Goal: Task Accomplishment & Management: Use online tool/utility

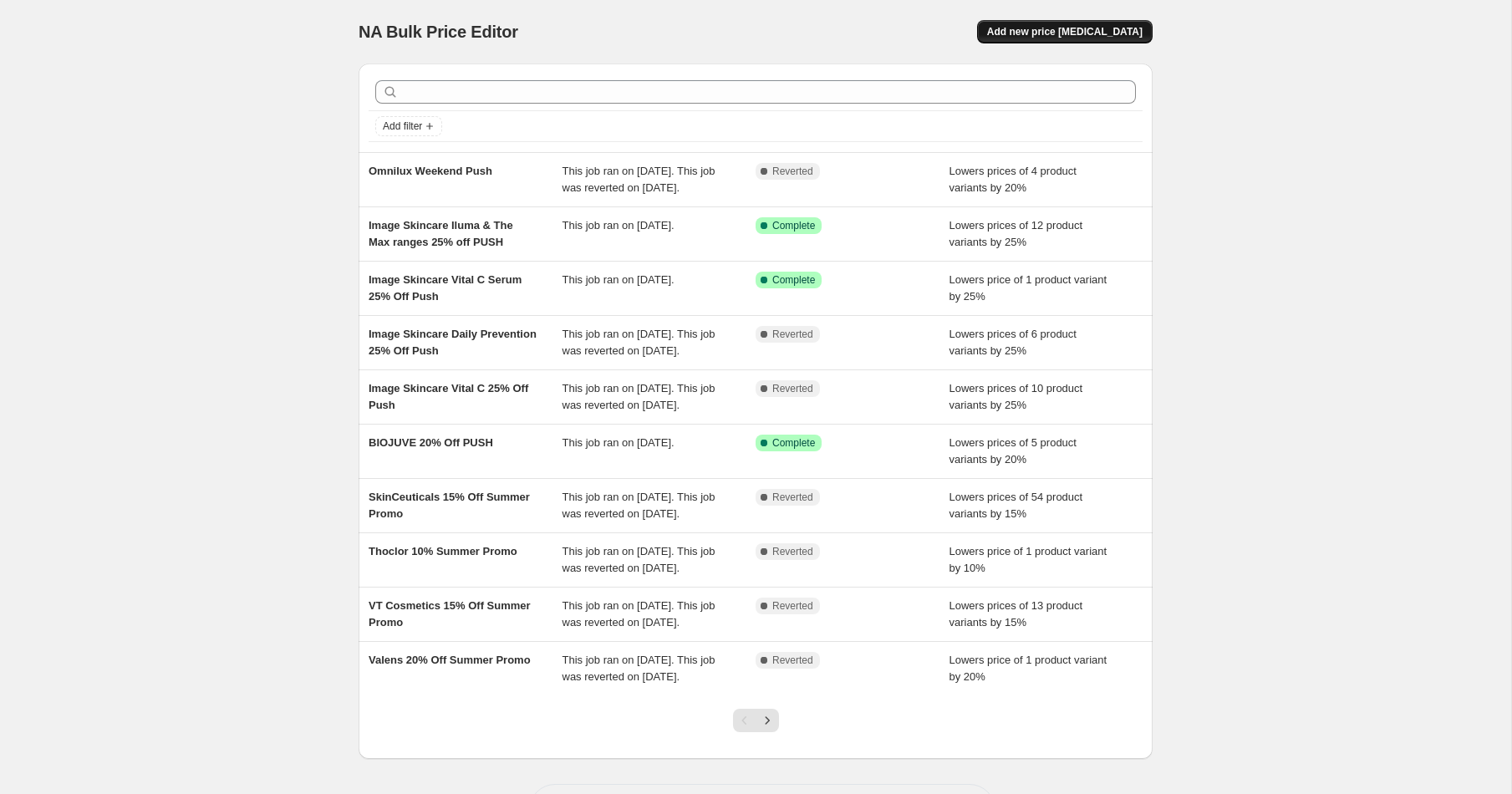
click at [1073, 38] on button "Add new price [MEDICAL_DATA]" at bounding box center [1065, 31] width 175 height 23
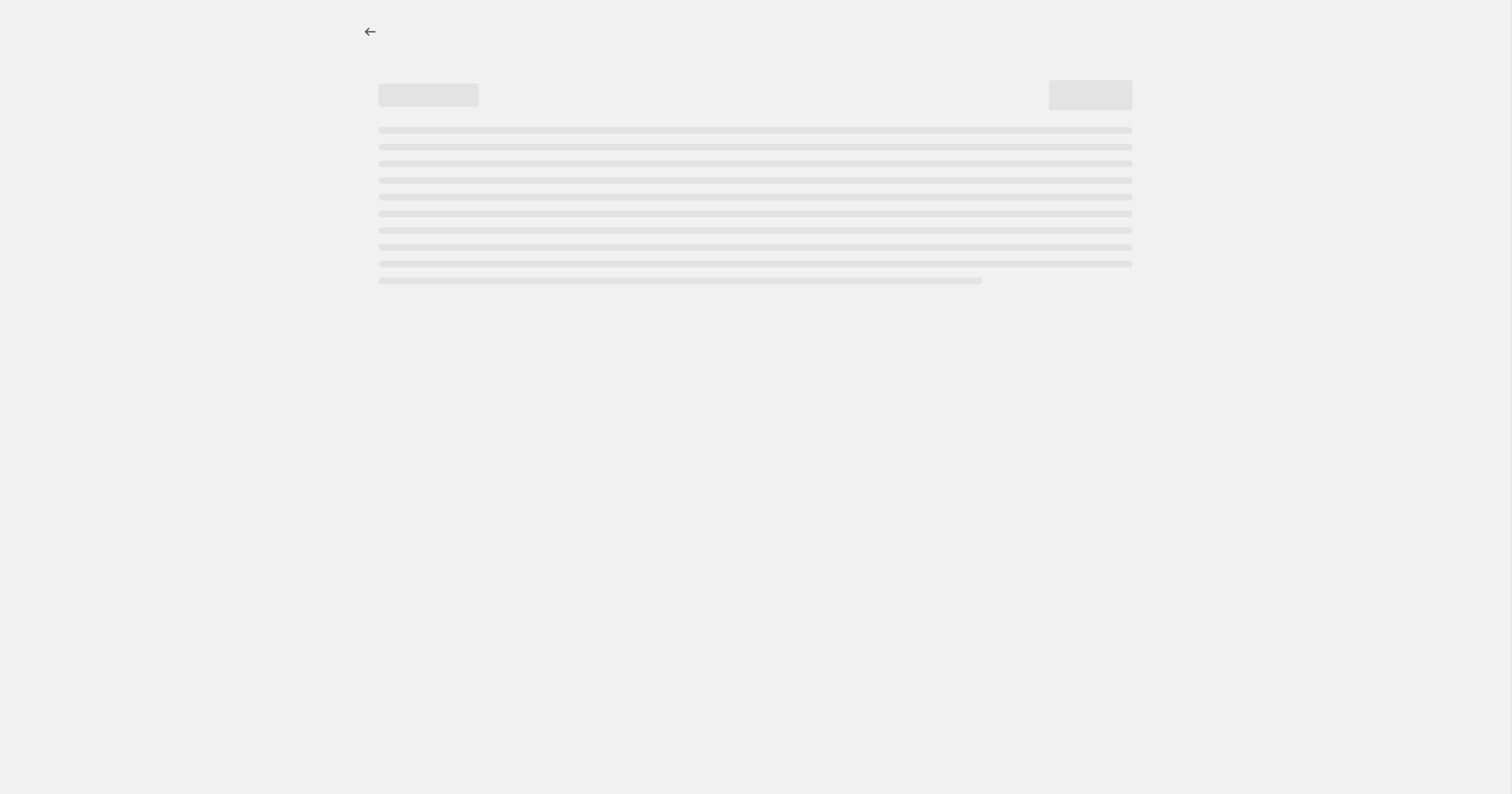
select select "percentage"
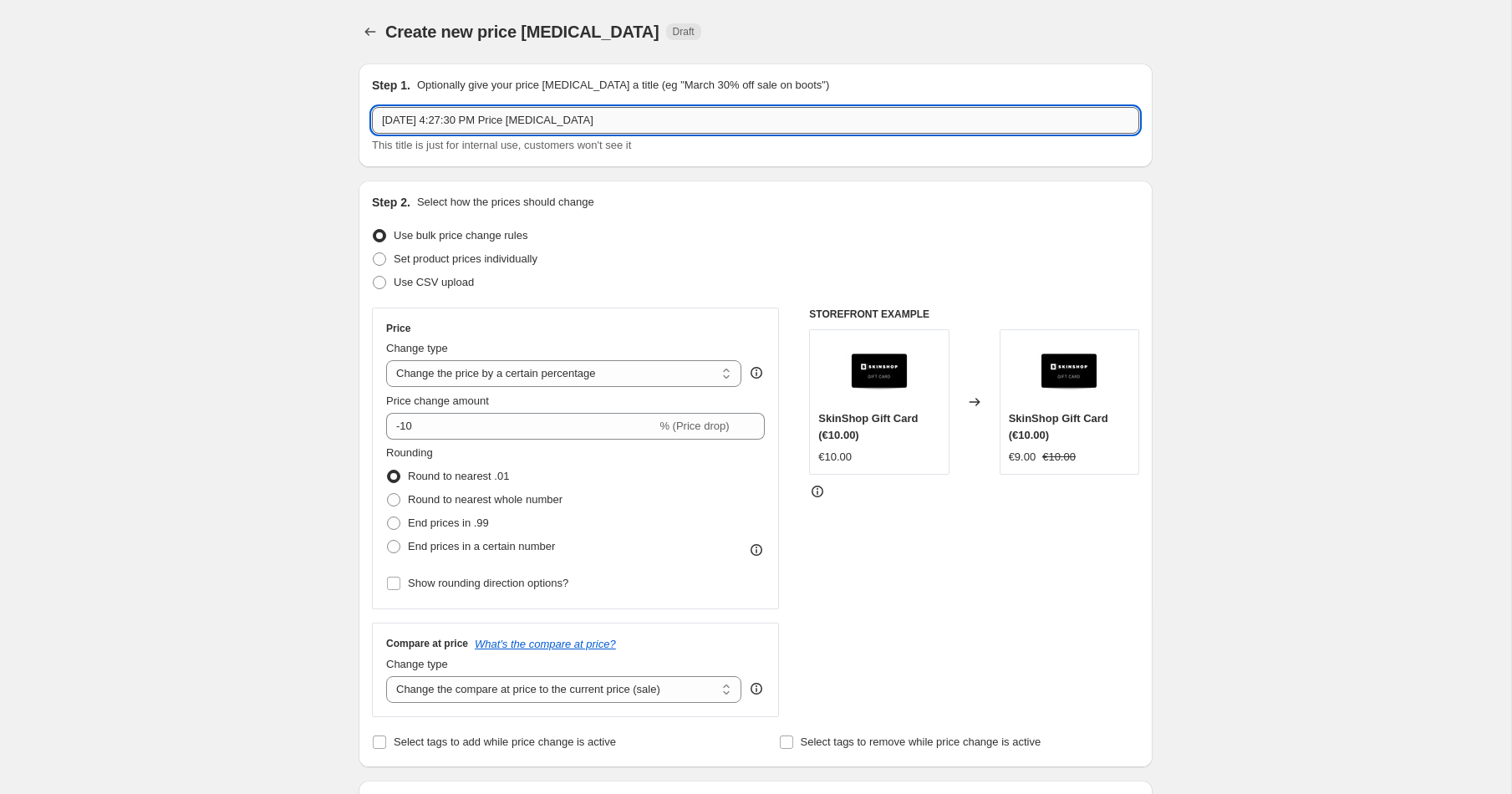
click at [644, 116] on input "[DATE] 4:27:30 PM Price [MEDICAL_DATA]" at bounding box center [755, 120] width 767 height 26
type input "Yonka Push 20% Off"
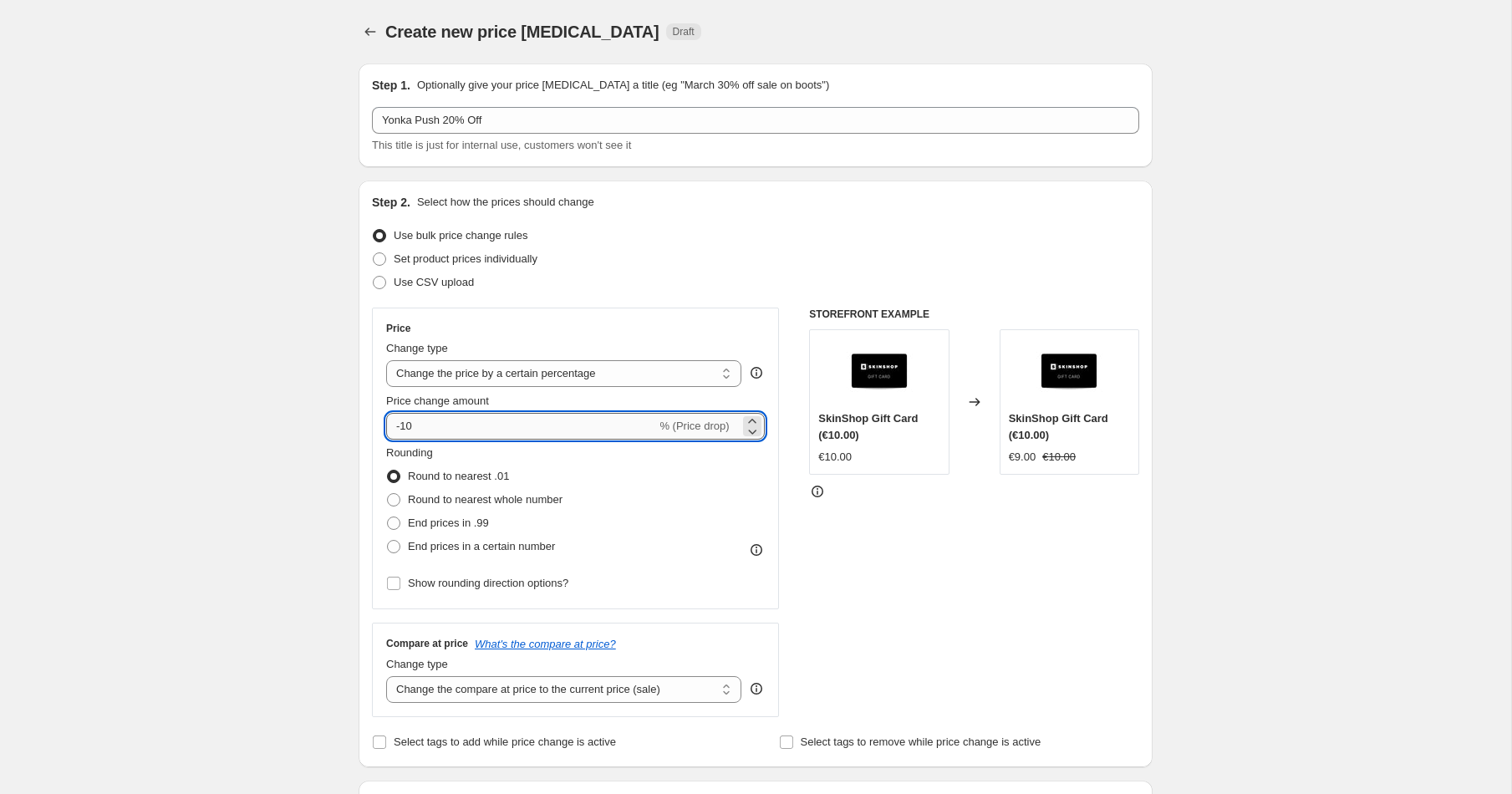
click at [438, 420] on input "-10" at bounding box center [521, 426] width 270 height 26
type input "-1"
type input "-20"
click at [793, 740] on span at bounding box center [787, 742] width 15 height 15
click at [793, 740] on input "Select tags to remove while price change is active" at bounding box center [787, 742] width 14 height 14
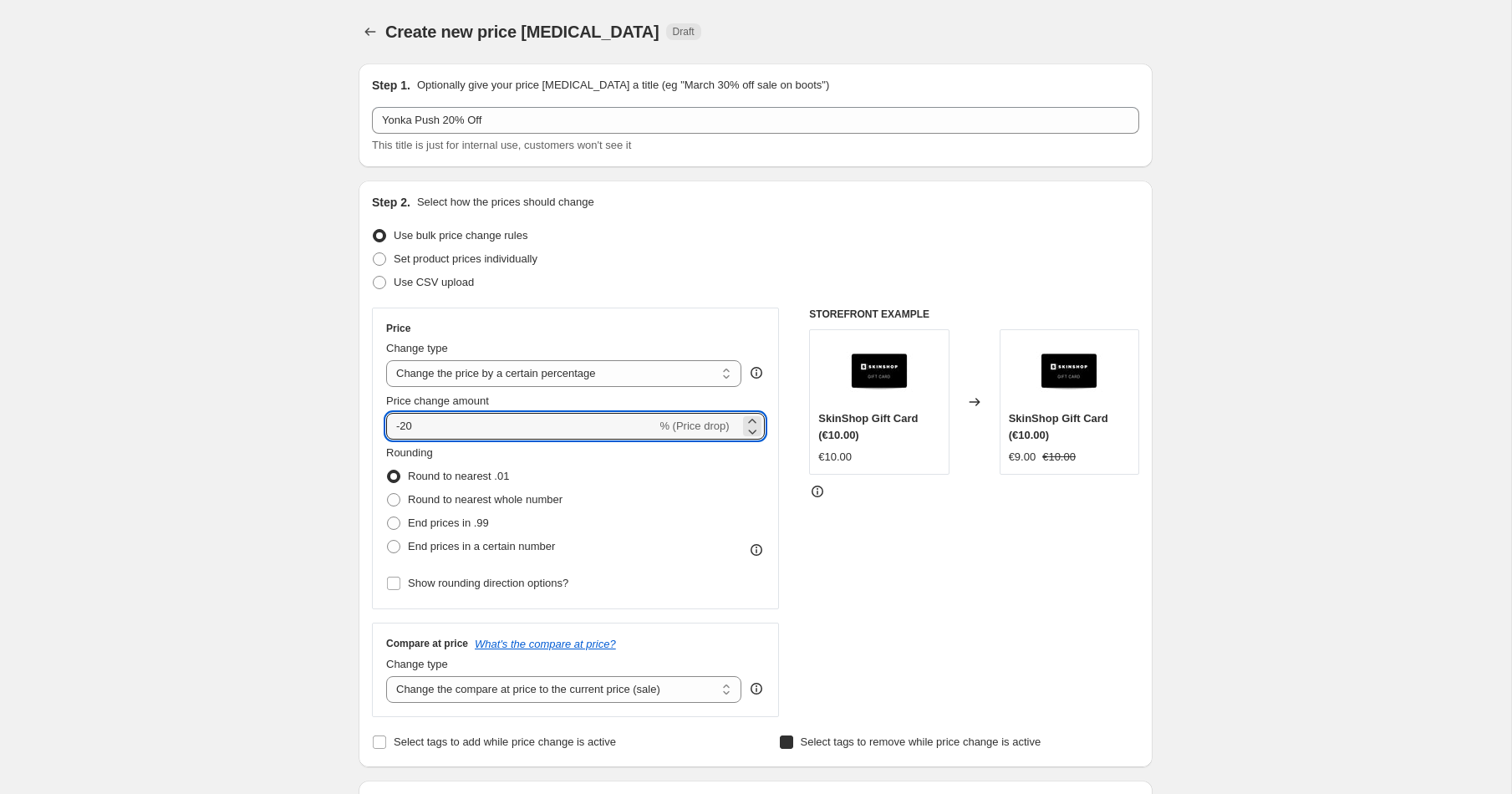
checkbox input "true"
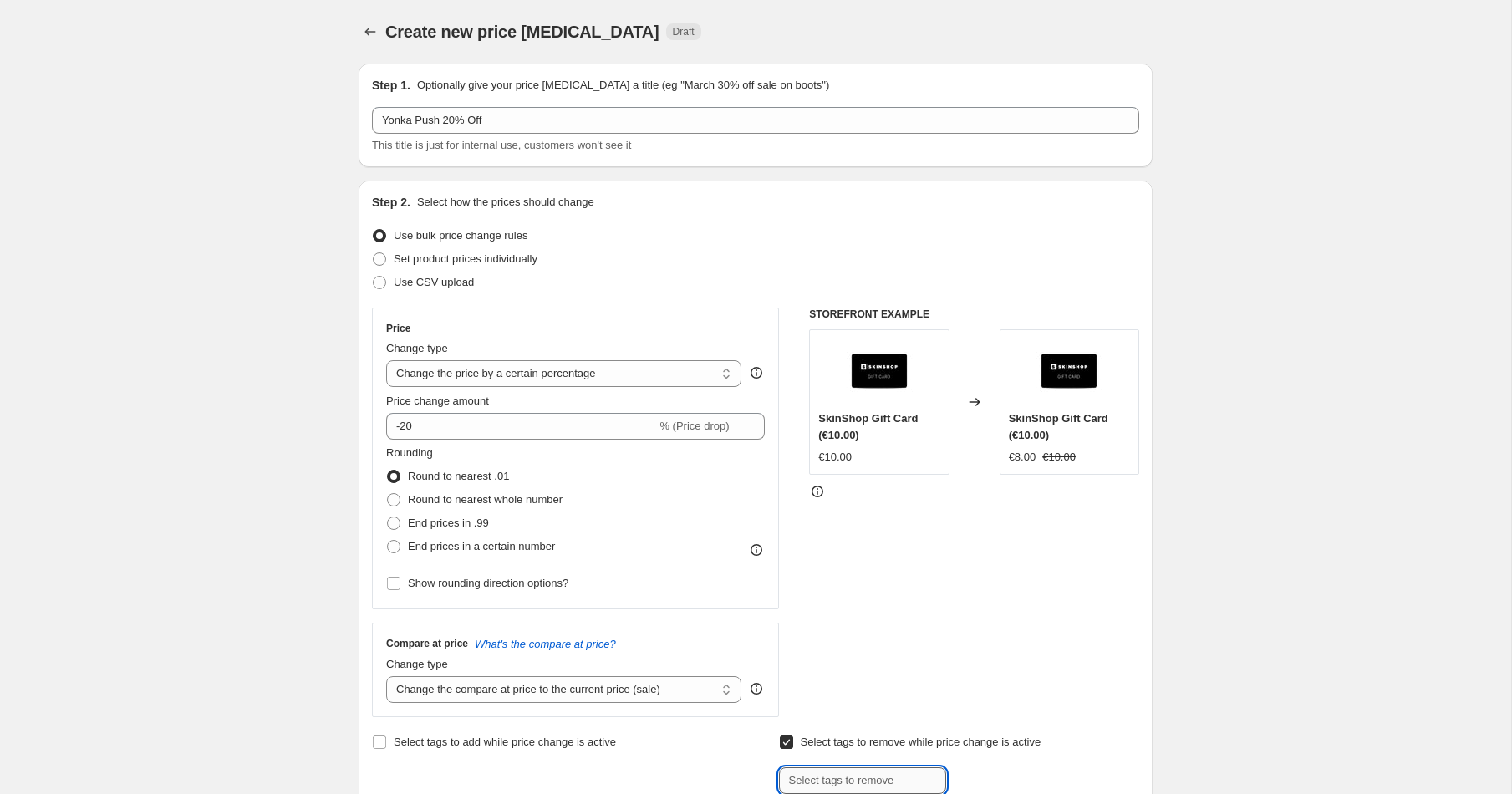
click at [836, 780] on input "text" at bounding box center [862, 780] width 167 height 26
type input "Smile Rewards"
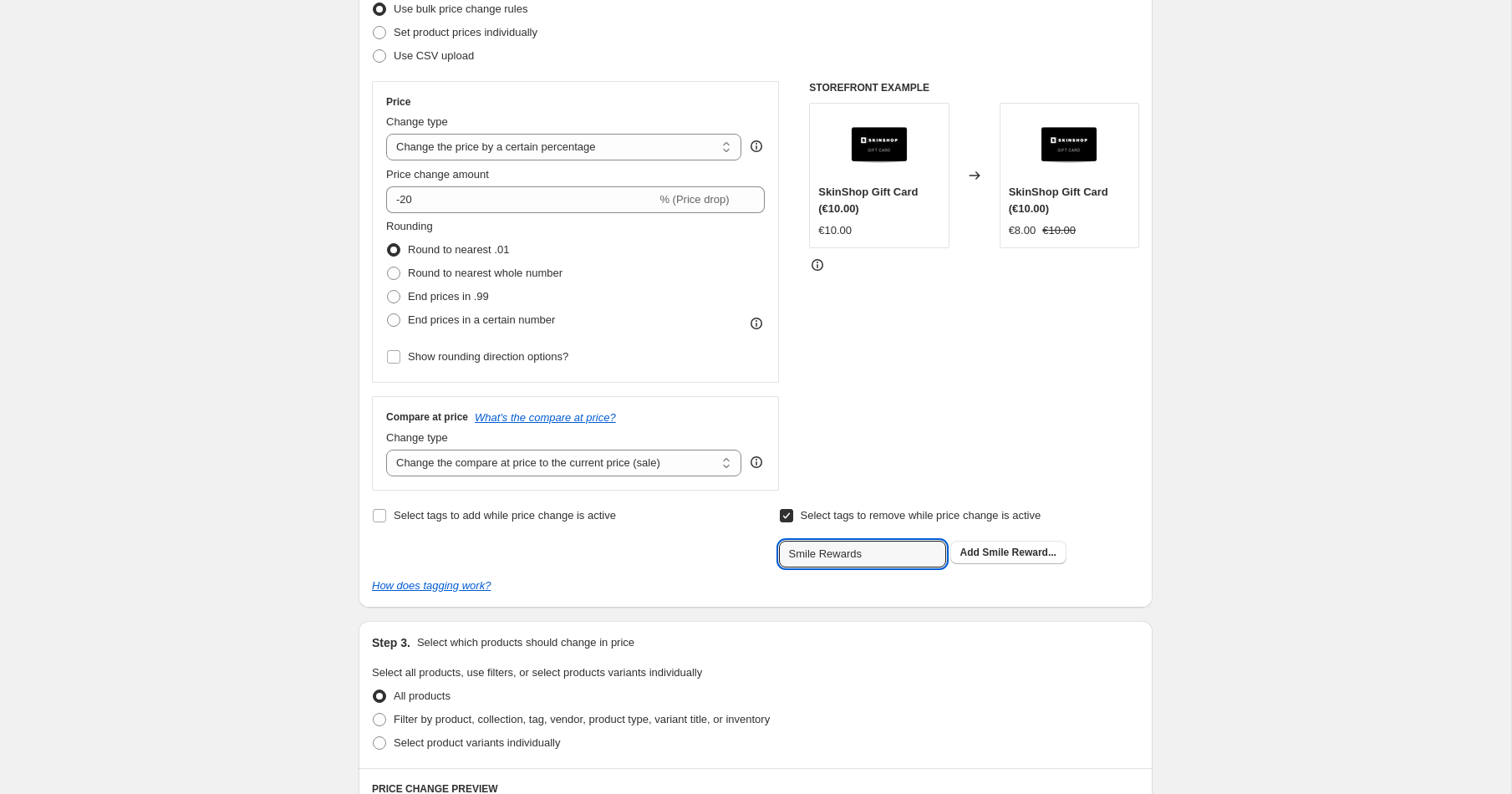
scroll to position [231, 0]
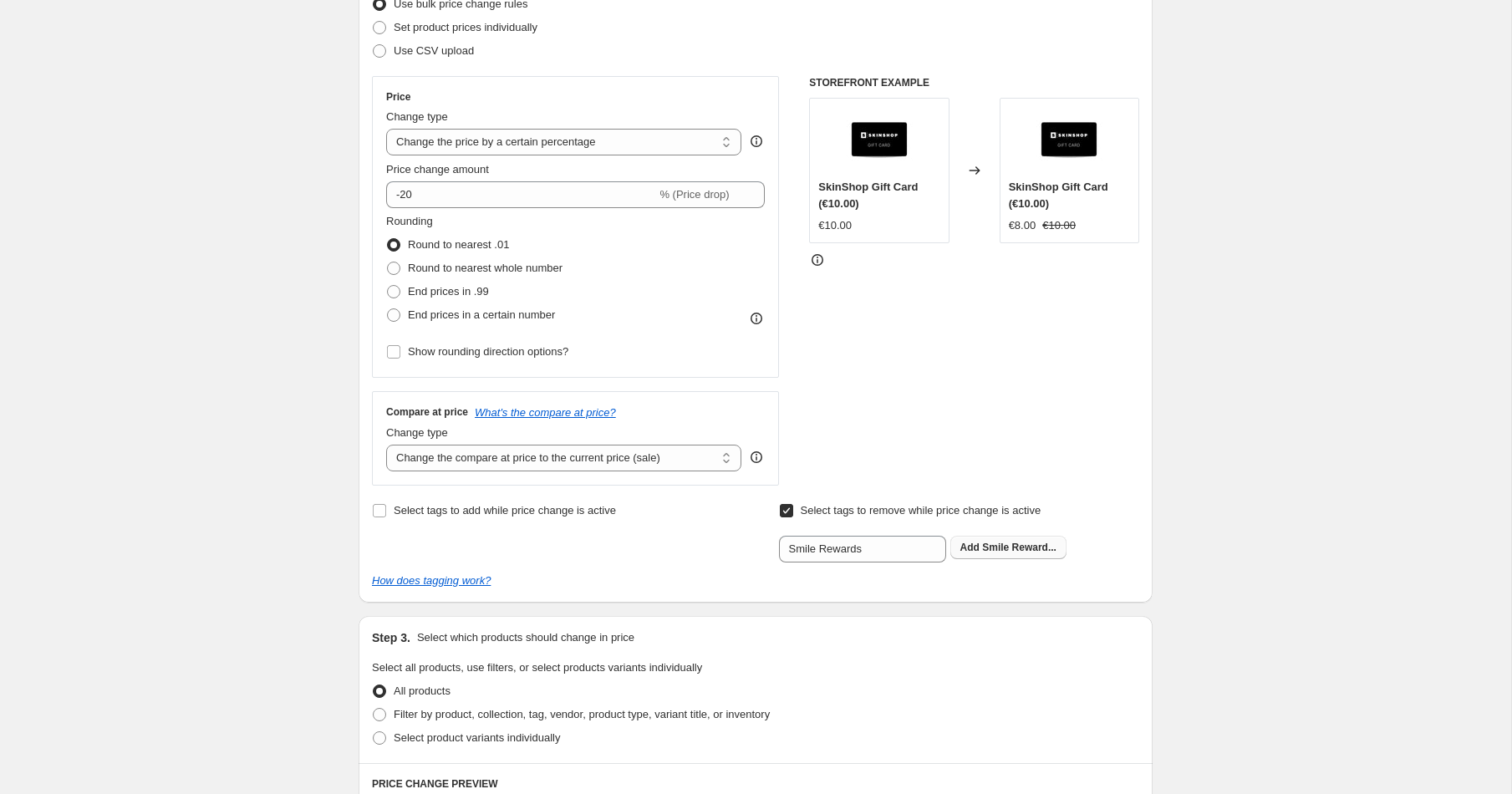
click at [1005, 544] on span "Smile Reward..." at bounding box center [1018, 547] width 74 height 12
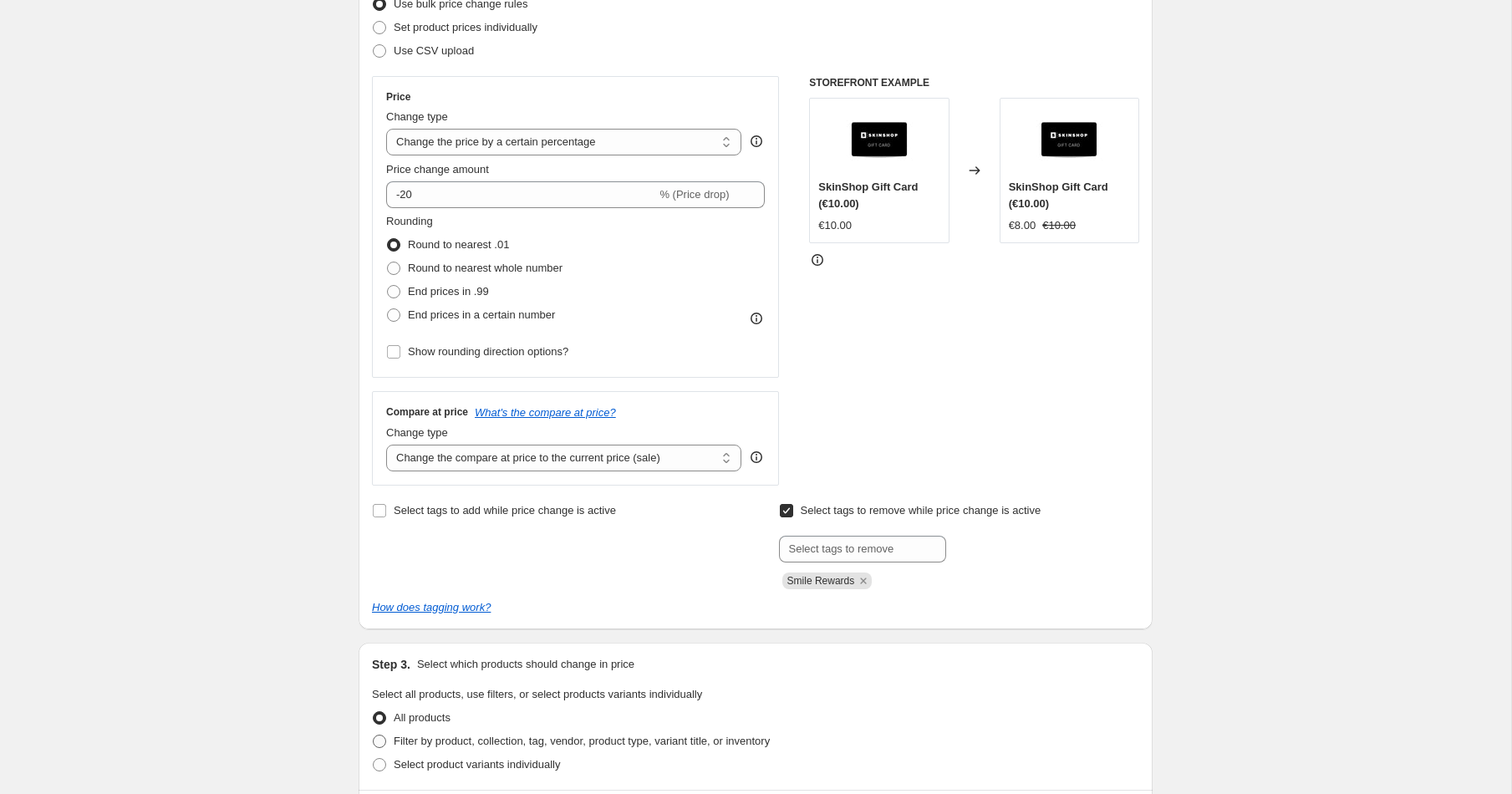
click at [421, 745] on span "Filter by product, collection, tag, vendor, product type, variant title, or inv…" at bounding box center [581, 740] width 376 height 13
click at [374, 735] on input "Filter by product, collection, tag, vendor, product type, variant title, or inv…" at bounding box center [373, 734] width 1 height 1
radio input "true"
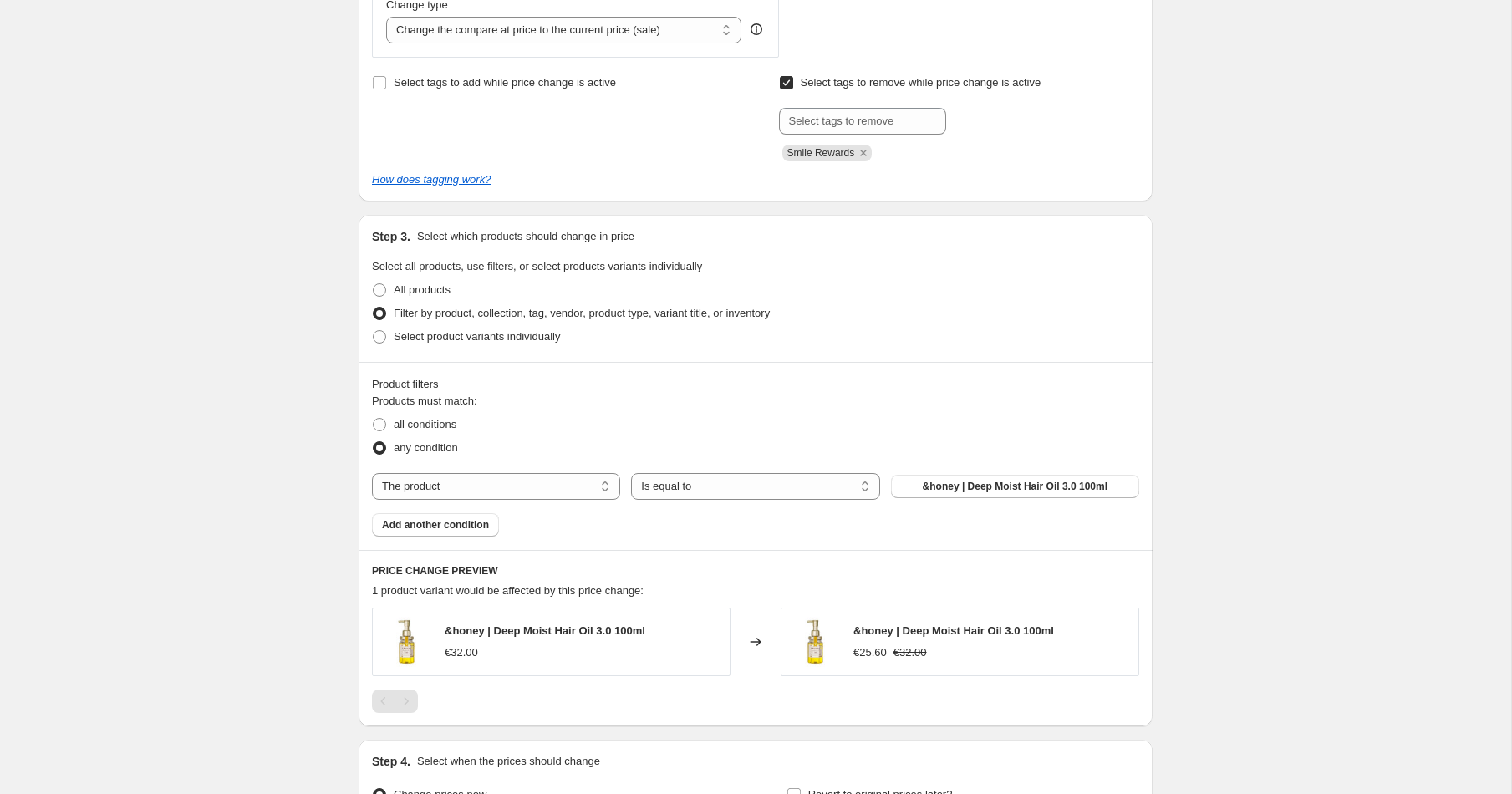
scroll to position [661, 0]
click at [433, 420] on span "all conditions" at bounding box center [425, 421] width 63 height 13
click at [374, 416] on input "all conditions" at bounding box center [373, 415] width 1 height 1
radio input "true"
click at [530, 490] on select "The product The product's collection The product's tag The product's vendor The…" at bounding box center [496, 483] width 249 height 26
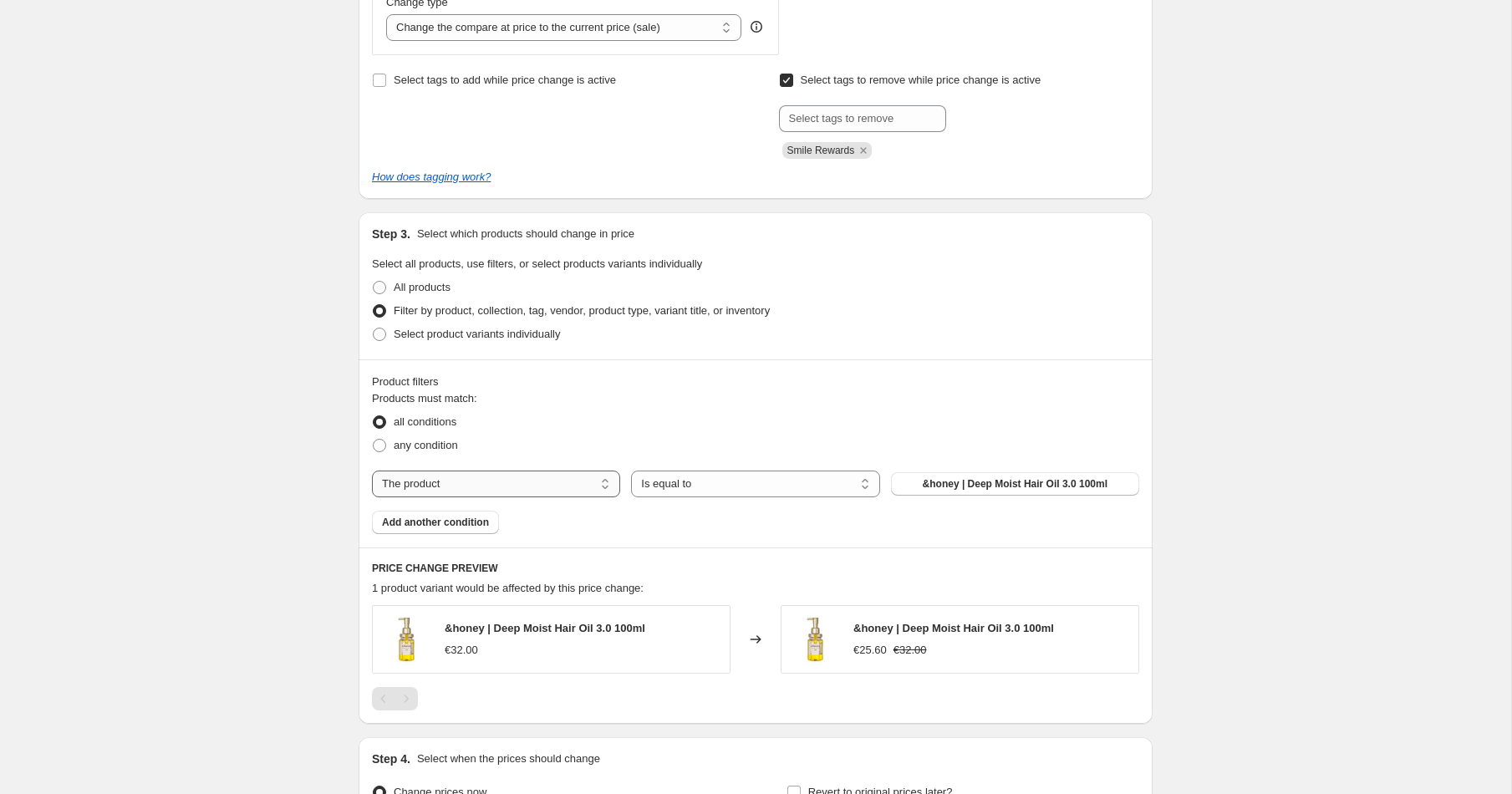
select select "collection"
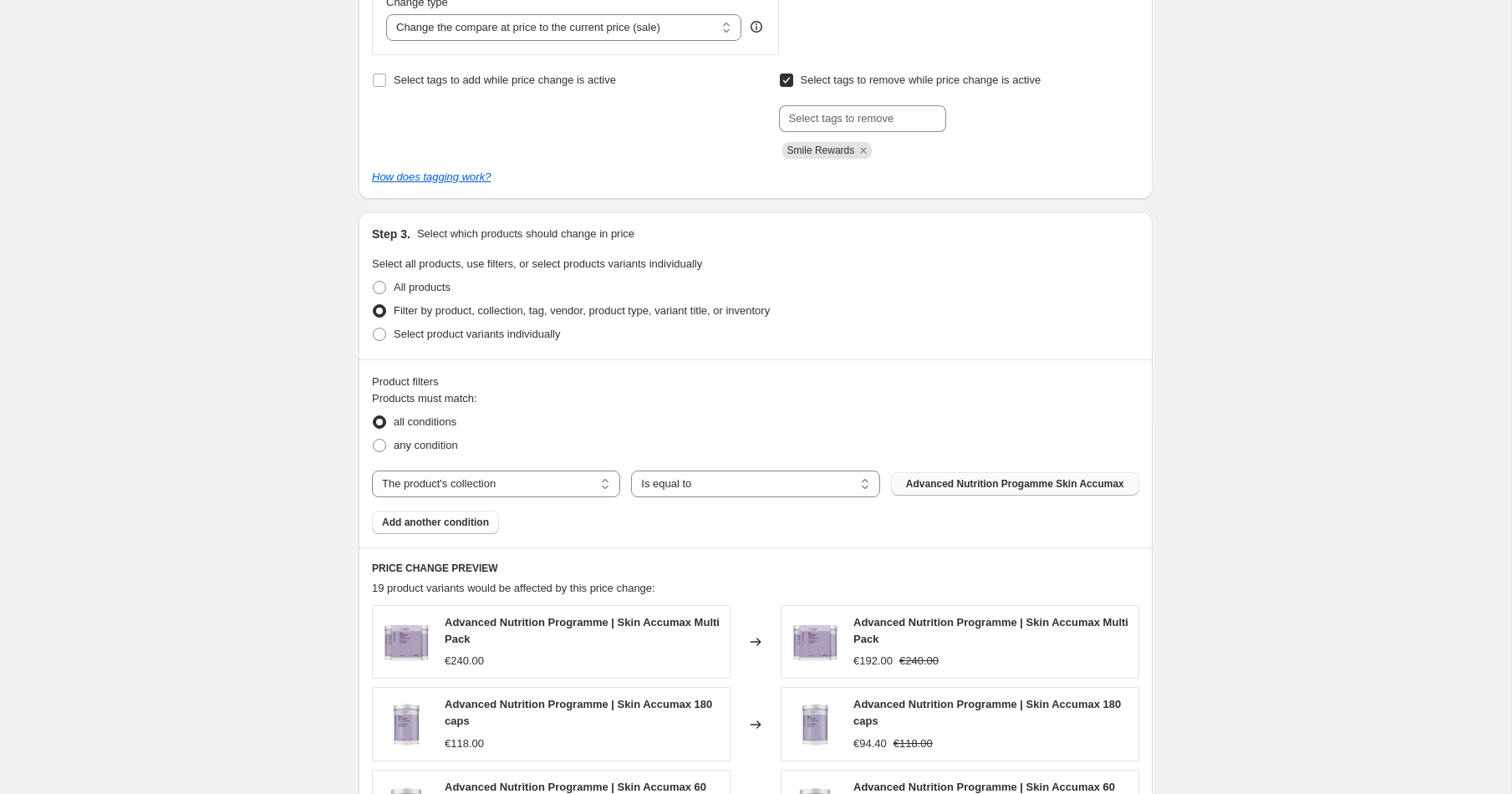
click at [1012, 474] on button "Advanced Nutrition Progamme Skin Accumax" at bounding box center [1015, 483] width 249 height 23
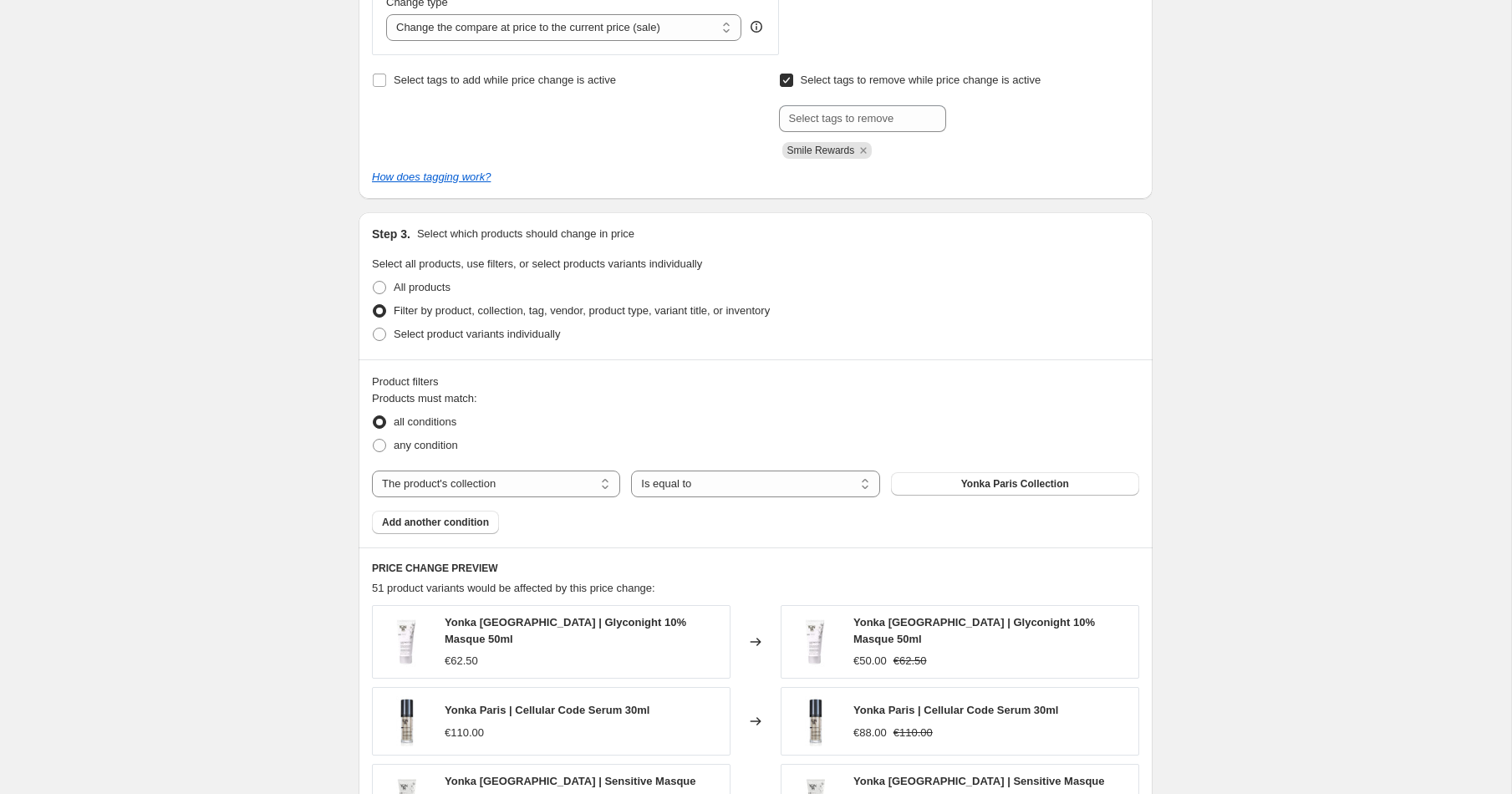
scroll to position [764, 0]
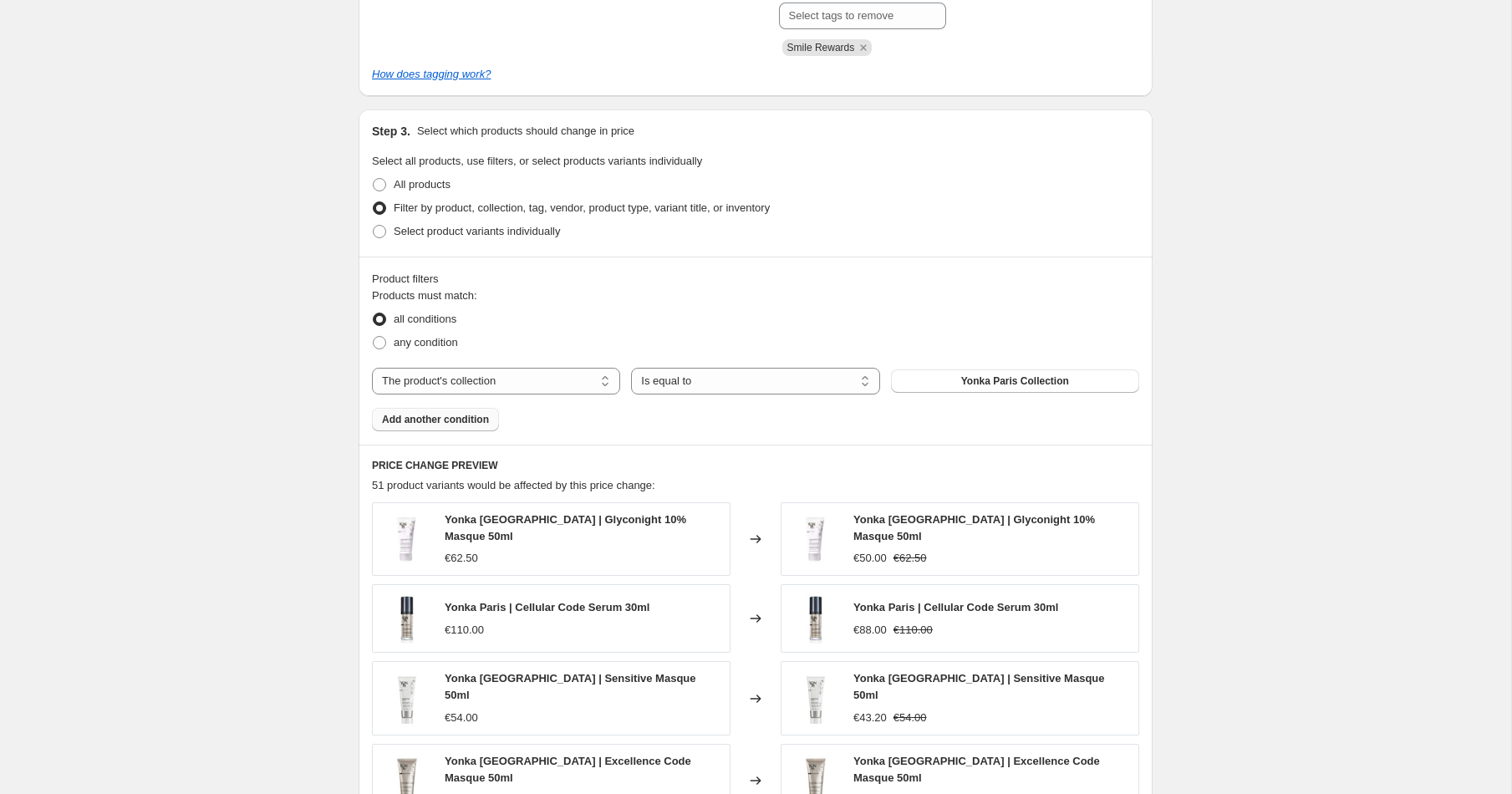
click at [437, 414] on span "Add another condition" at bounding box center [436, 420] width 107 height 14
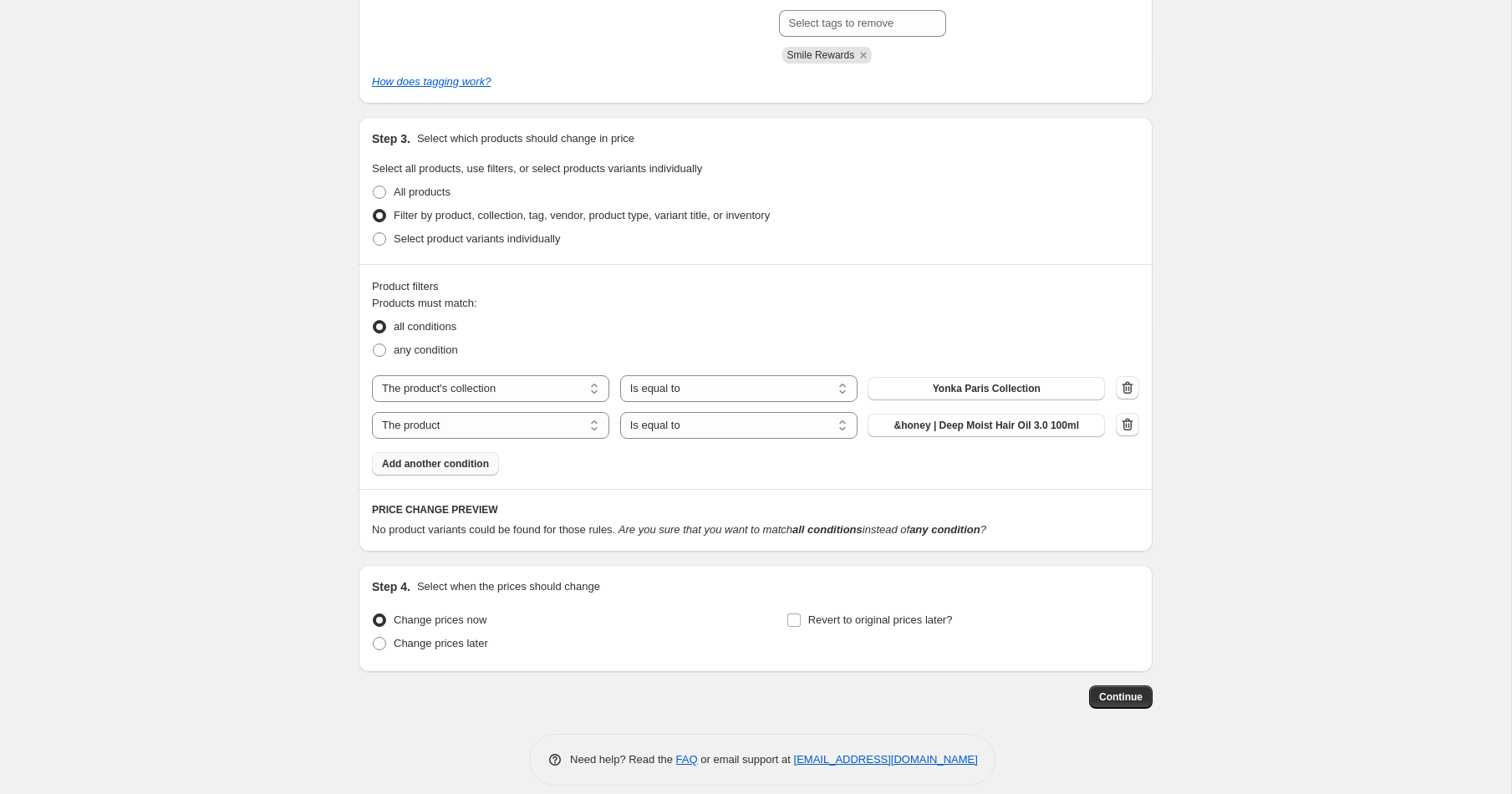
scroll to position [774, 0]
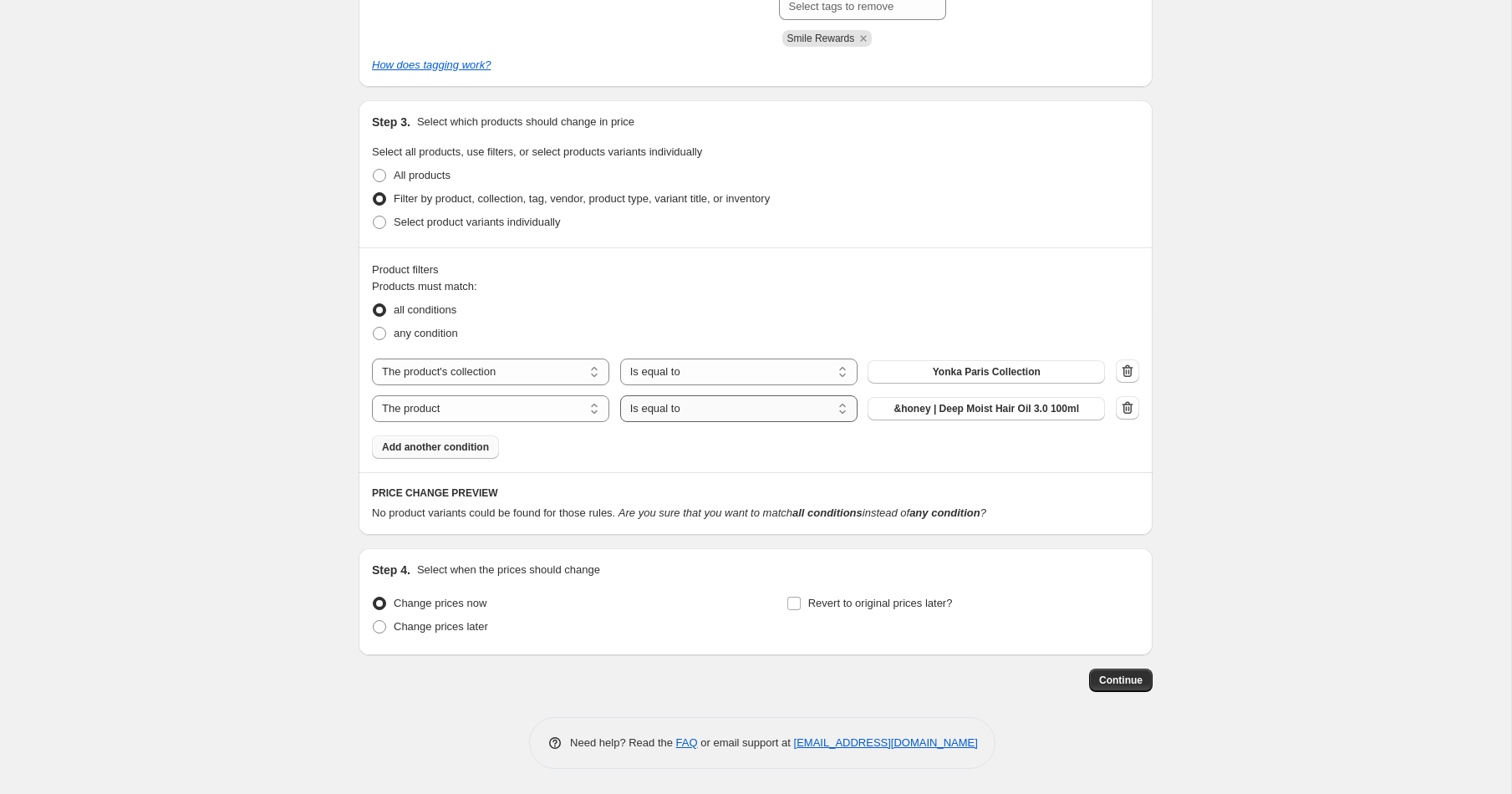
click at [744, 412] on select "Is equal to Is not equal to" at bounding box center [738, 408] width 238 height 26
select select "not_equal"
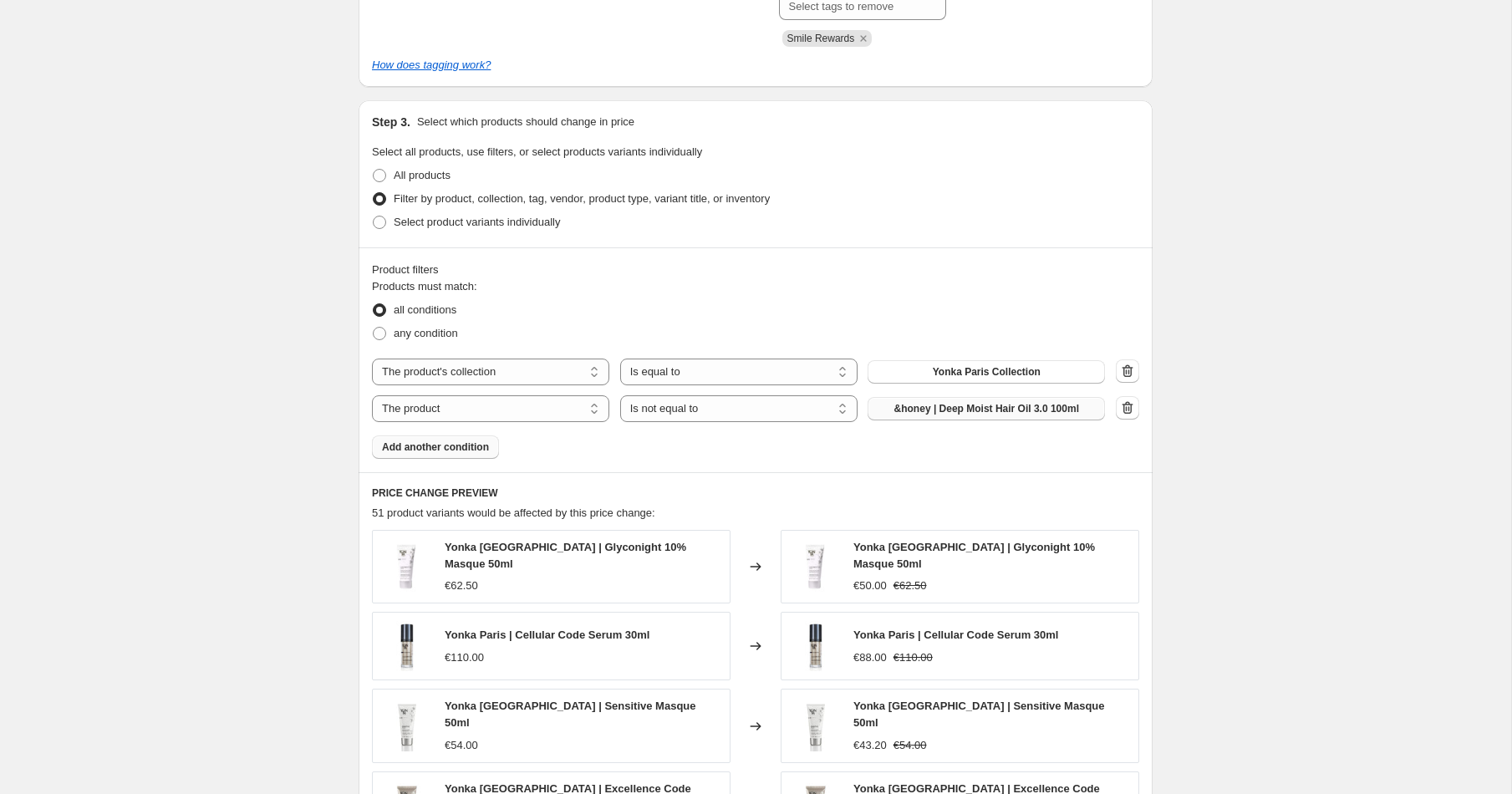
click at [1004, 410] on span "&honey | Deep Moist Hair Oil 3.0 100ml" at bounding box center [986, 408] width 185 height 14
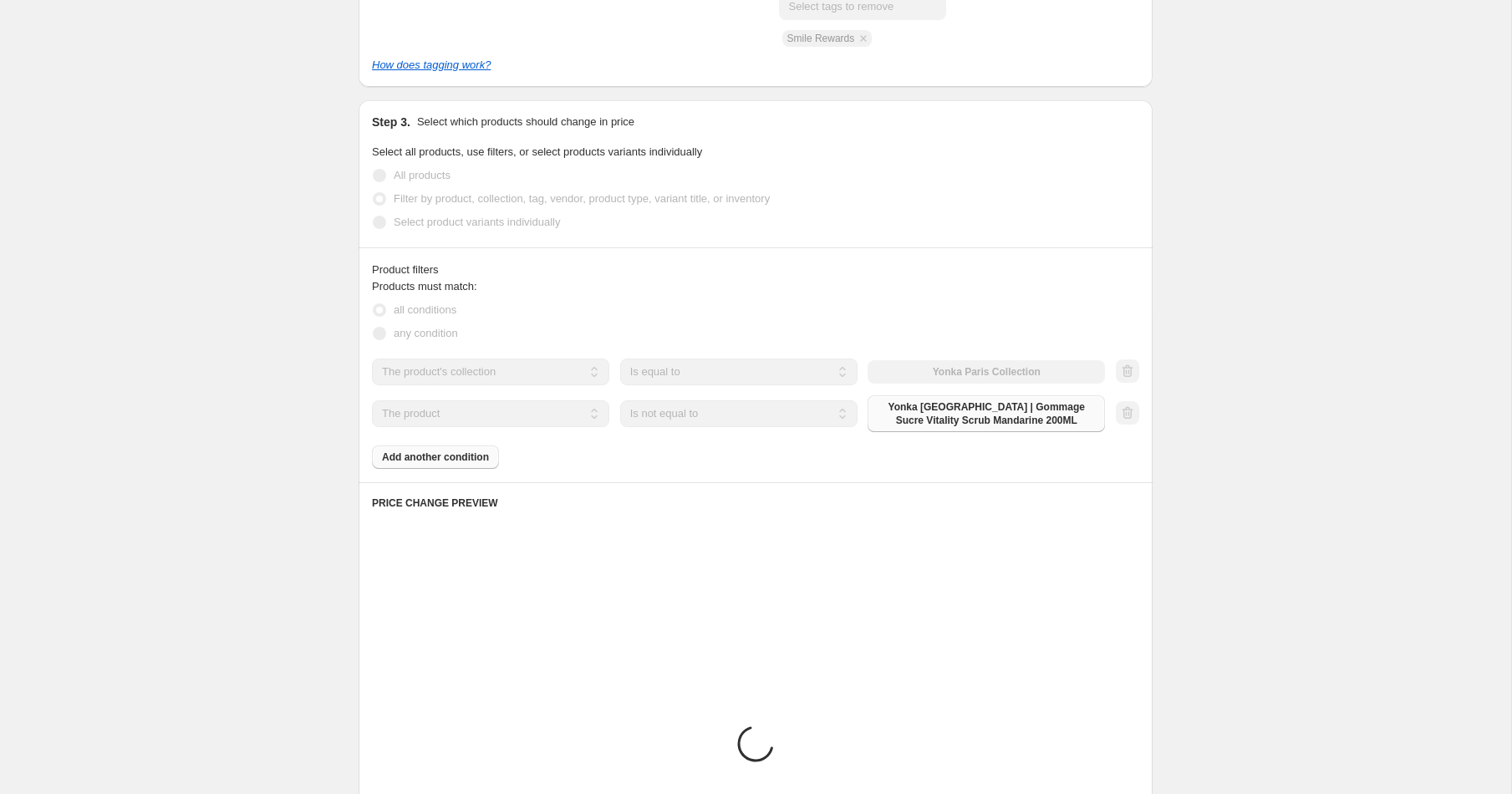
click at [454, 454] on div "Products must match: all conditions any condition The product The product's col…" at bounding box center [755, 374] width 767 height 191
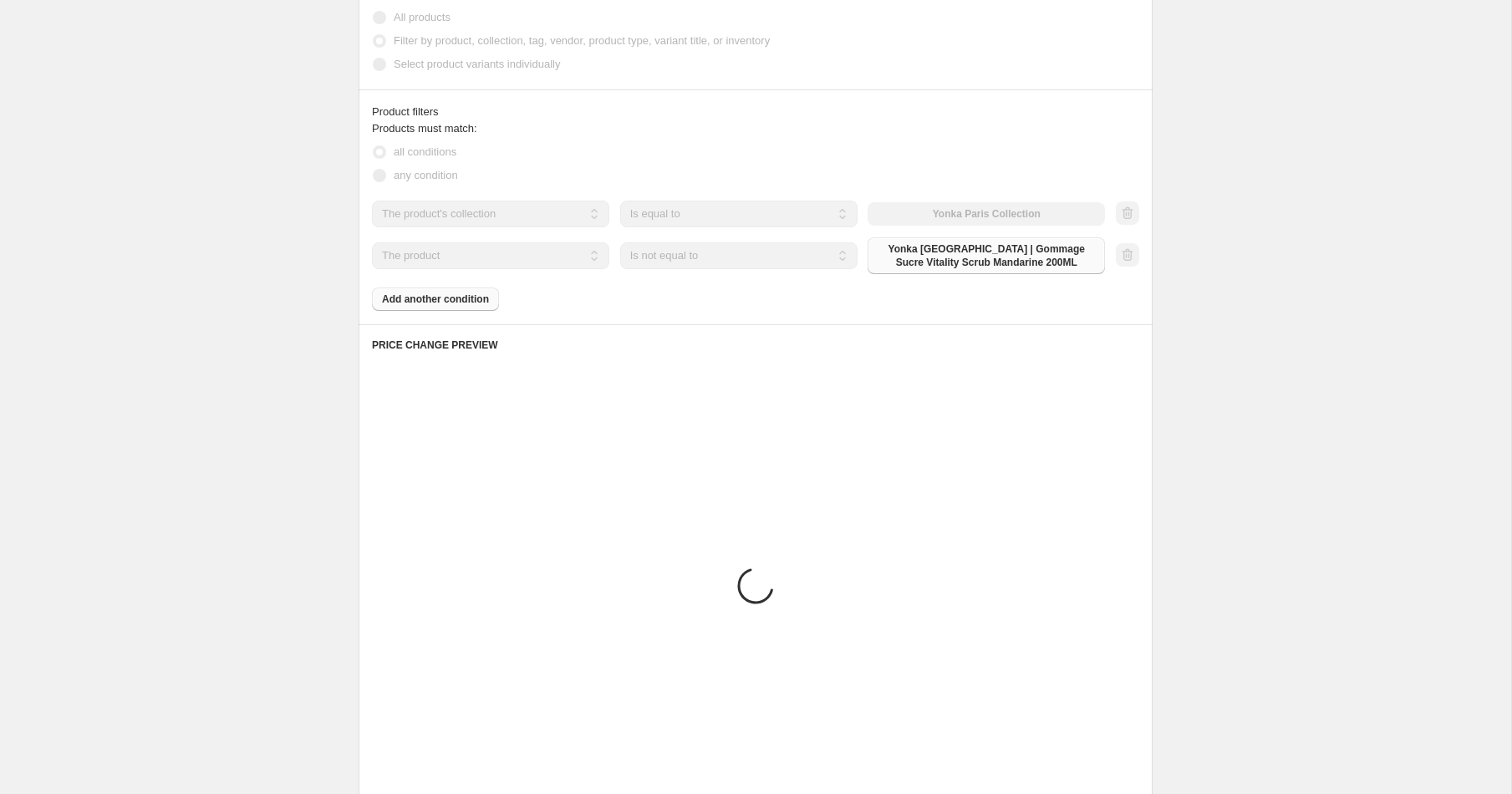
scroll to position [935, 0]
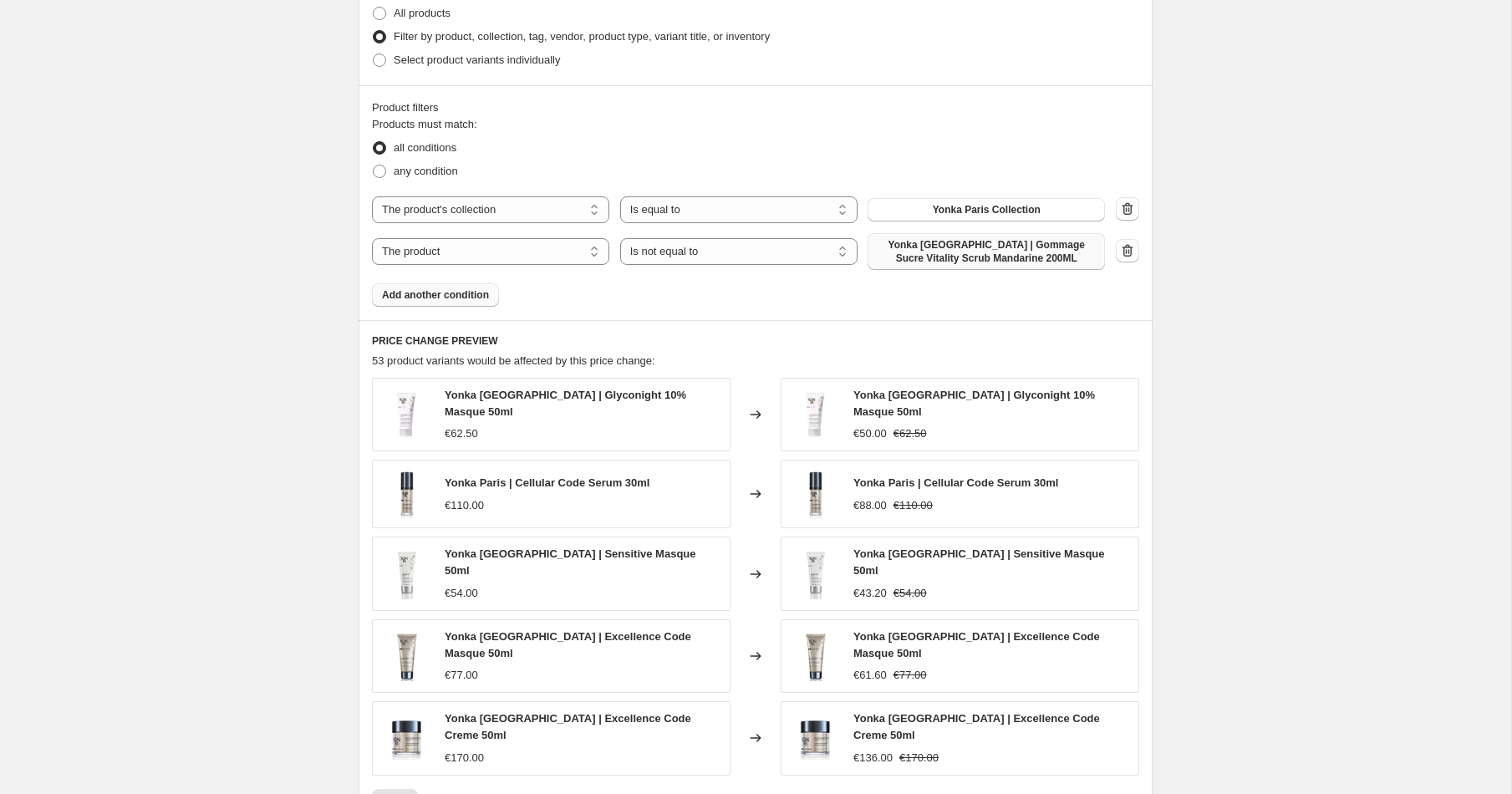
click at [455, 293] on span "Add another condition" at bounding box center [436, 295] width 107 height 14
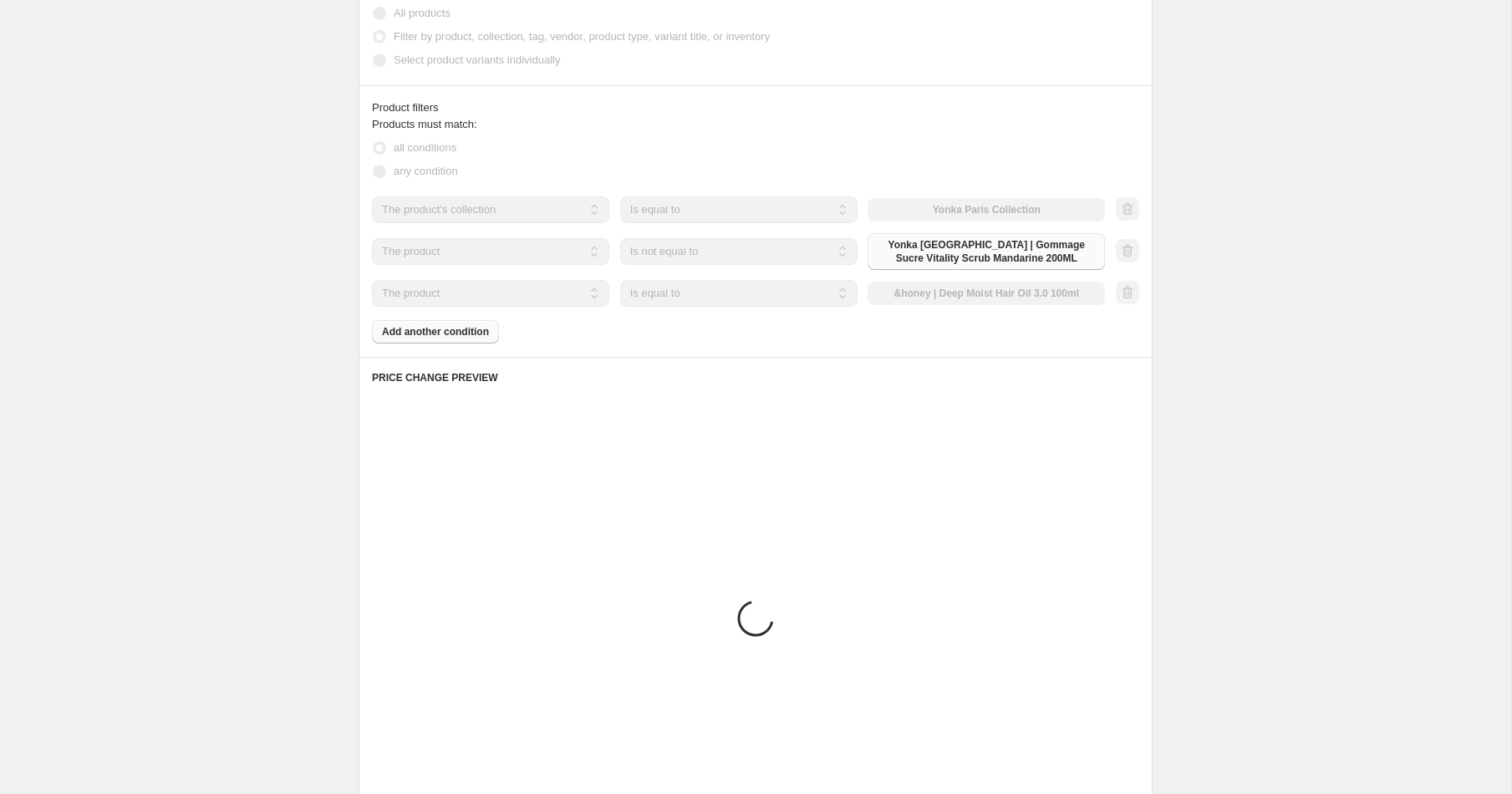
scroll to position [820, 0]
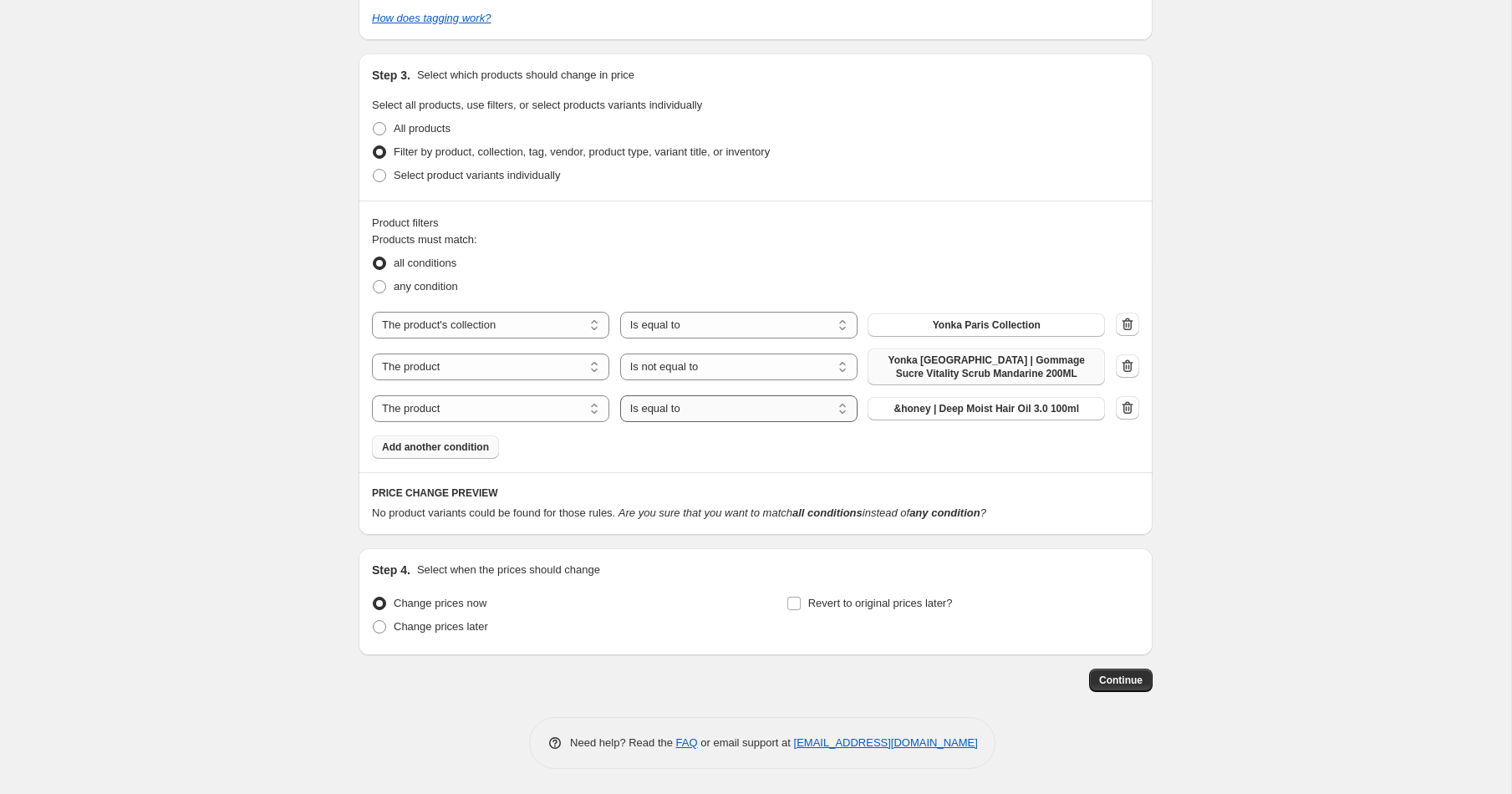
click at [681, 409] on select "Is equal to Is not equal to" at bounding box center [738, 408] width 238 height 26
select select "not_equal"
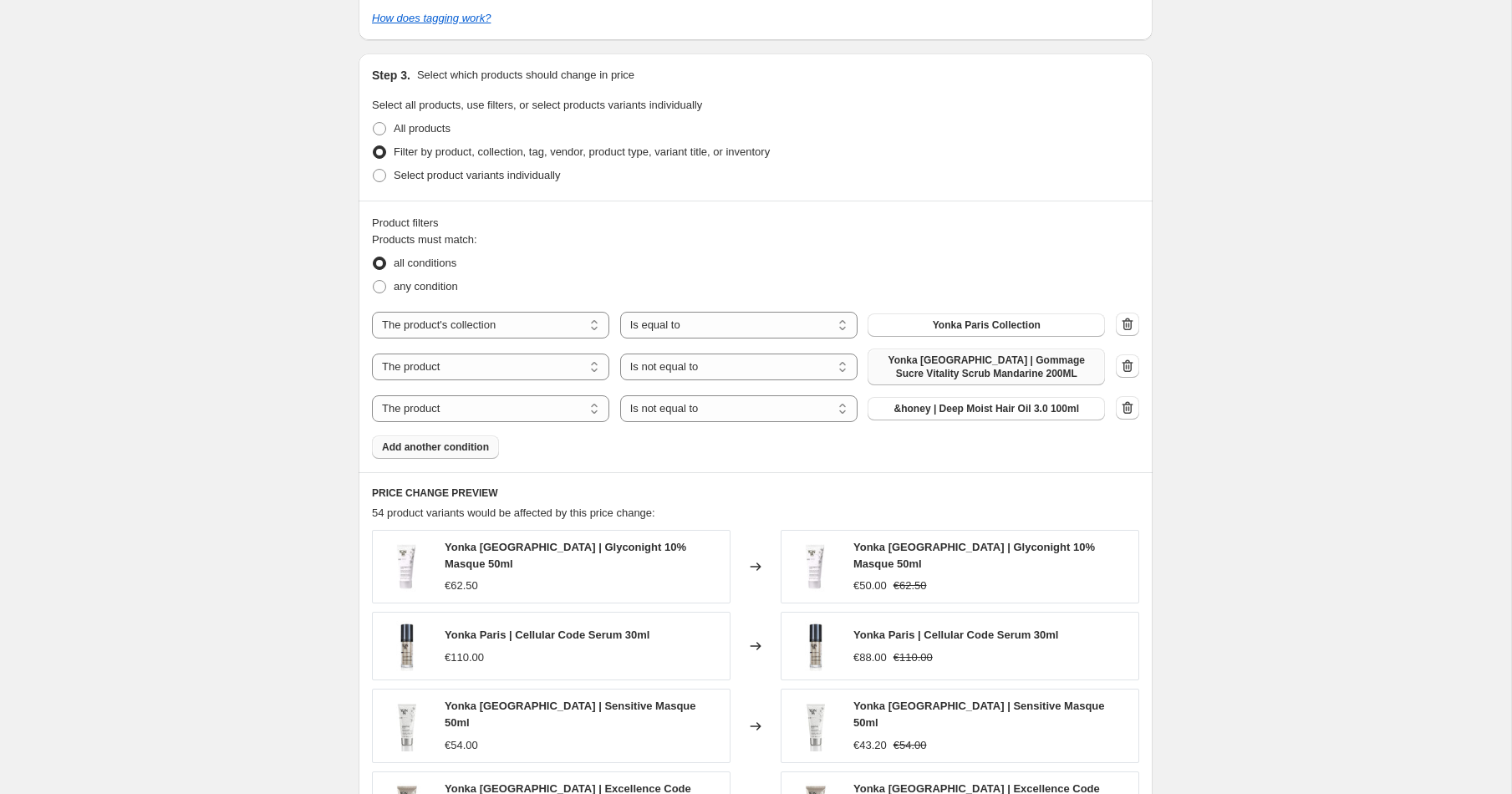
click at [898, 420] on button "&honey | Deep Moist Hair Oil 3.0 100ml" at bounding box center [986, 408] width 238 height 23
click at [450, 451] on span "Add another condition" at bounding box center [436, 447] width 107 height 14
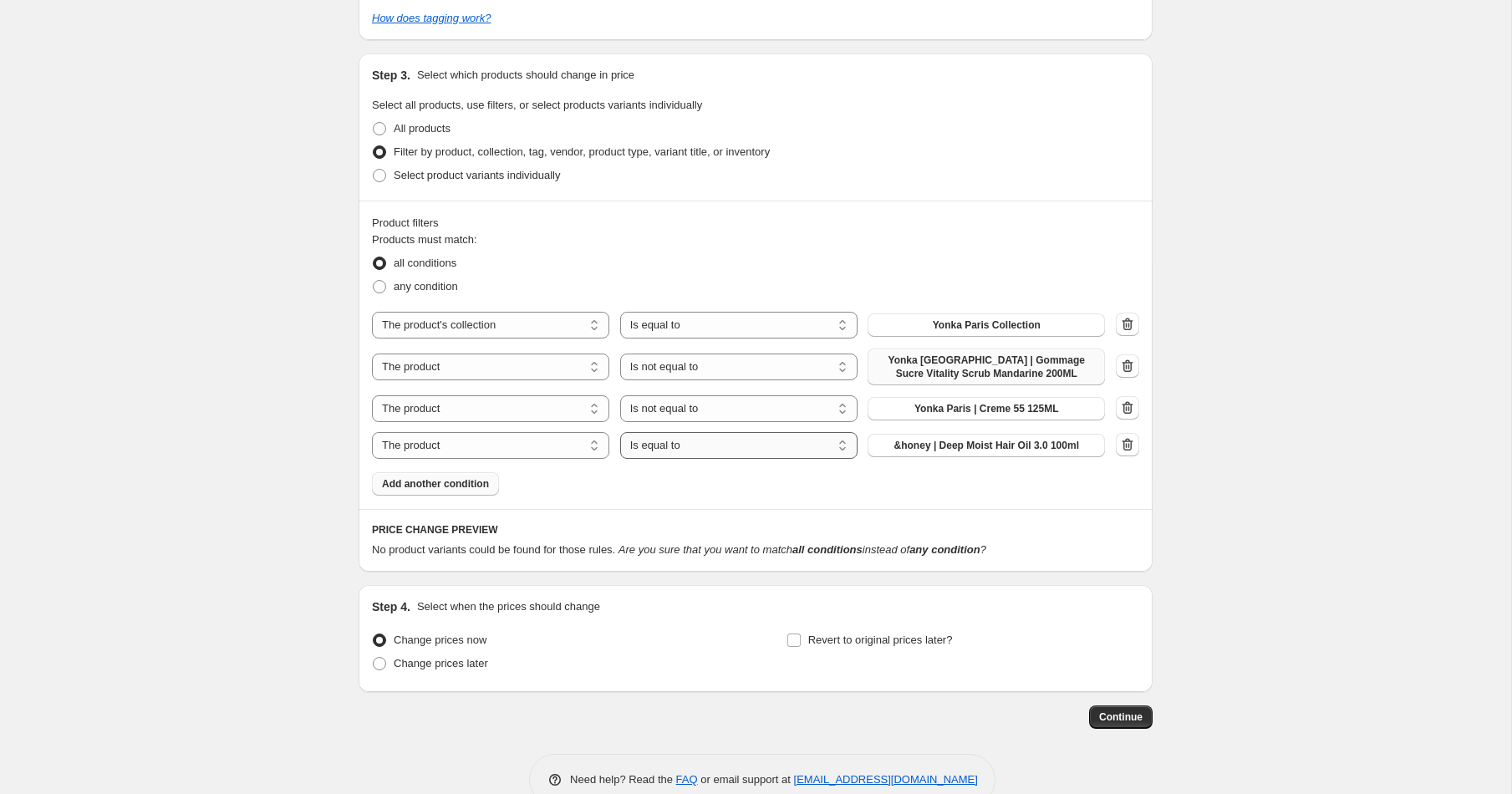
click at [677, 452] on select "Is equal to Is not equal to" at bounding box center [738, 445] width 238 height 26
select select "not_equal"
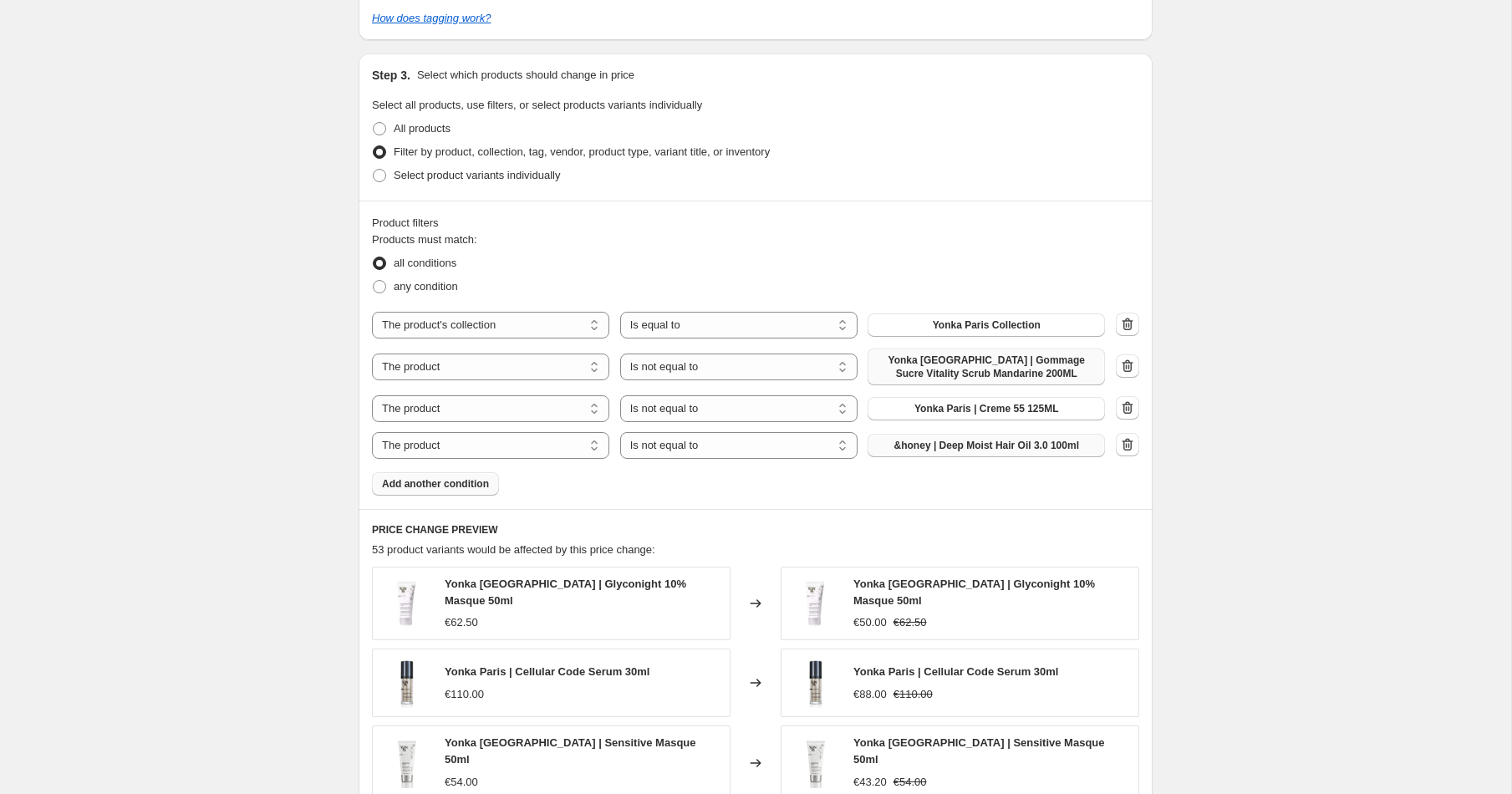
click at [923, 454] on button "&honey | Deep Moist Hair Oil 3.0 100ml" at bounding box center [986, 444] width 238 height 23
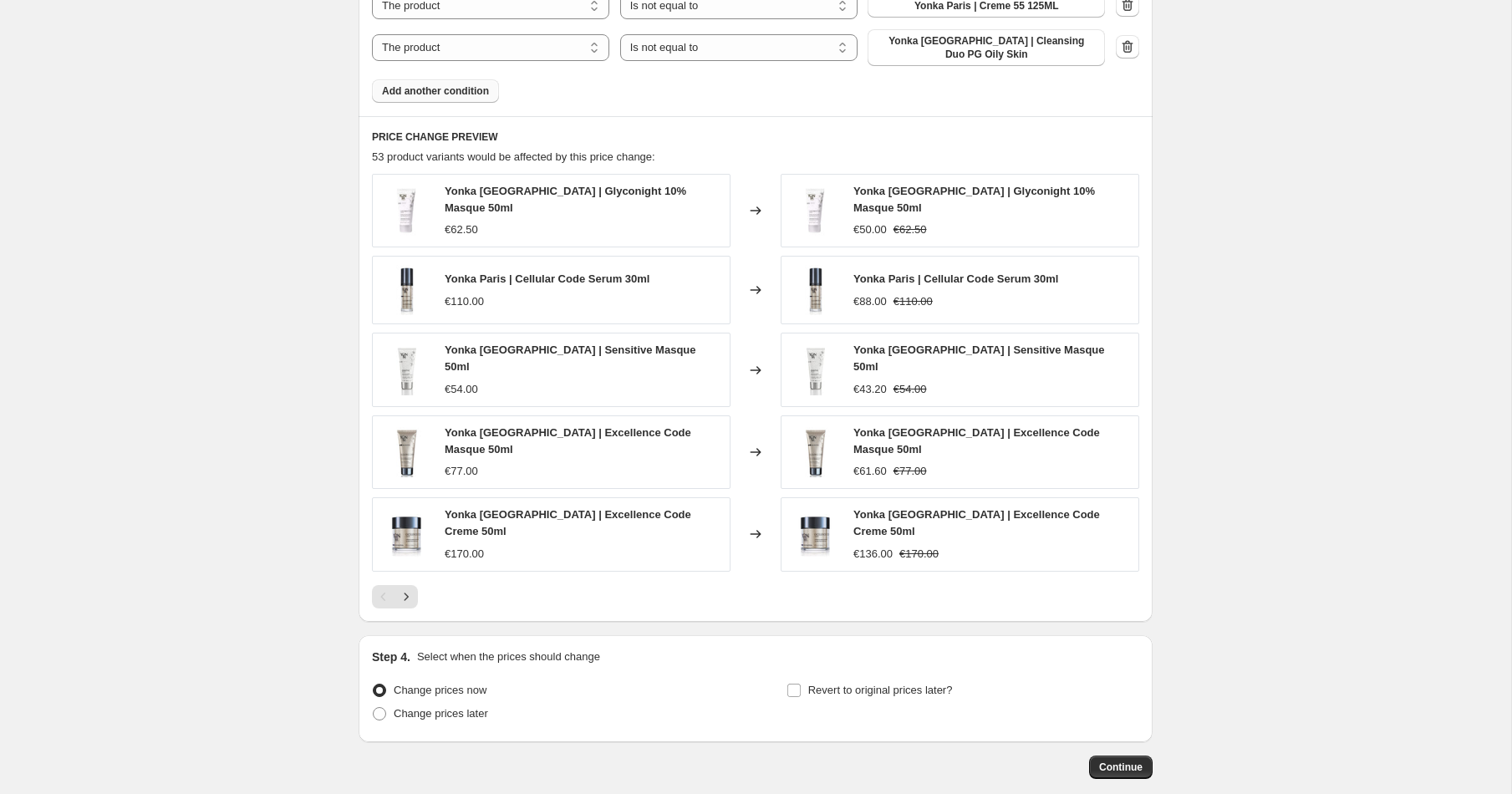
scroll to position [1278, 0]
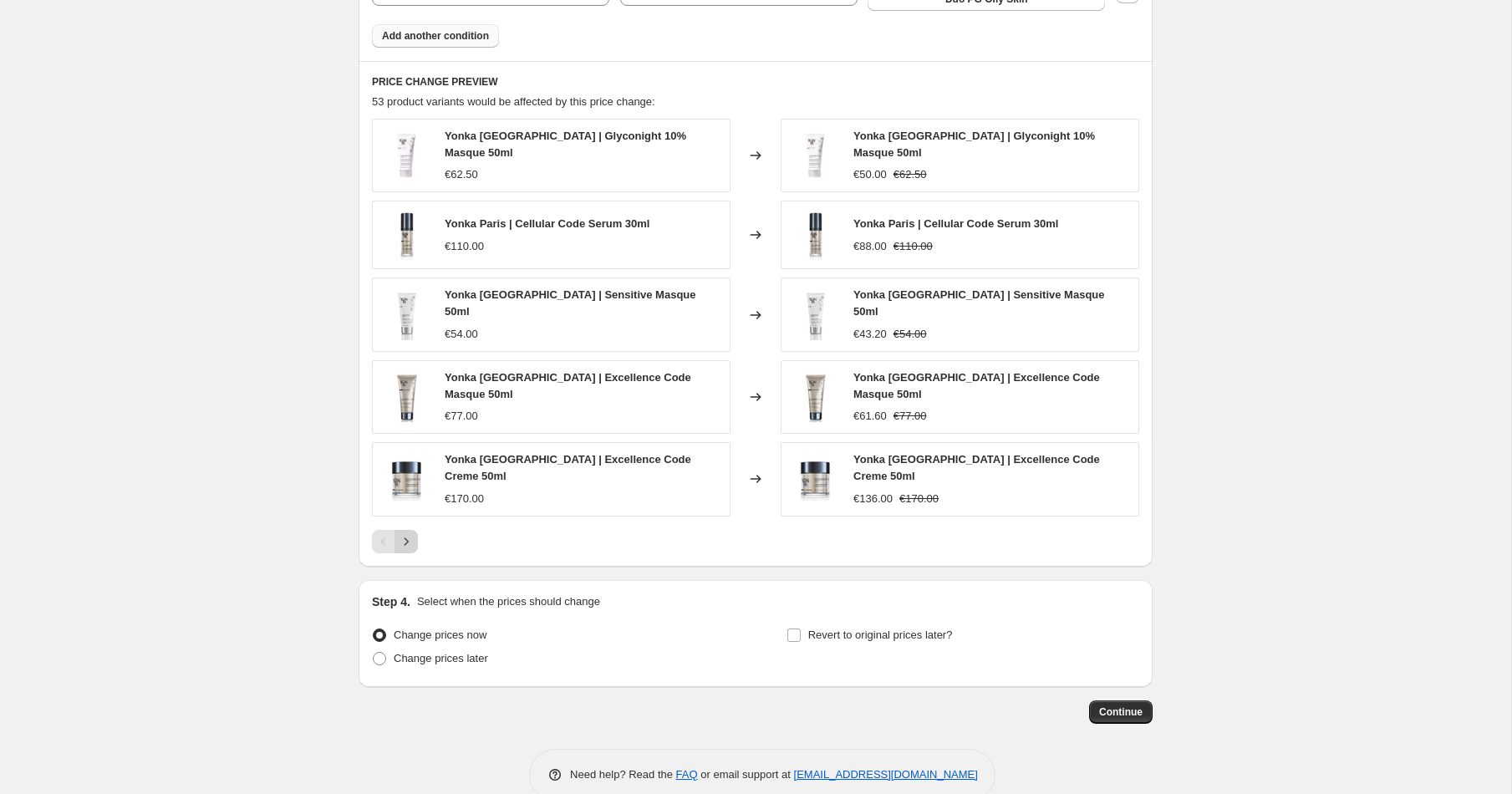
click at [413, 533] on icon "Next" at bounding box center [406, 541] width 17 height 17
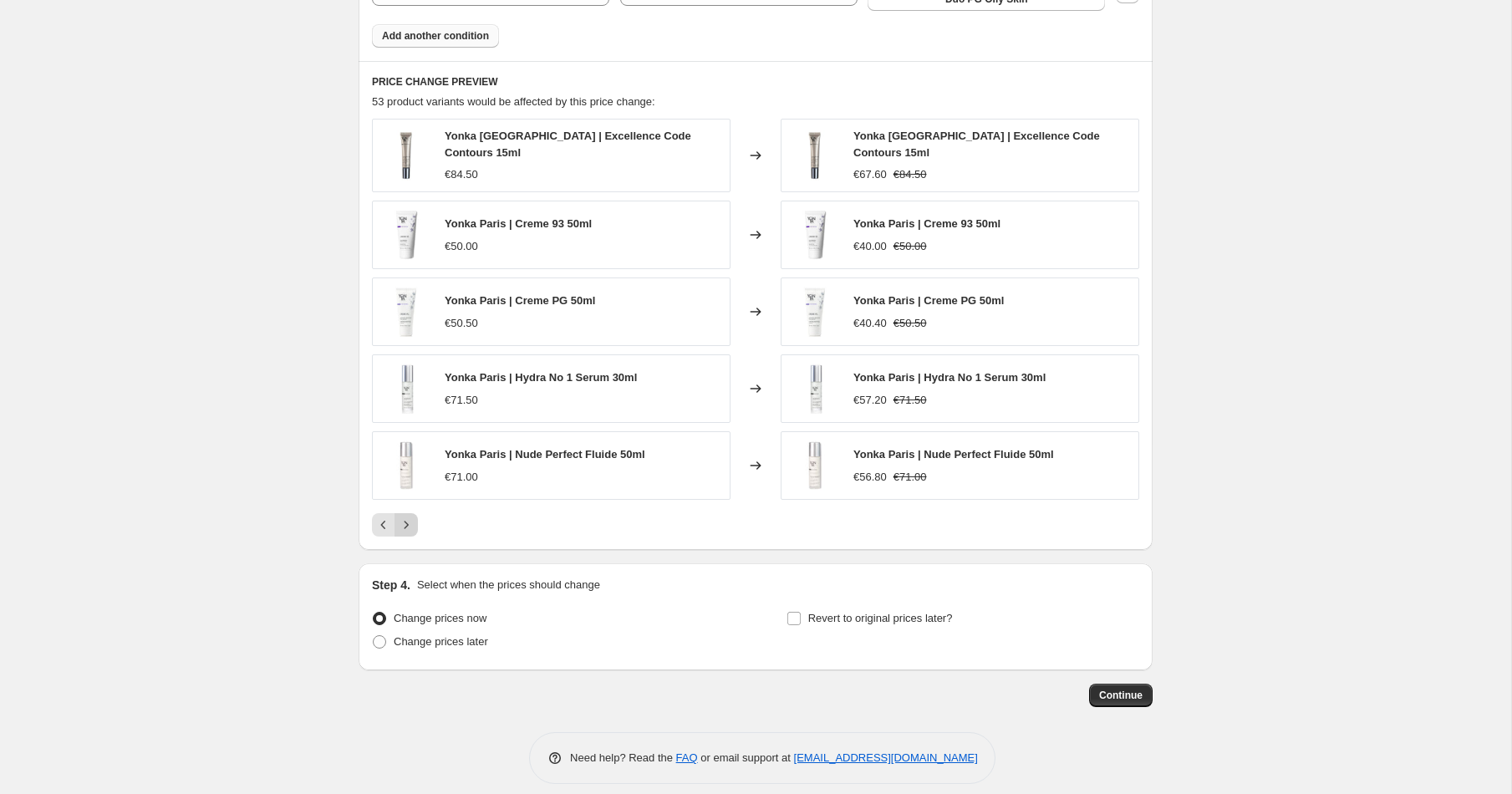
click at [408, 517] on icon "Next" at bounding box center [406, 525] width 17 height 17
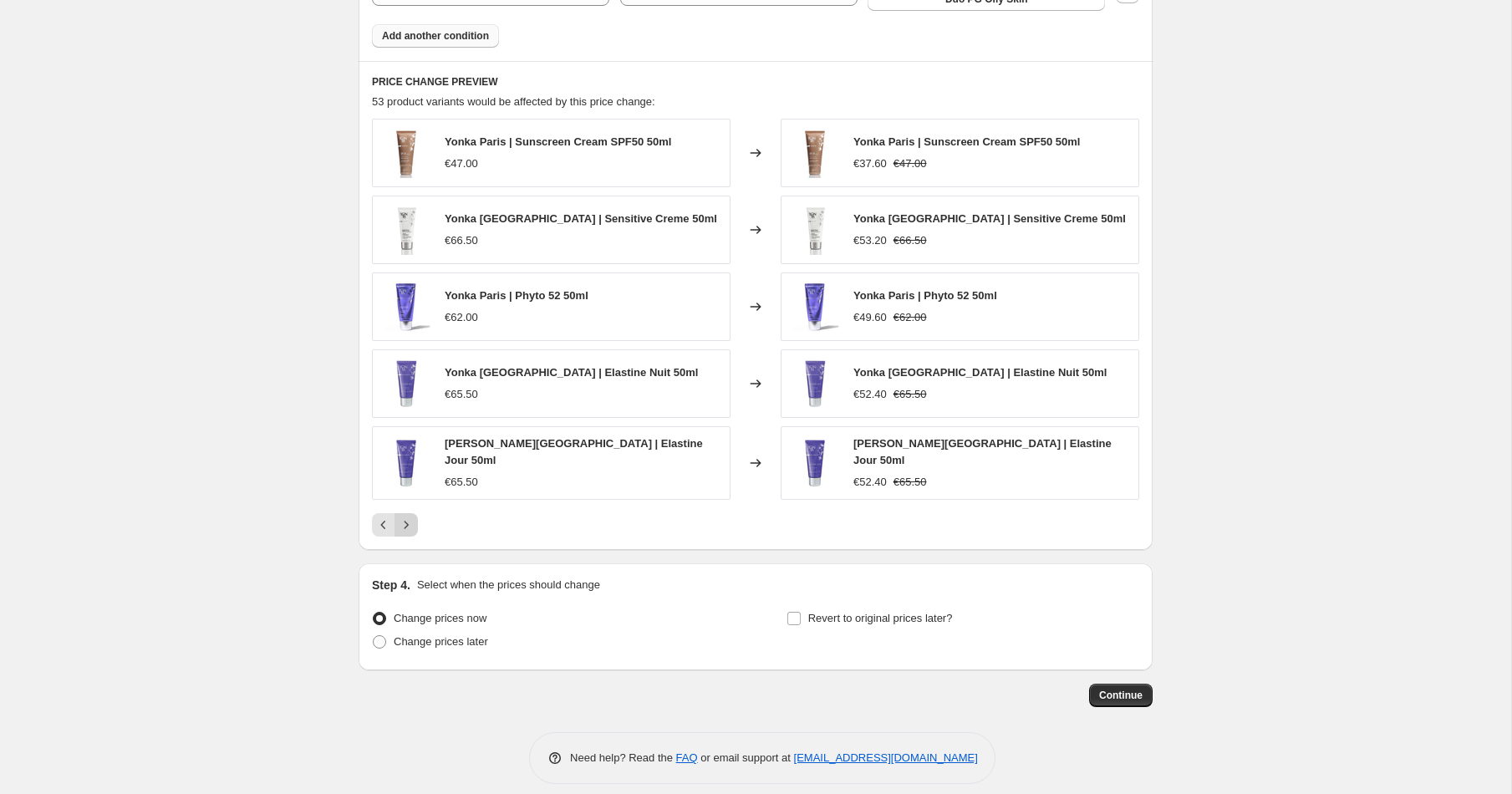
click at [408, 517] on icon "Next" at bounding box center [406, 525] width 17 height 17
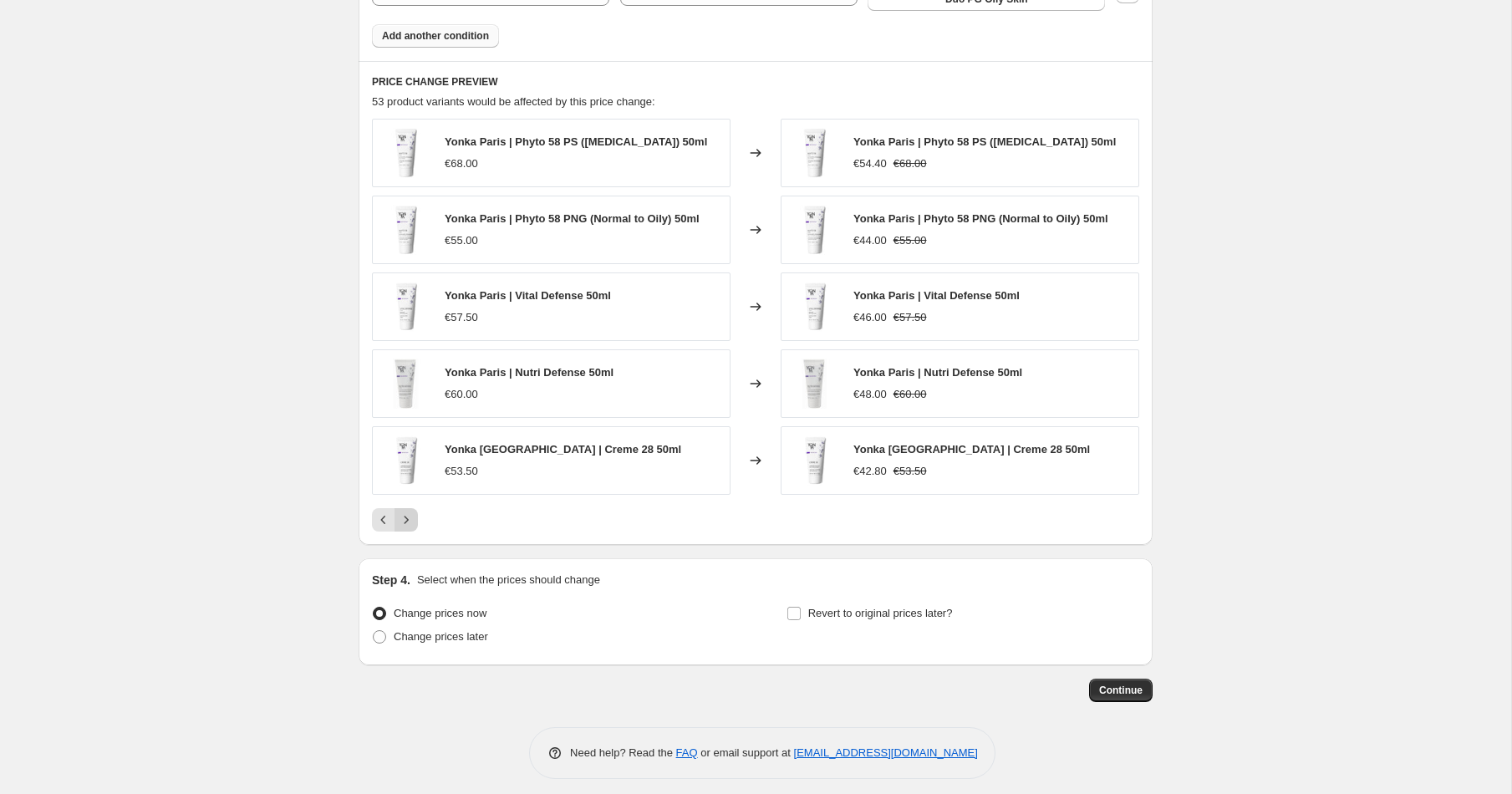
click at [408, 511] on icon "Next" at bounding box center [406, 520] width 17 height 17
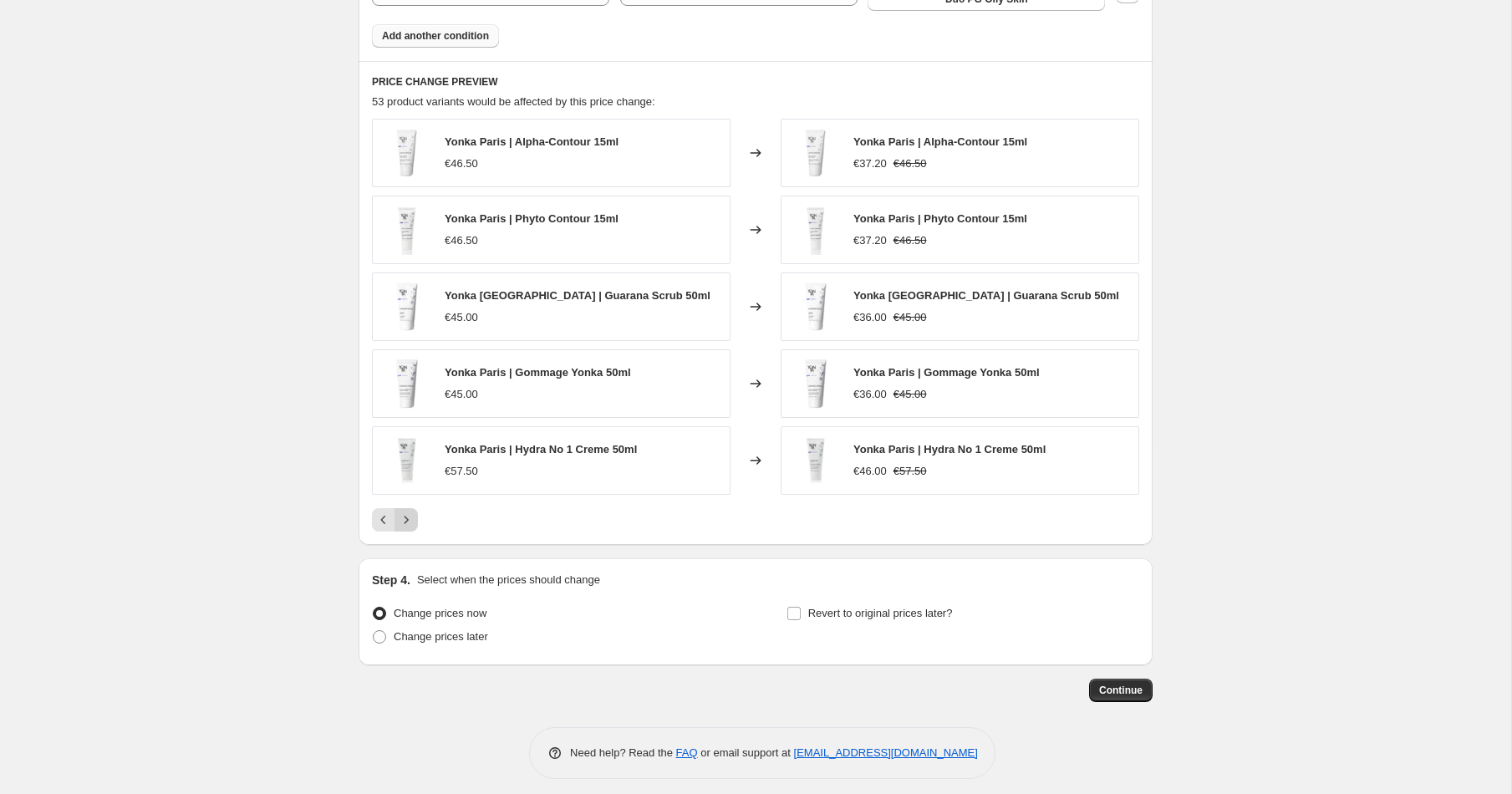
click at [410, 511] on icon "Next" at bounding box center [406, 520] width 17 height 17
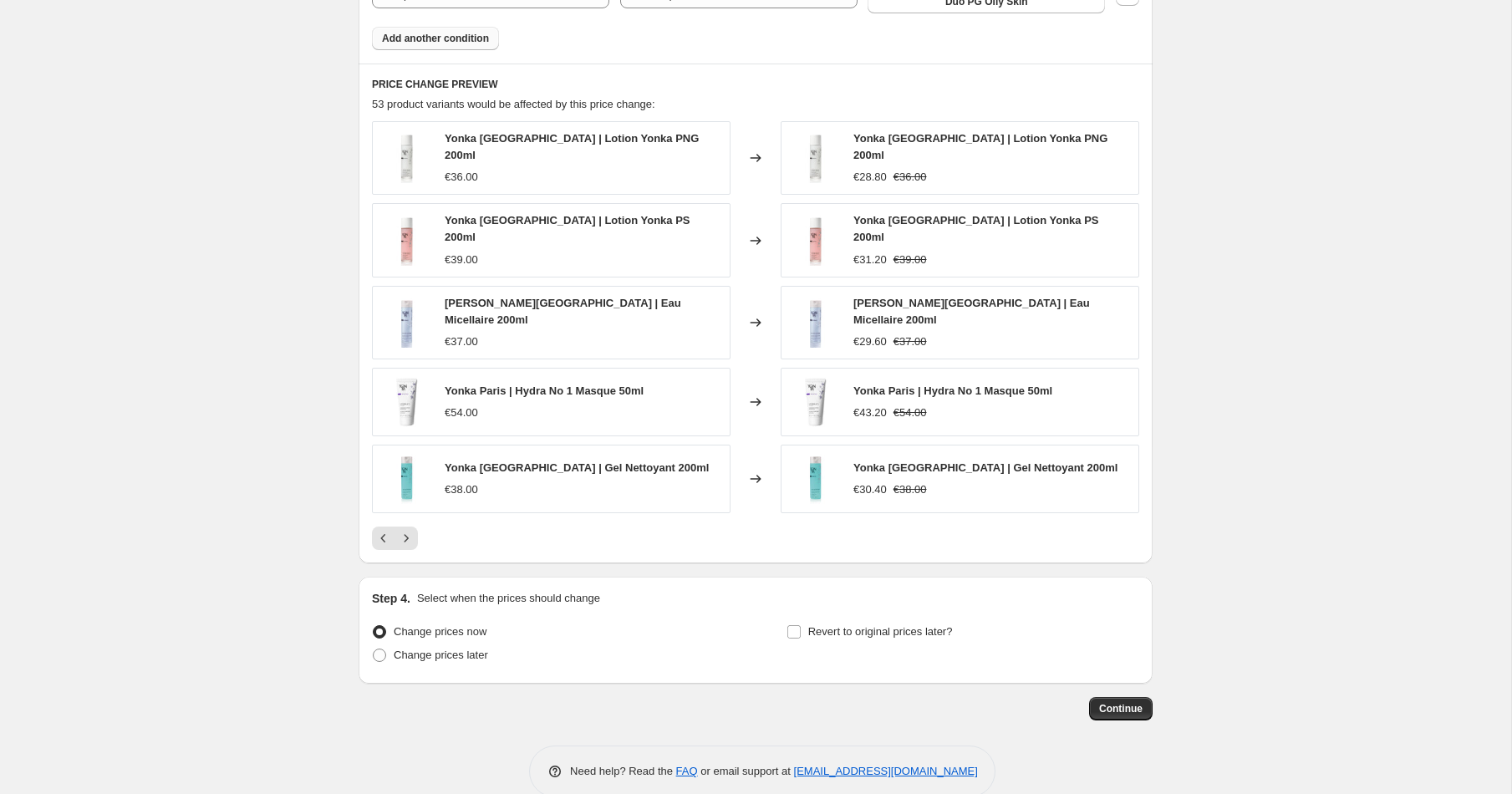
scroll to position [1273, 0]
click at [404, 536] on icon "Next" at bounding box center [406, 540] width 4 height 8
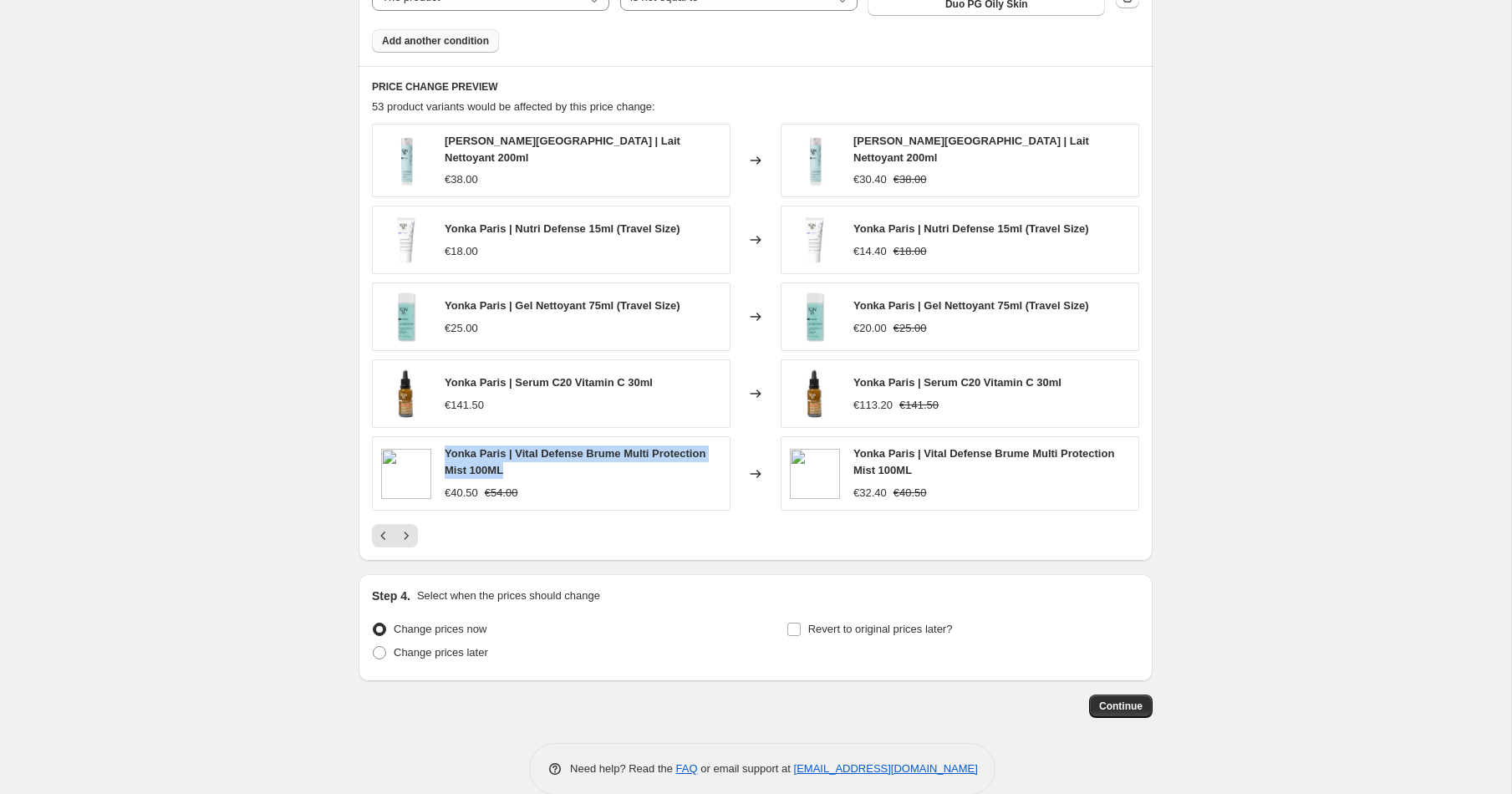
drag, startPoint x: 518, startPoint y: 460, endPoint x: 438, endPoint y: 439, distance: 82.7
click at [438, 439] on div "Yonka Paris | Vital Defense Brume Multi Protection Mist 100ML €40.50 €54.00" at bounding box center [551, 472] width 358 height 73
copy span "Yonka Paris | Vital Defense Brume Multi Protection Mist 100ML"
click at [410, 527] on icon "Next" at bounding box center [406, 535] width 17 height 17
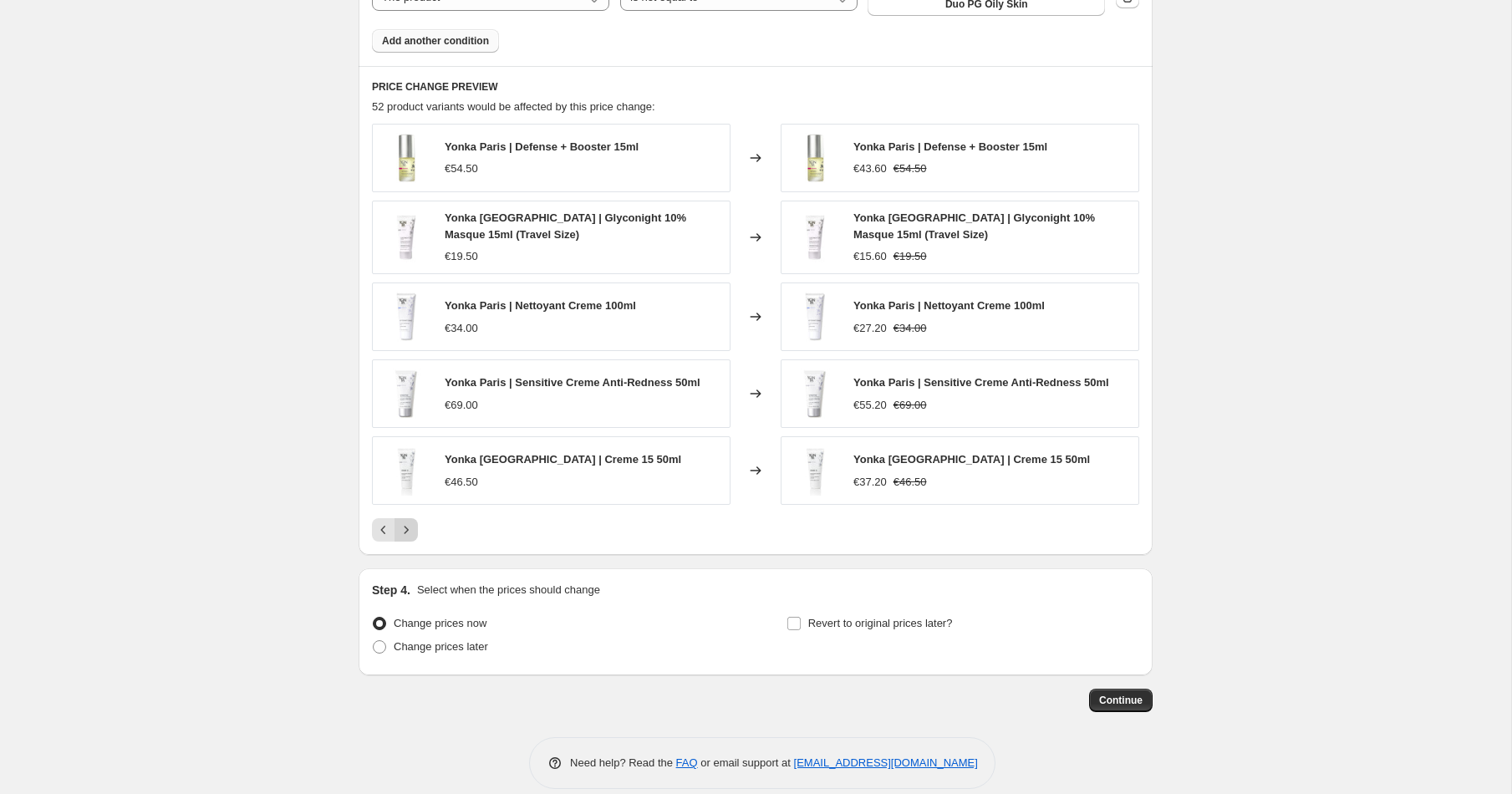
click at [400, 528] on button "Next" at bounding box center [405, 529] width 23 height 23
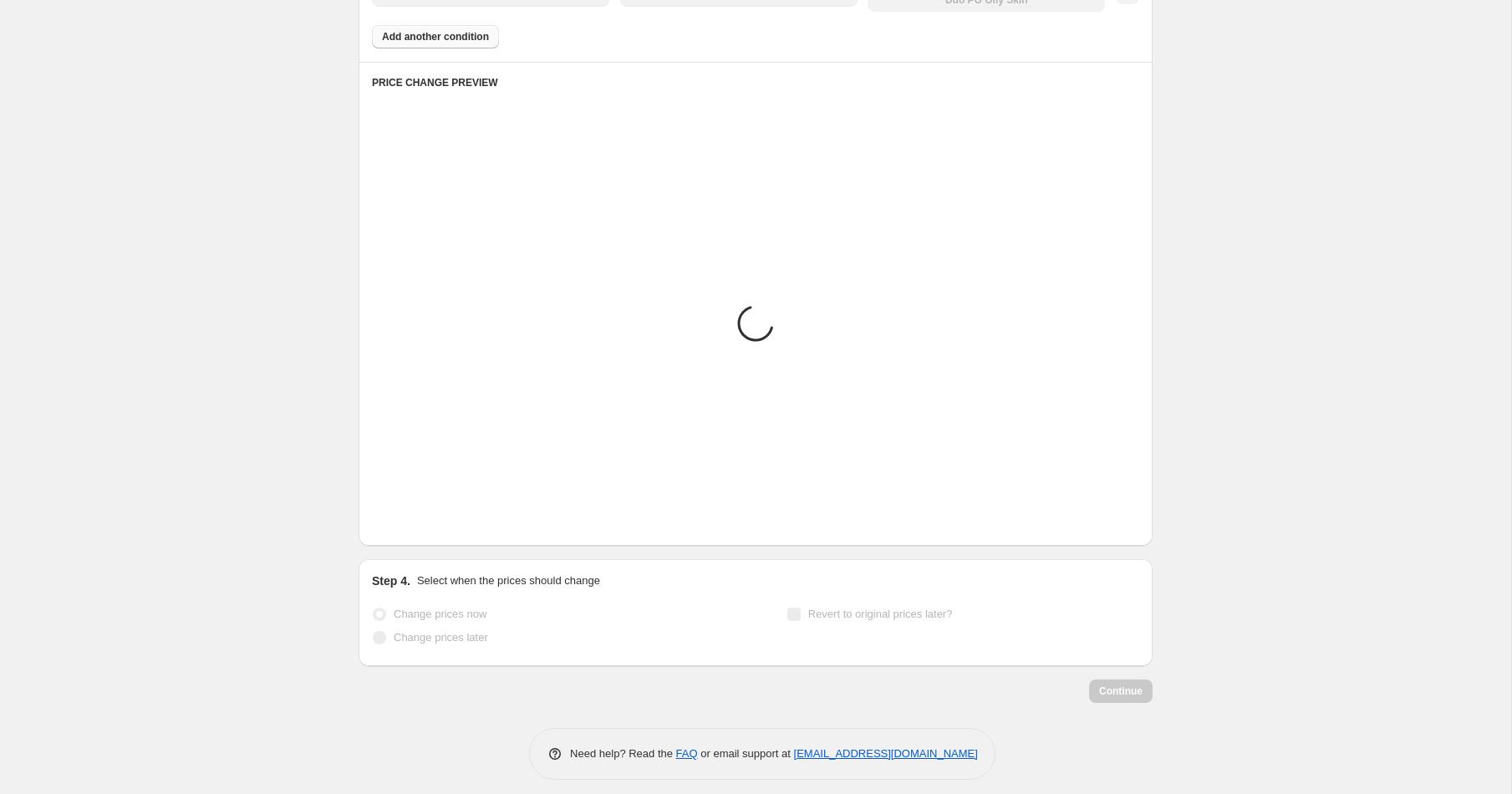
scroll to position [1278, 0]
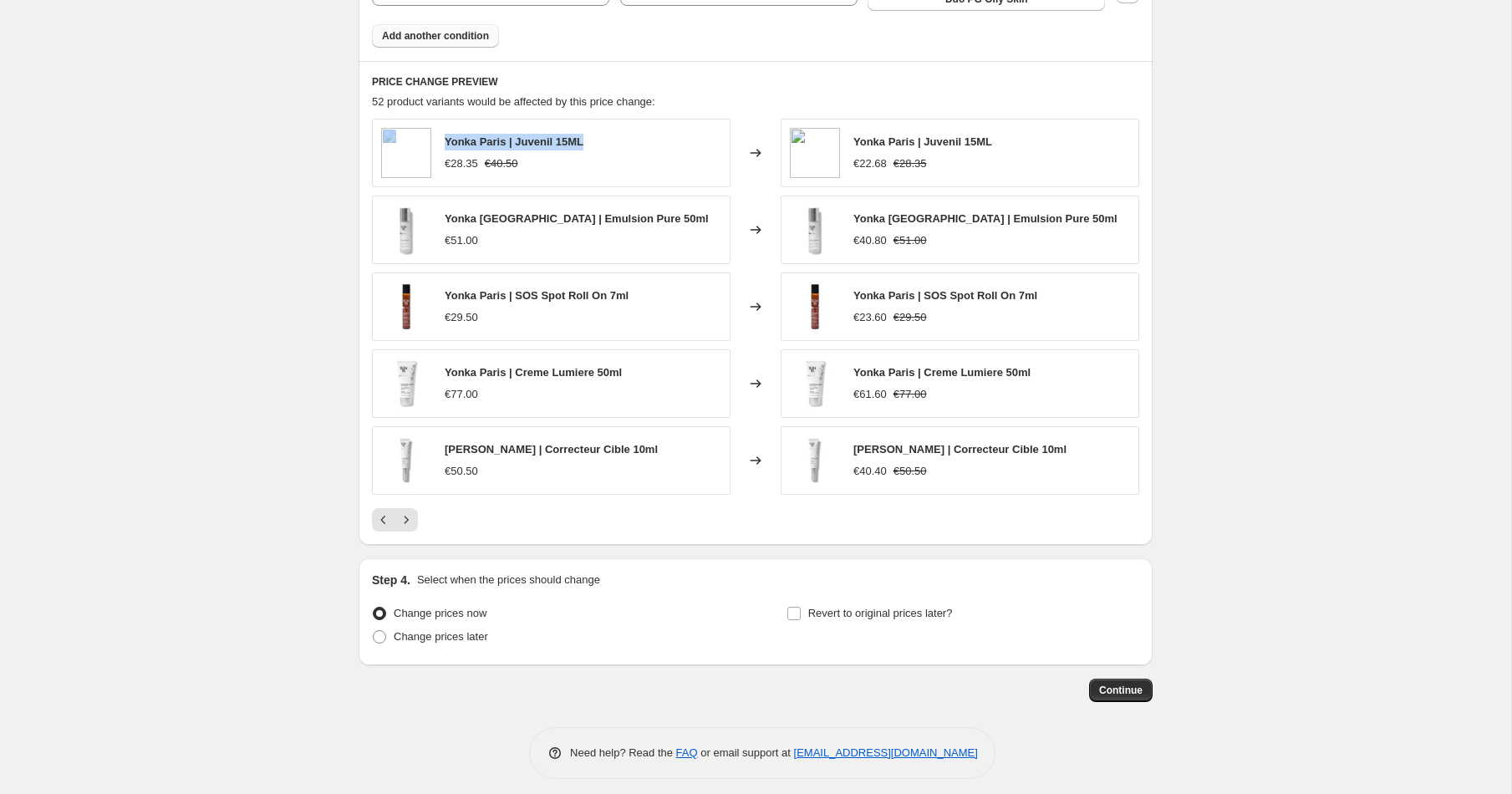
drag, startPoint x: 599, startPoint y: 129, endPoint x: 463, endPoint y: 129, distance: 136.0
click at [425, 126] on div "Yonka Paris | Juvenil 15ML €28.35 €40.50" at bounding box center [551, 152] width 358 height 68
click at [463, 135] on span "Yonka Paris | Juvenil 15ML" at bounding box center [513, 141] width 139 height 13
drag, startPoint x: 434, startPoint y: 129, endPoint x: 634, endPoint y: 131, distance: 200.0
click at [634, 131] on div "Yonka Paris | Juvenil 15ML €28.35 €40.50" at bounding box center [551, 152] width 358 height 68
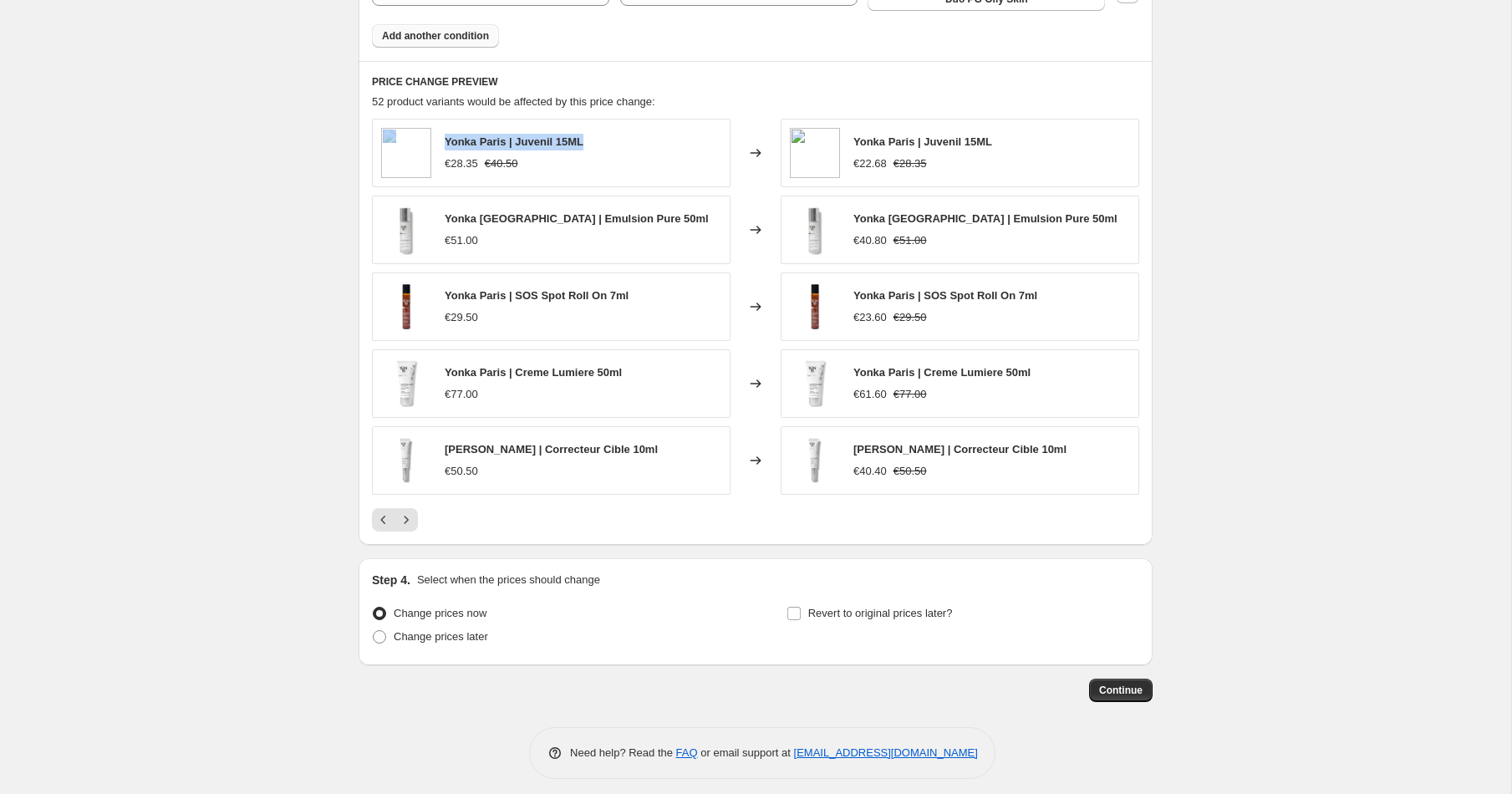
copy div "Yonka Paris | Juvenil 15ML"
click at [407, 516] on icon "Next" at bounding box center [406, 519] width 4 height 8
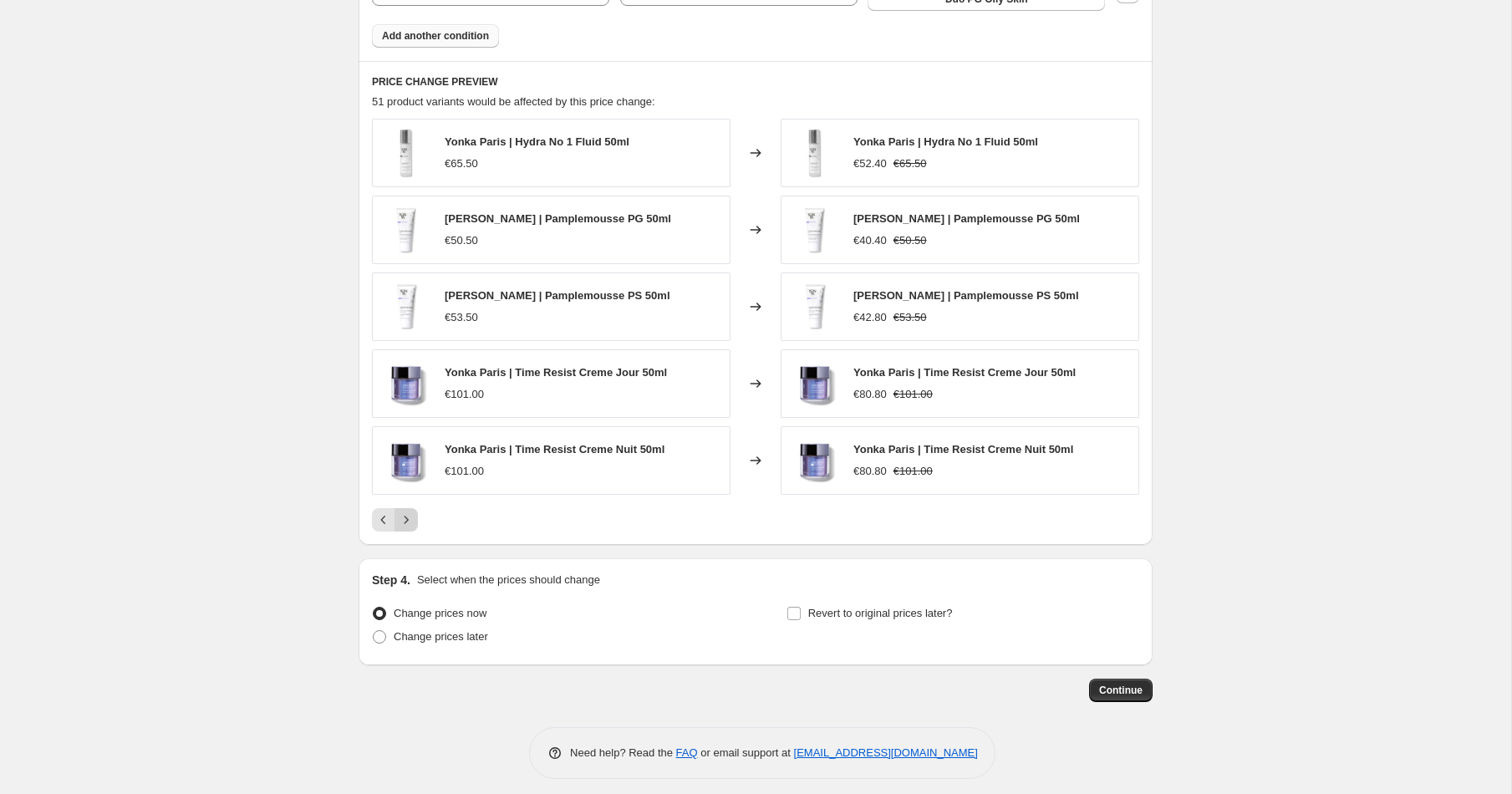
click at [404, 511] on icon "Next" at bounding box center [406, 520] width 17 height 17
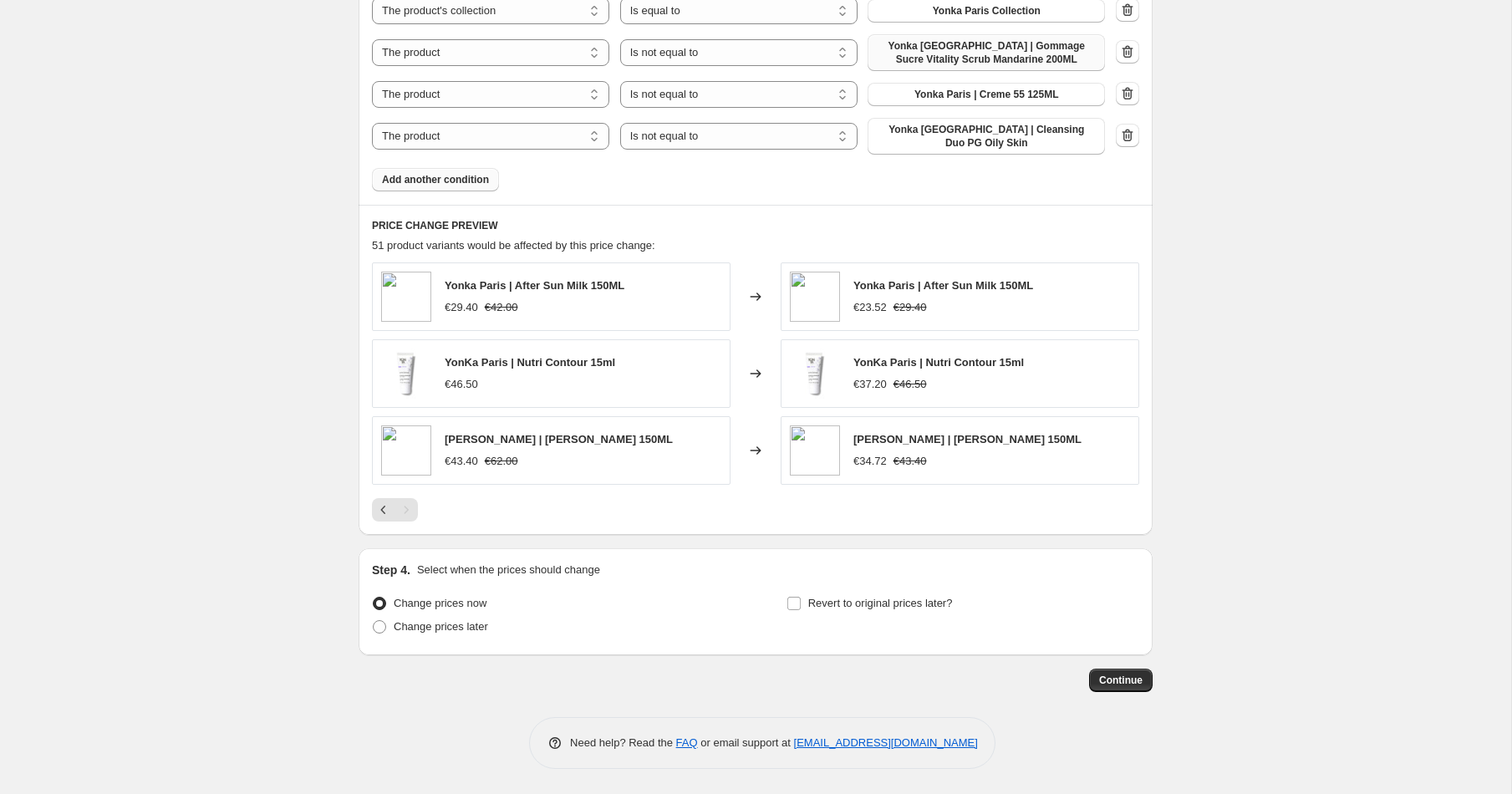
scroll to position [1124, 0]
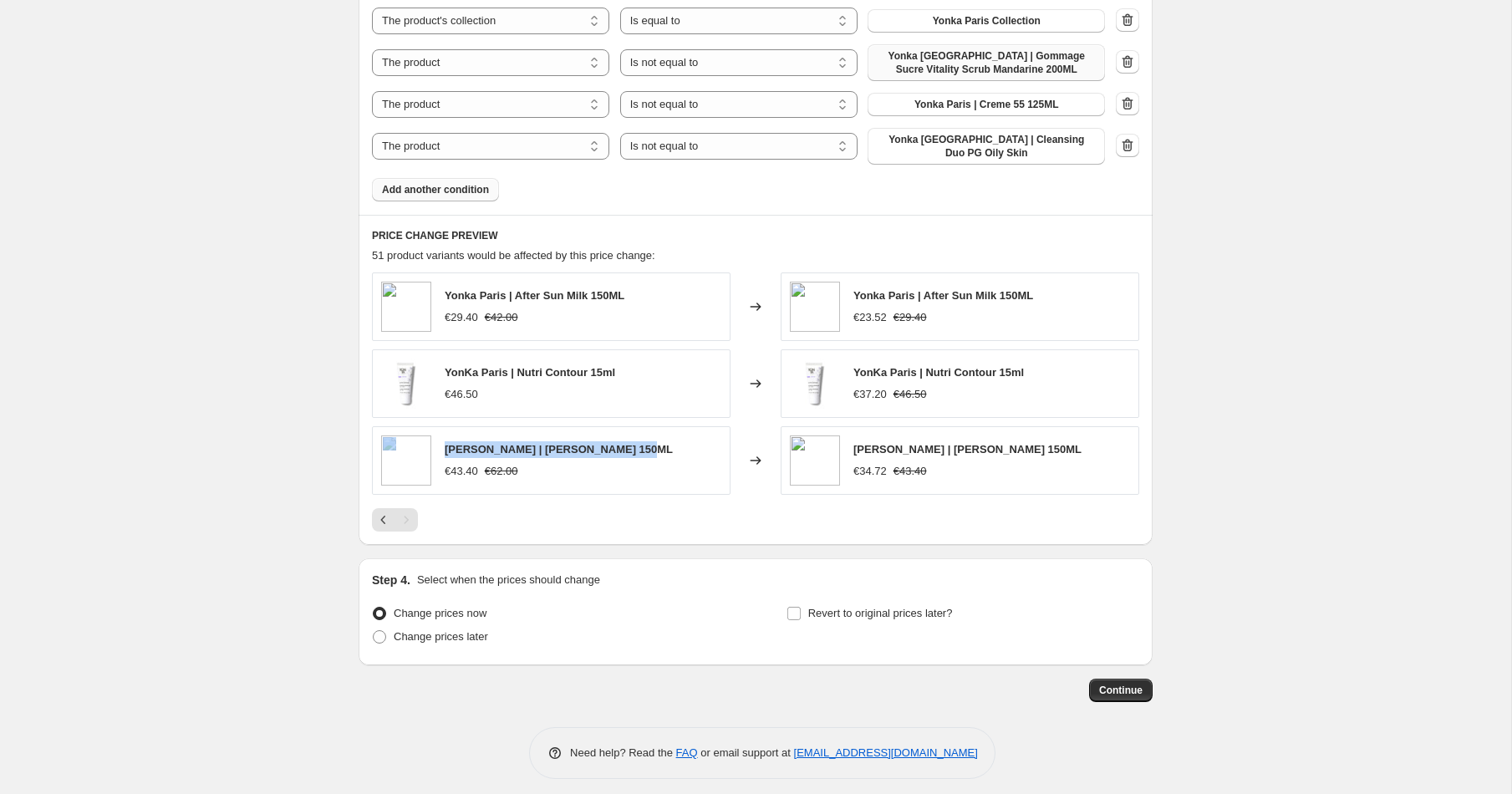
drag, startPoint x: 657, startPoint y: 443, endPoint x: 414, endPoint y: 429, distance: 243.4
click at [414, 429] on div "[PERSON_NAME] | Tan Prolonger 150ML €43.40 €62.00" at bounding box center [551, 460] width 358 height 68
drag, startPoint x: 650, startPoint y: 283, endPoint x: 492, endPoint y: 283, distance: 158.0
click at [435, 278] on div "Yonka Paris | After Sun Milk 150ML €29.40 €42.00" at bounding box center [551, 306] width 358 height 68
copy div "Yonka Paris | After Sun Milk 150ML"
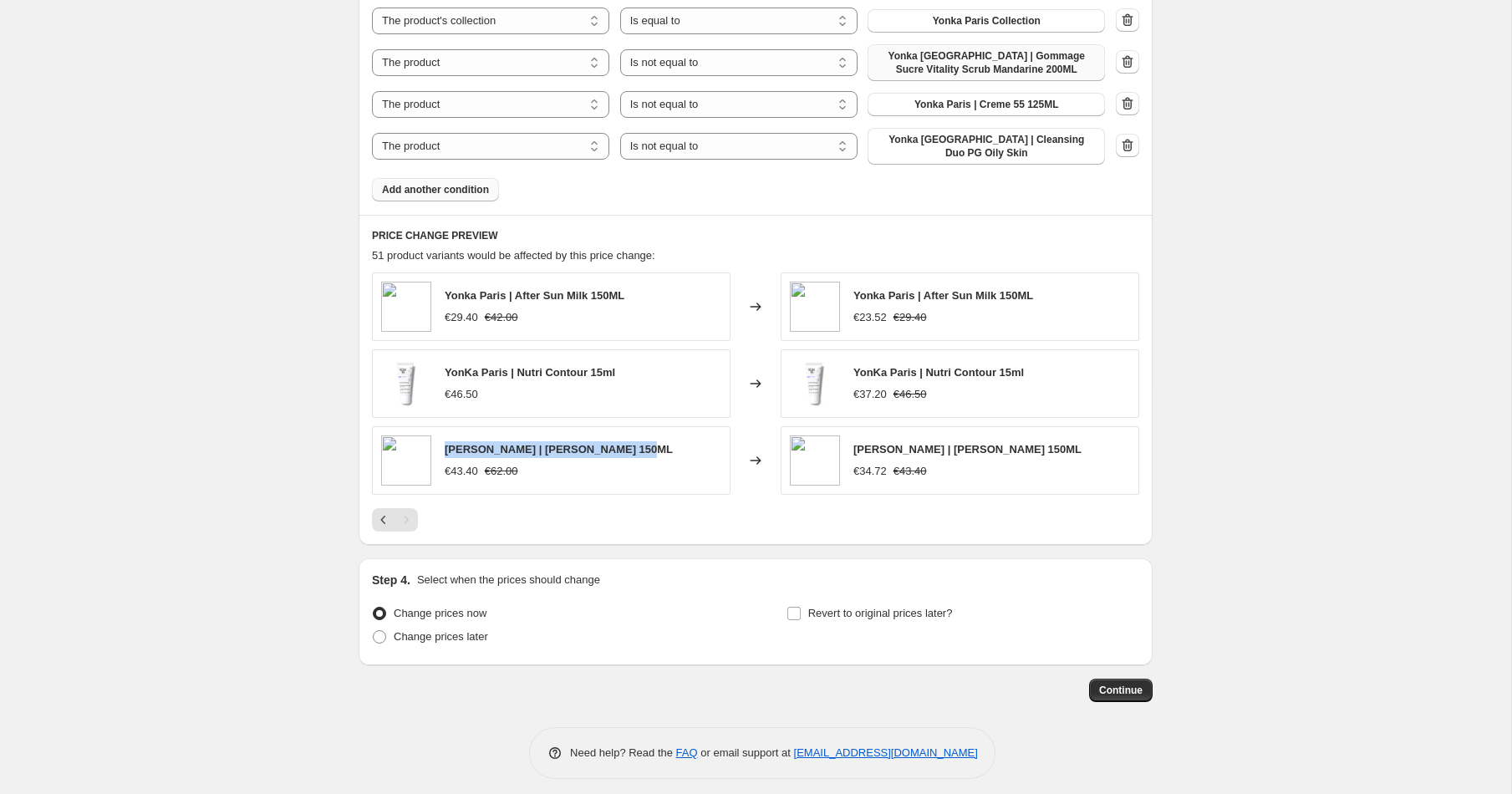
drag, startPoint x: 627, startPoint y: 436, endPoint x: 450, endPoint y: 438, distance: 177.0
click at [444, 437] on div "[PERSON_NAME] | Tan Prolonger 150ML €43.40 €62.00" at bounding box center [551, 460] width 358 height 68
copy span "[PERSON_NAME] | [PERSON_NAME] 150ML"
click at [1132, 684] on span "Continue" at bounding box center [1120, 691] width 43 height 14
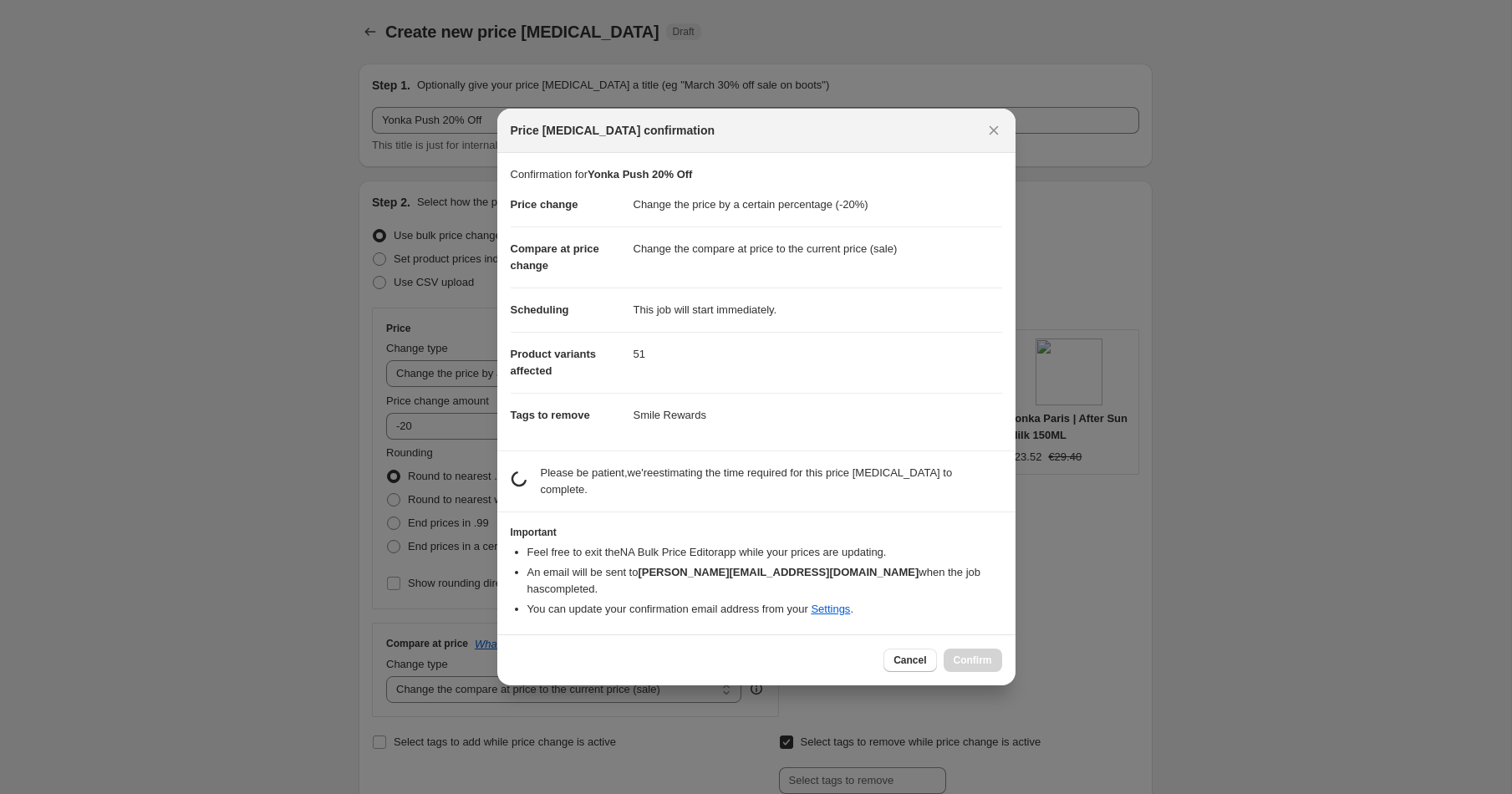
scroll to position [0, 0]
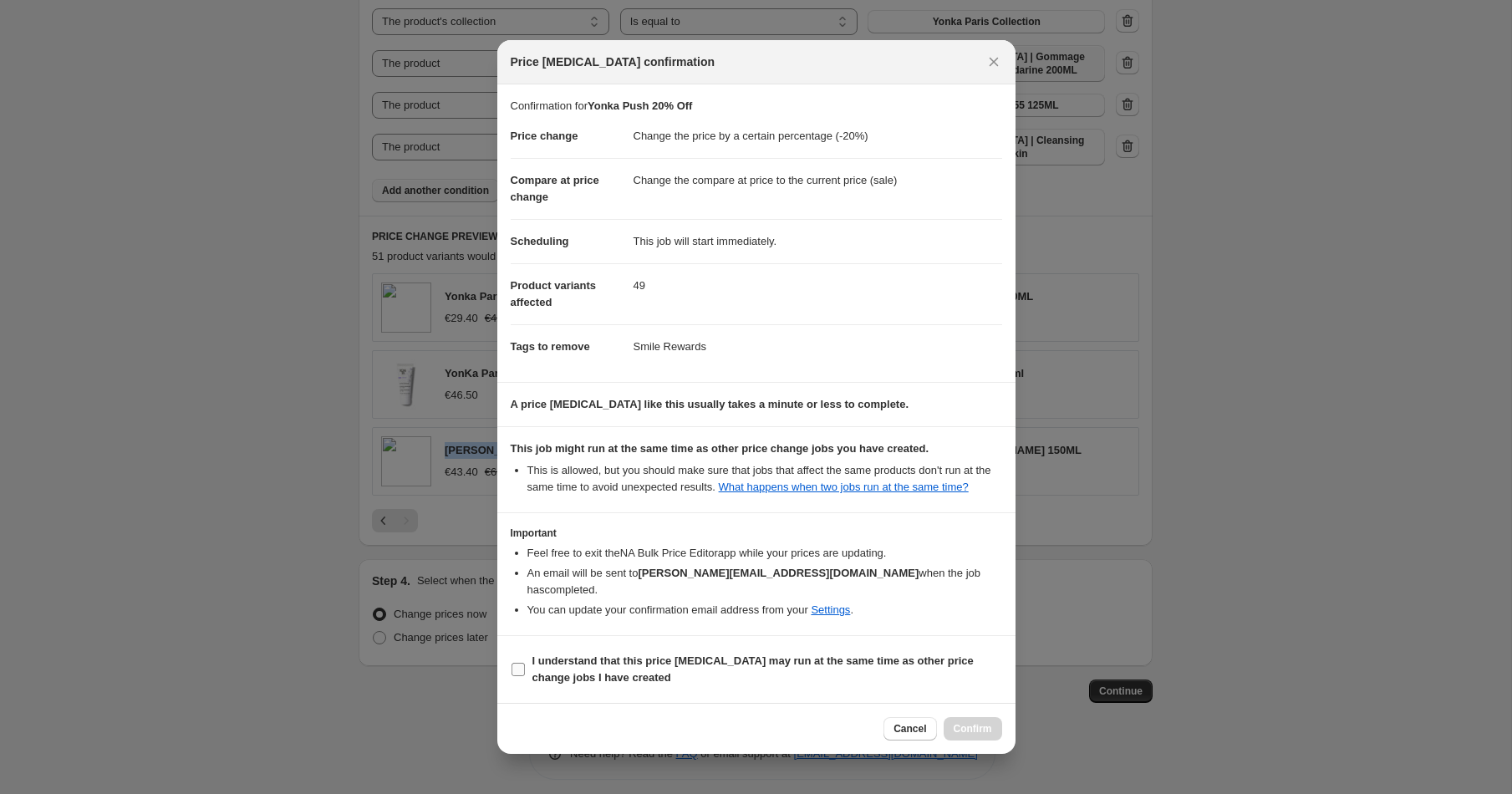
click at [514, 664] on input "I understand that this price [MEDICAL_DATA] may run at the same time as other p…" at bounding box center [518, 669] width 14 height 14
checkbox input "true"
click at [966, 721] on button "Confirm" at bounding box center [972, 728] width 59 height 23
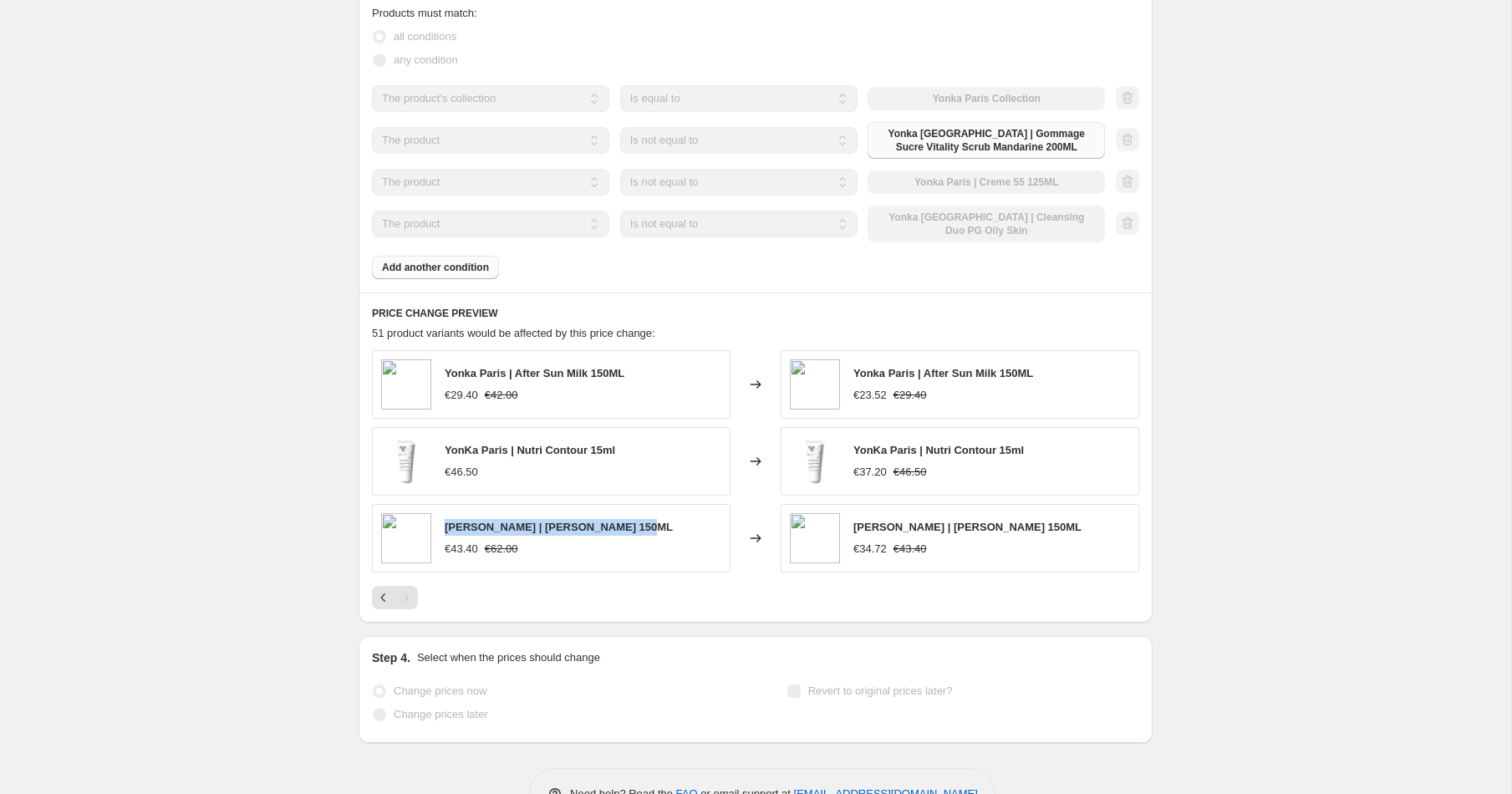
scroll to position [1167, 0]
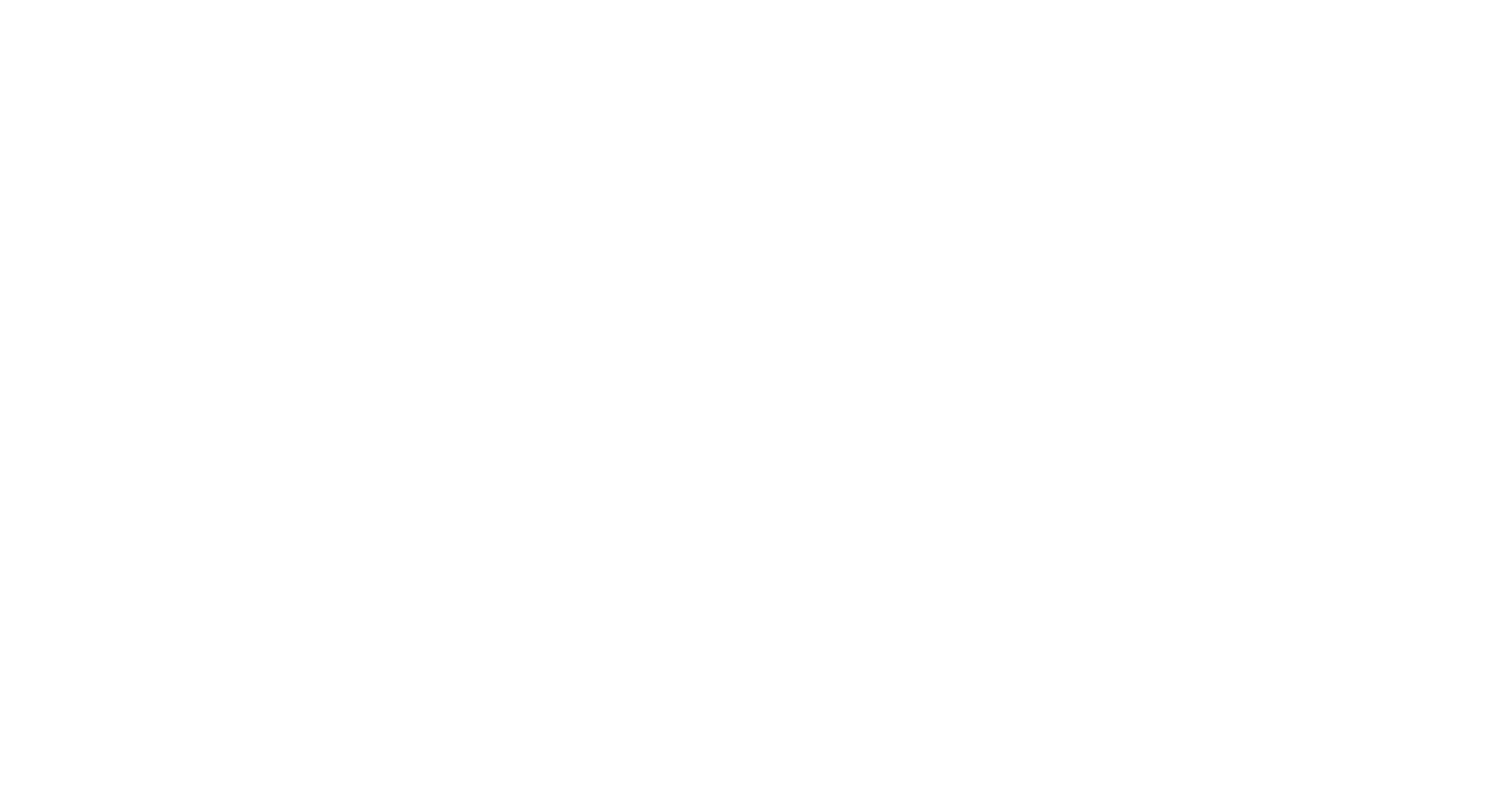
select select "percentage"
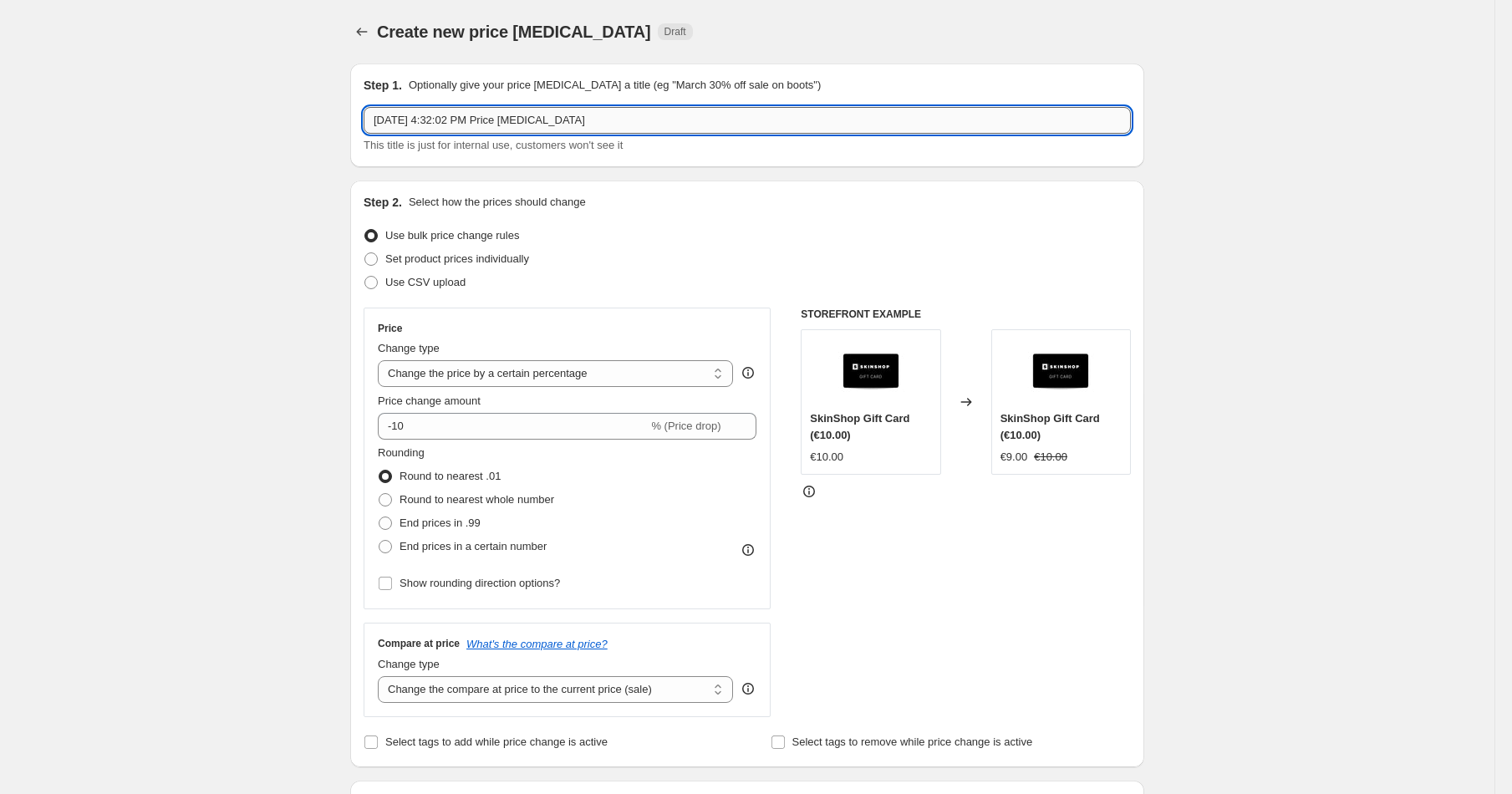
click at [607, 122] on input "Sep 1, 2025, 4:32:02 PM Price change job" at bounding box center [747, 120] width 767 height 26
type input "J"
type input "Korean Beauty September Push"
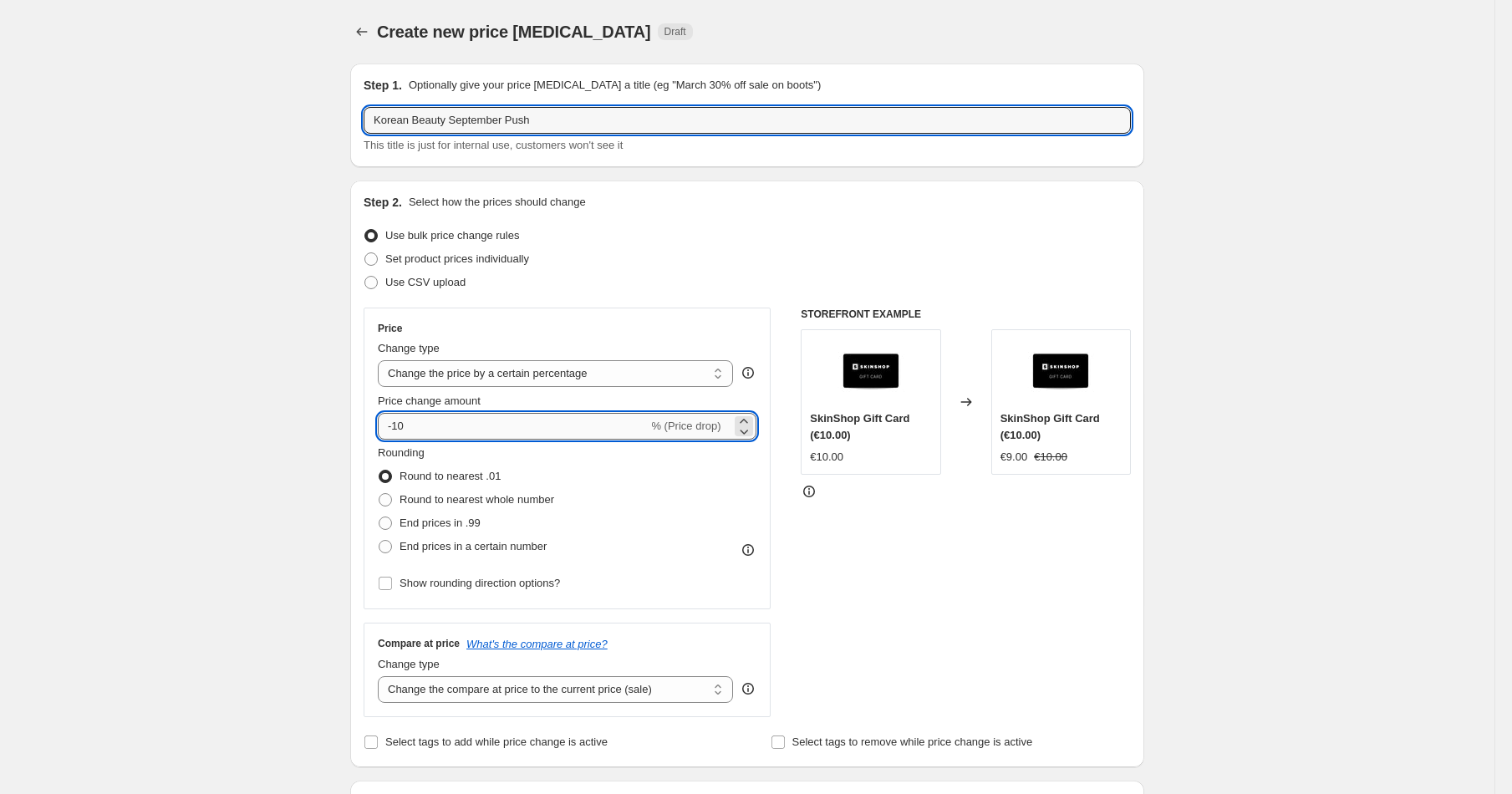
click at [423, 426] on input "-10" at bounding box center [513, 426] width 270 height 26
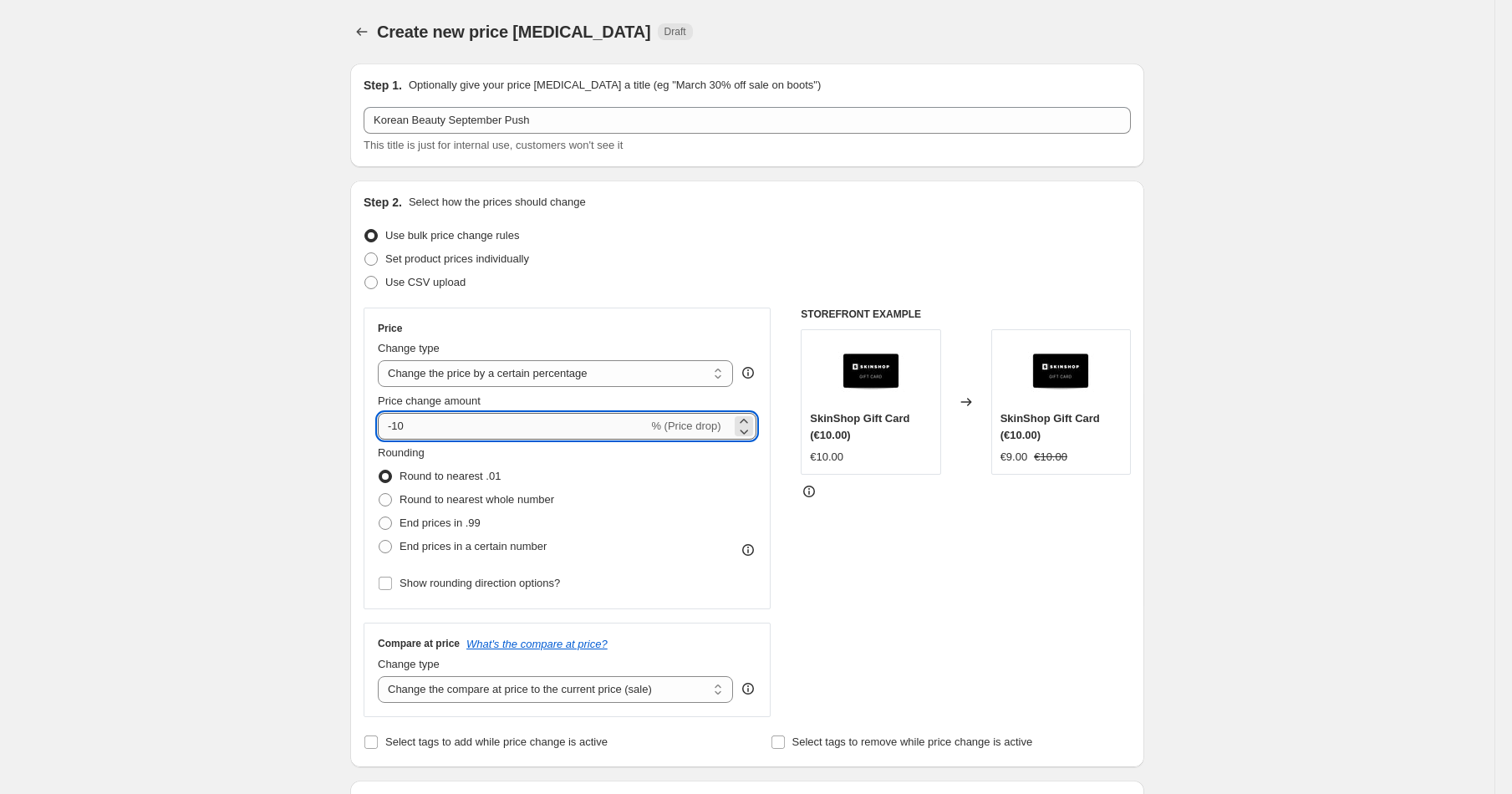
type input "-1"
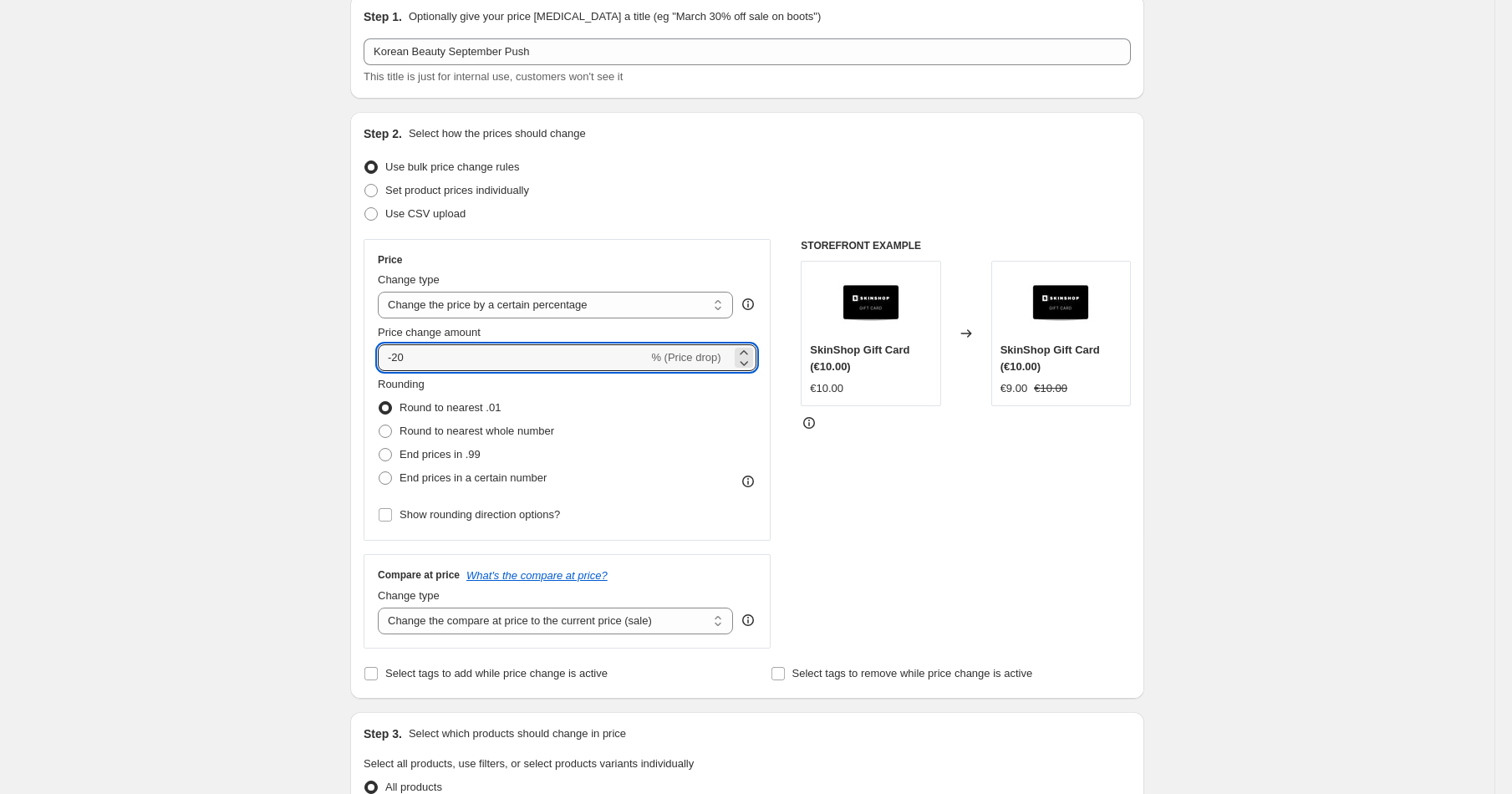
scroll to position [72, 0]
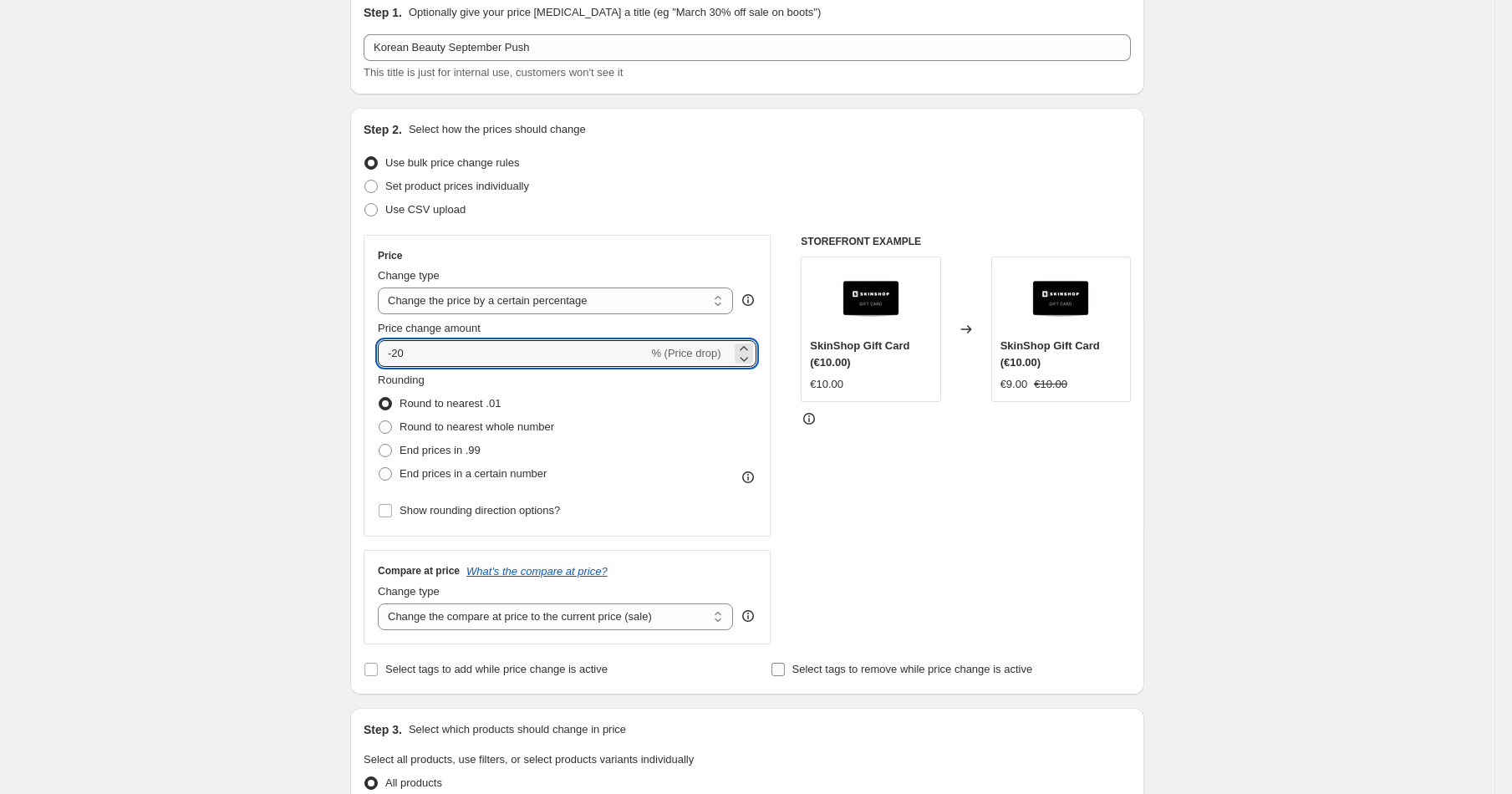
type input "-20"
click at [776, 670] on input "Select tags to remove while price change is active" at bounding box center [778, 669] width 14 height 14
checkbox input "true"
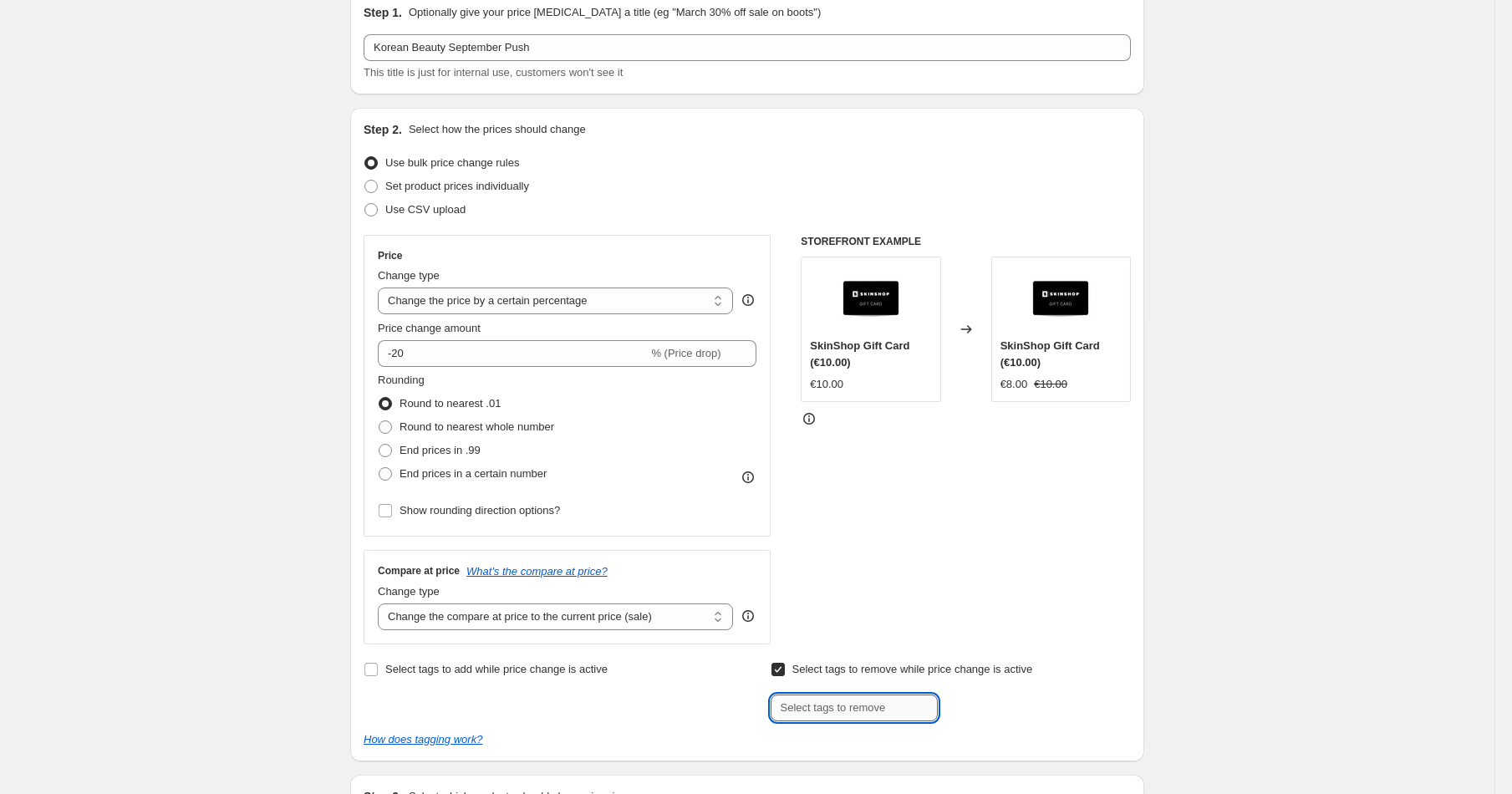
click at [830, 717] on input "text" at bounding box center [854, 707] width 167 height 26
type input "Smile Rewards"
click at [886, 553] on div "STOREFRONT EXAMPLE SkinShop Gift Card (€10.00) €10.00 Changed to SkinShop Gift …" at bounding box center [965, 438] width 330 height 409
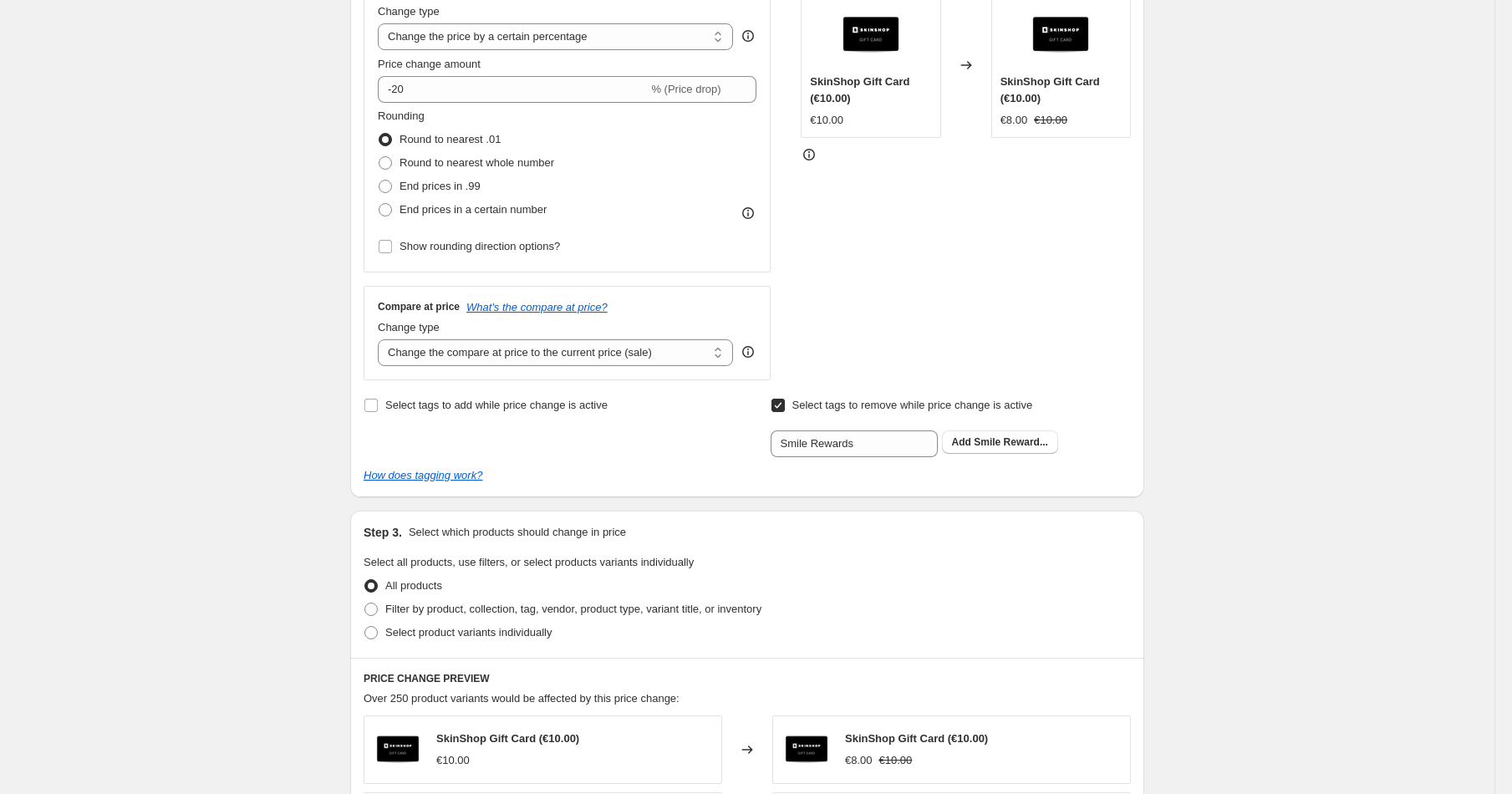
scroll to position [325, 0]
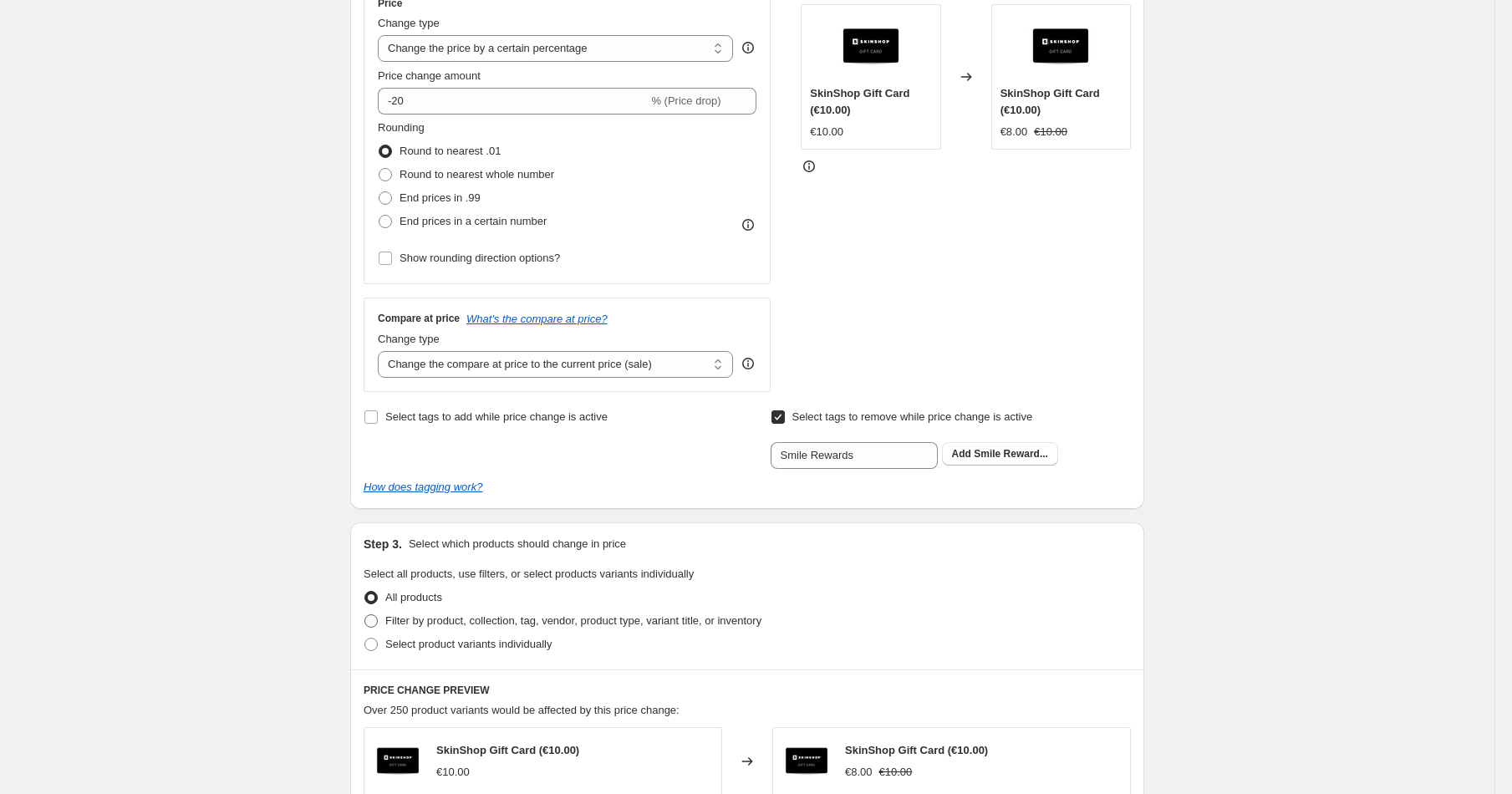
click at [374, 618] on span at bounding box center [371, 621] width 14 height 14
click at [365, 614] on input "Filter by product, collection, tag, vendor, product type, variant title, or inv…" at bounding box center [364, 614] width 1 height 1
radio input "true"
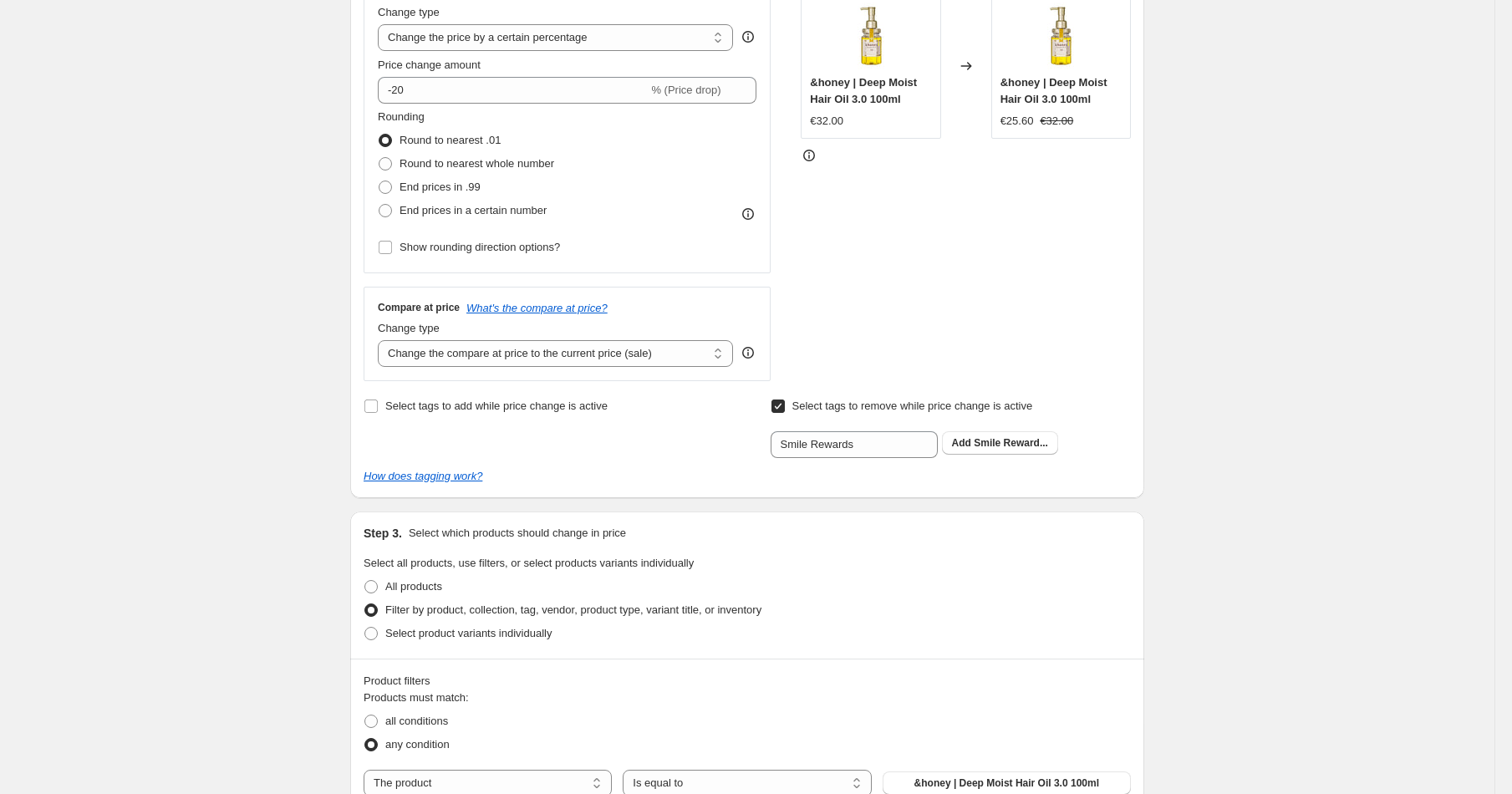
scroll to position [357, 0]
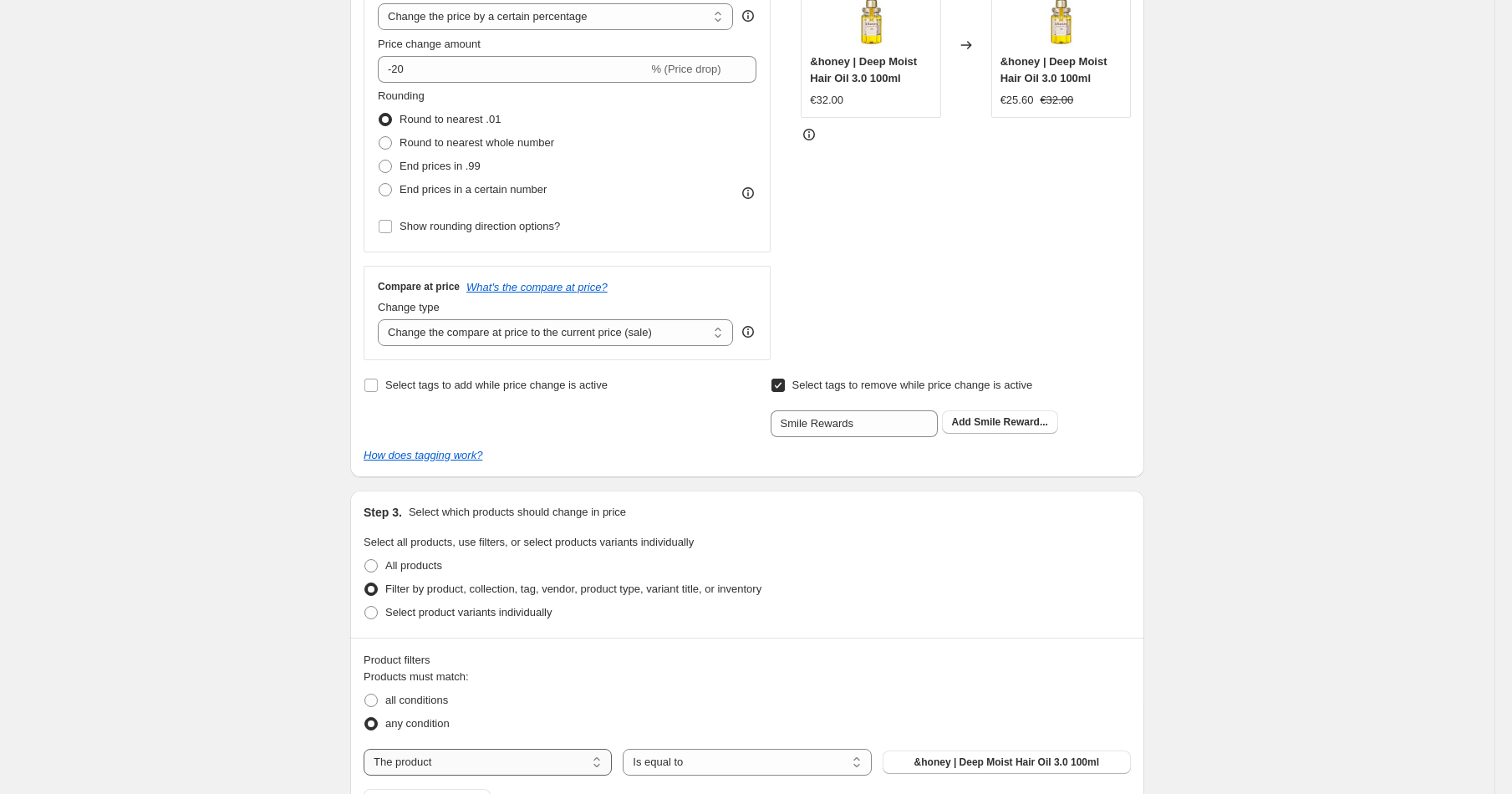
click at [495, 762] on select "The product The product's collection The product's tag The product's vendor The…" at bounding box center [488, 762] width 249 height 26
select select "collection"
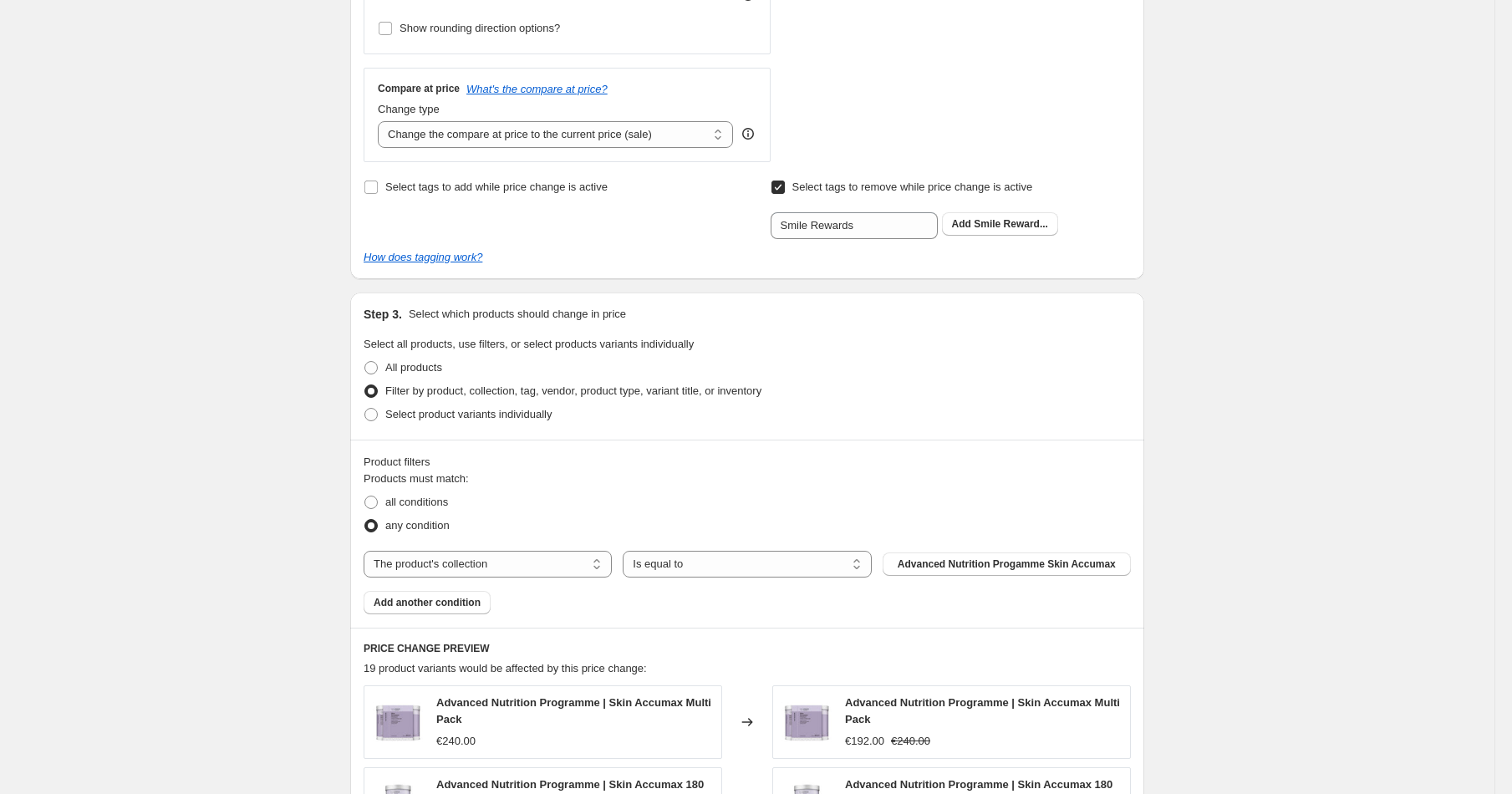
scroll to position [556, 0]
click at [927, 570] on button "Advanced Nutrition Progamme Skin Accumax" at bounding box center [1007, 563] width 249 height 23
click at [448, 604] on span "Add another condition" at bounding box center [427, 602] width 107 height 14
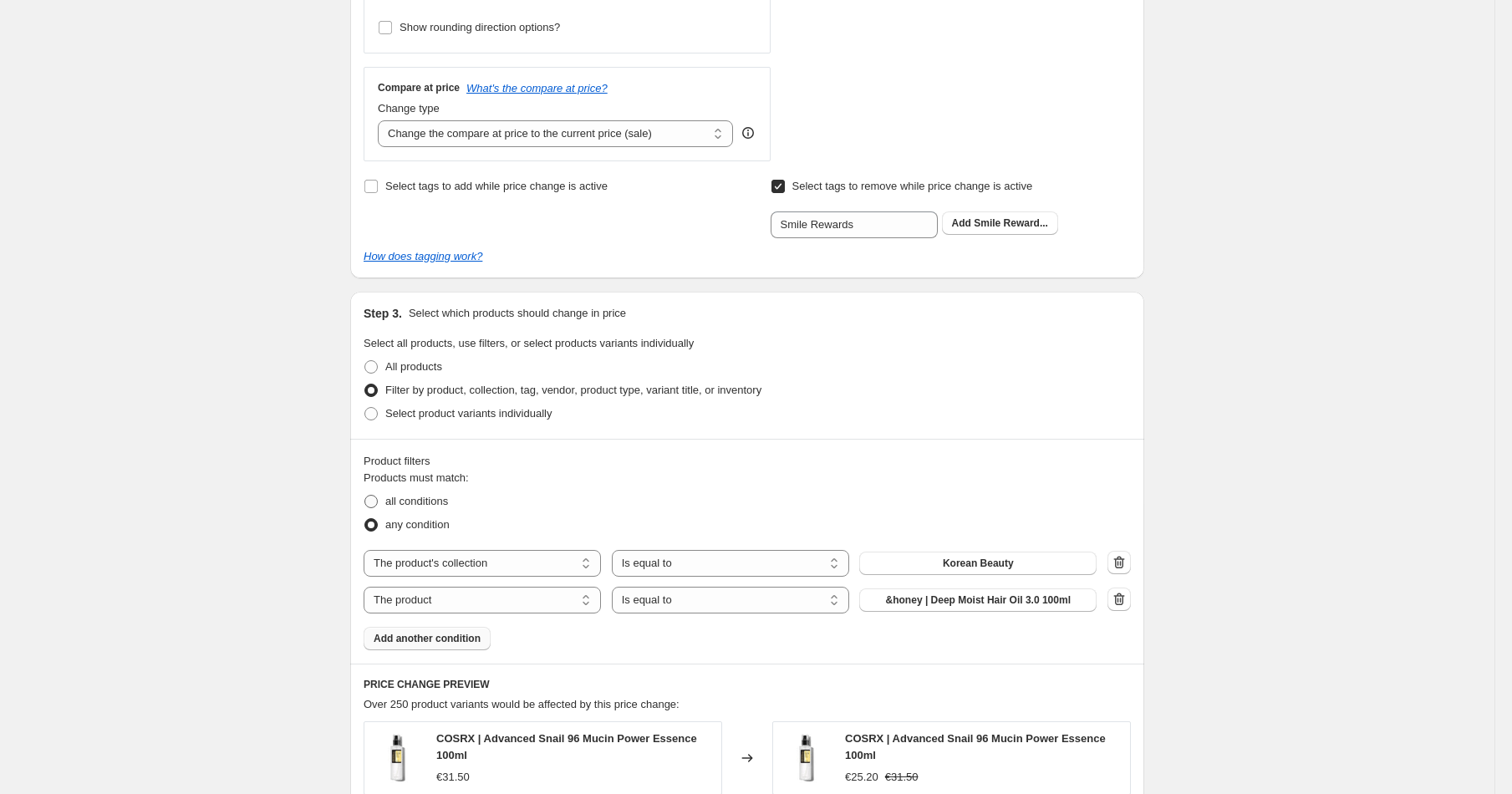
click at [376, 499] on span at bounding box center [371, 501] width 14 height 14
click at [365, 495] on input "all conditions" at bounding box center [364, 494] width 1 height 1
radio input "true"
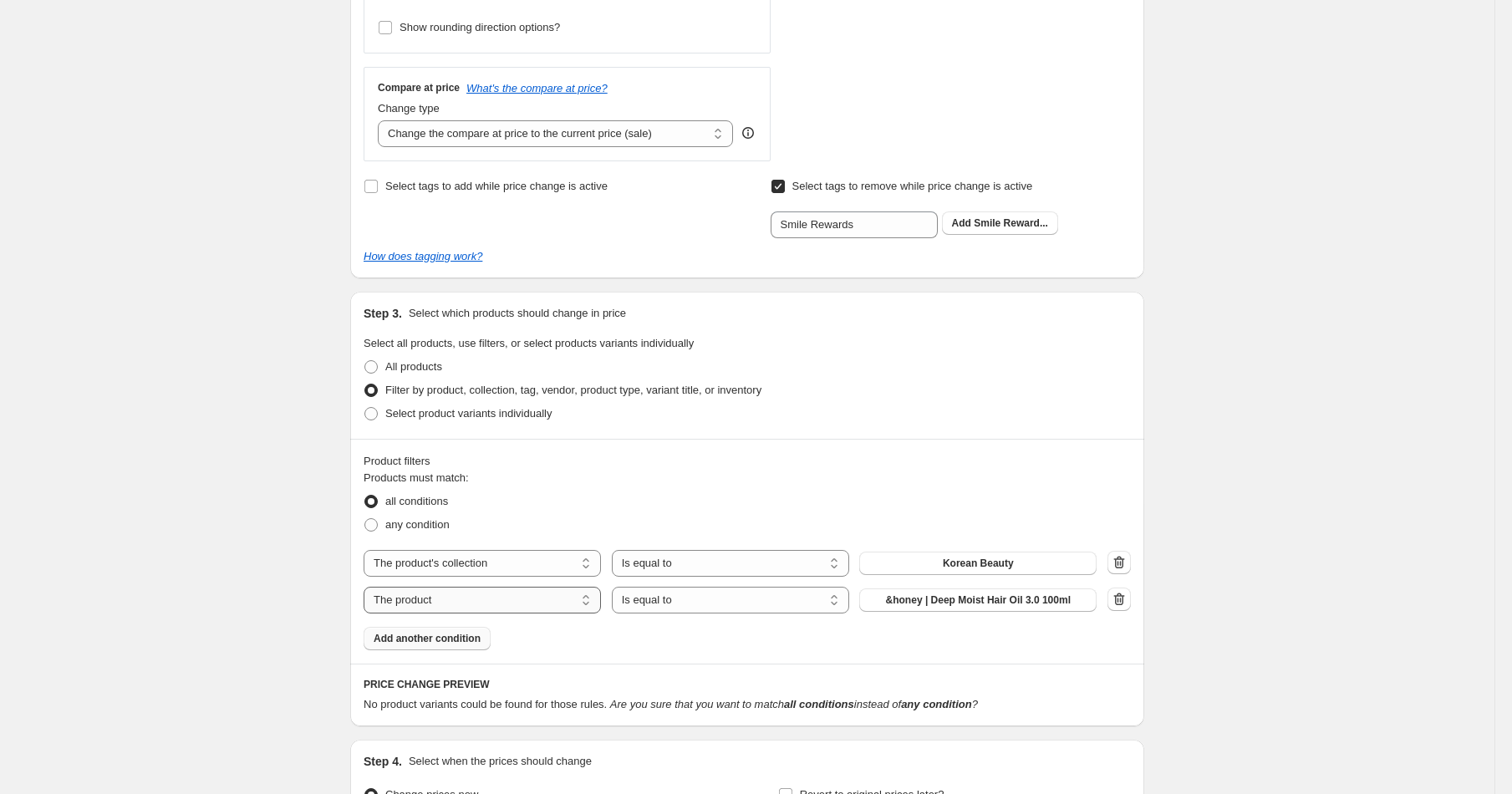
click at [460, 595] on select "The product The product's collection The product's tag The product's vendor The…" at bounding box center [482, 599] width 238 height 26
select select "tag"
click at [697, 603] on select "Is equal to Is not equal to" at bounding box center [730, 599] width 238 height 26
select select "not_equal"
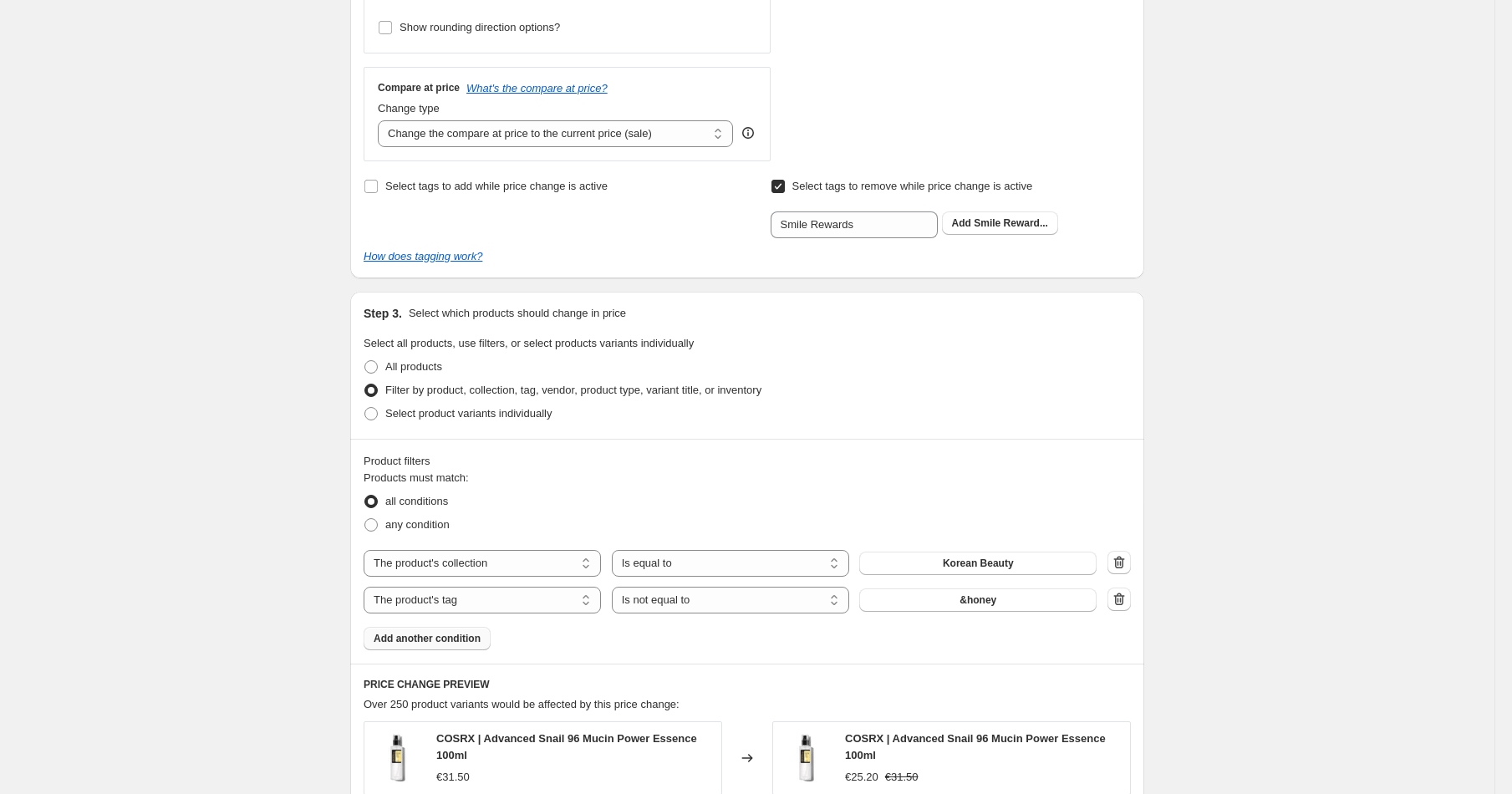
click at [972, 608] on button "&honey" at bounding box center [977, 599] width 238 height 23
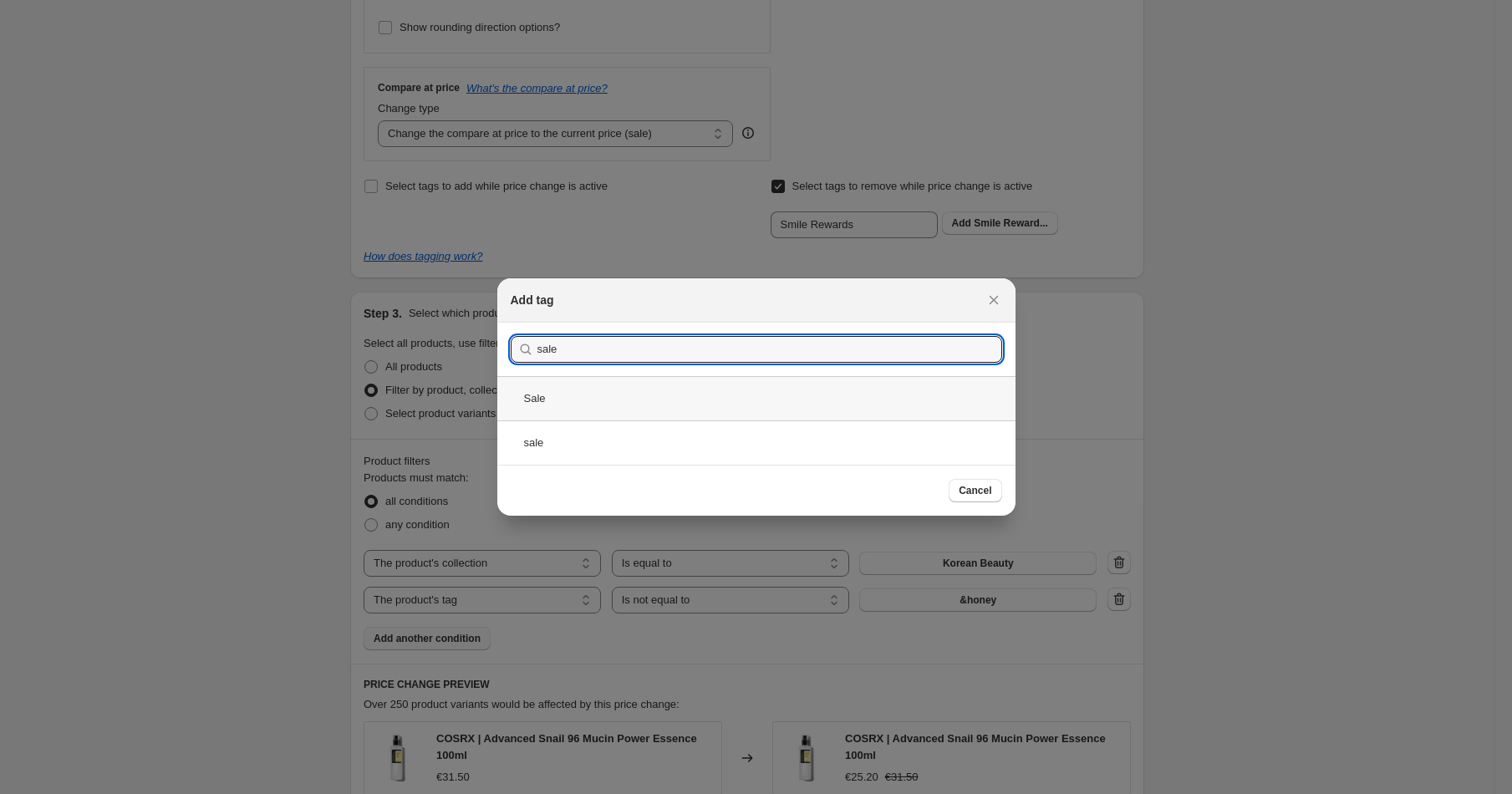
type input "sale"
drag, startPoint x: 568, startPoint y: 393, endPoint x: 614, endPoint y: 403, distance: 47.1
click at [568, 393] on div "Sale" at bounding box center [756, 398] width 518 height 44
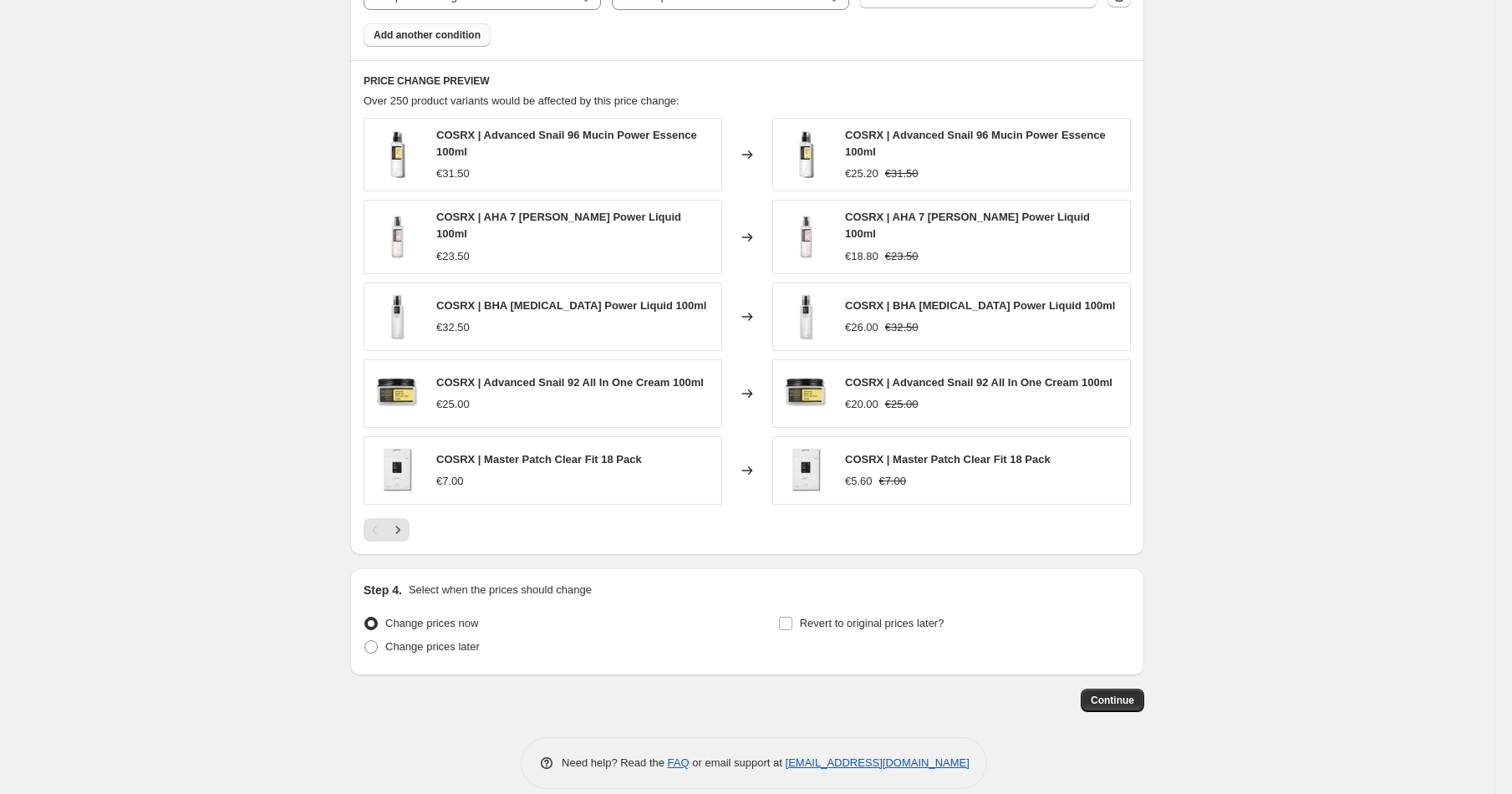
scroll to position [1173, 0]
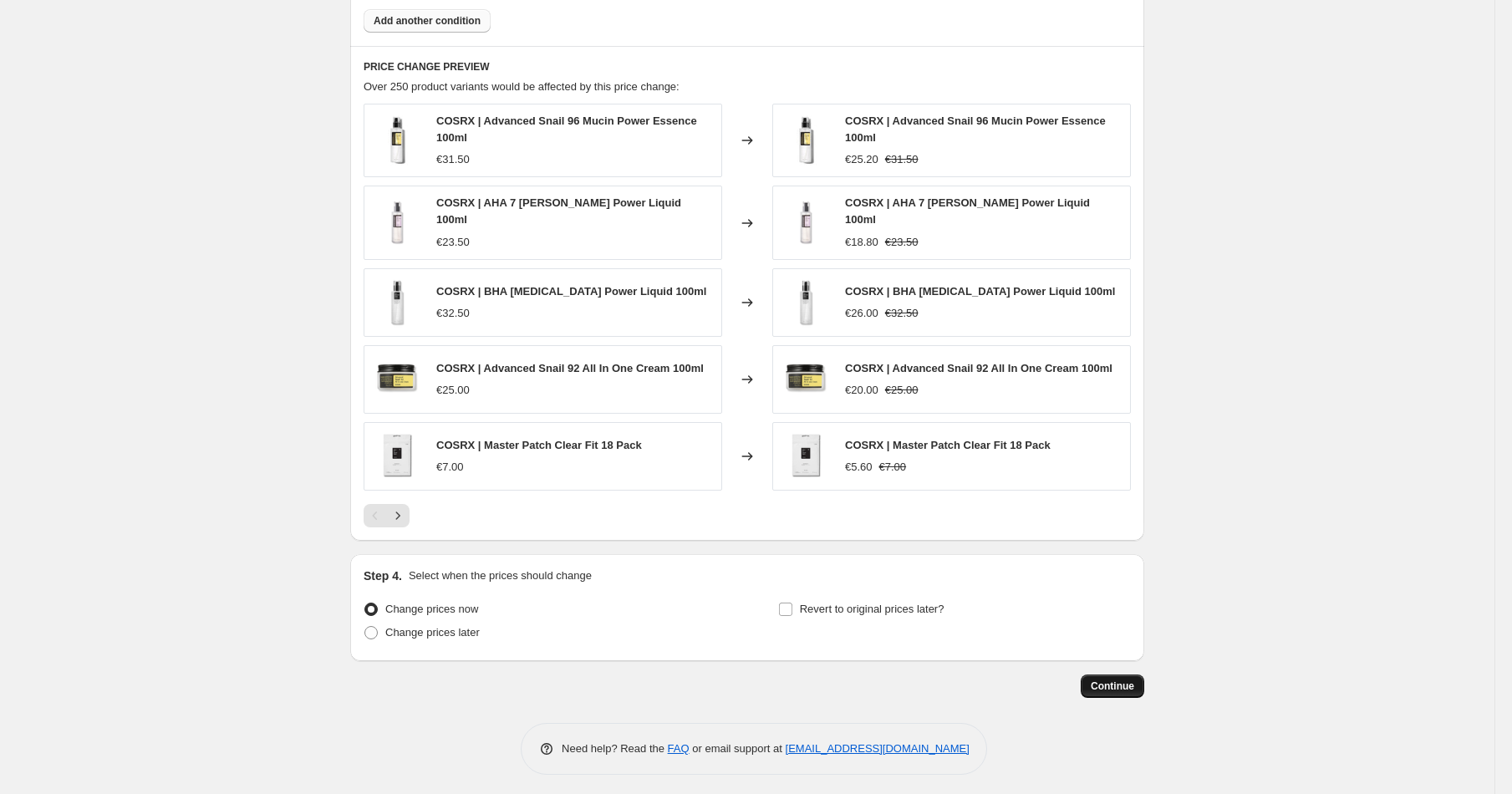
click at [1109, 679] on span "Continue" at bounding box center [1112, 686] width 43 height 14
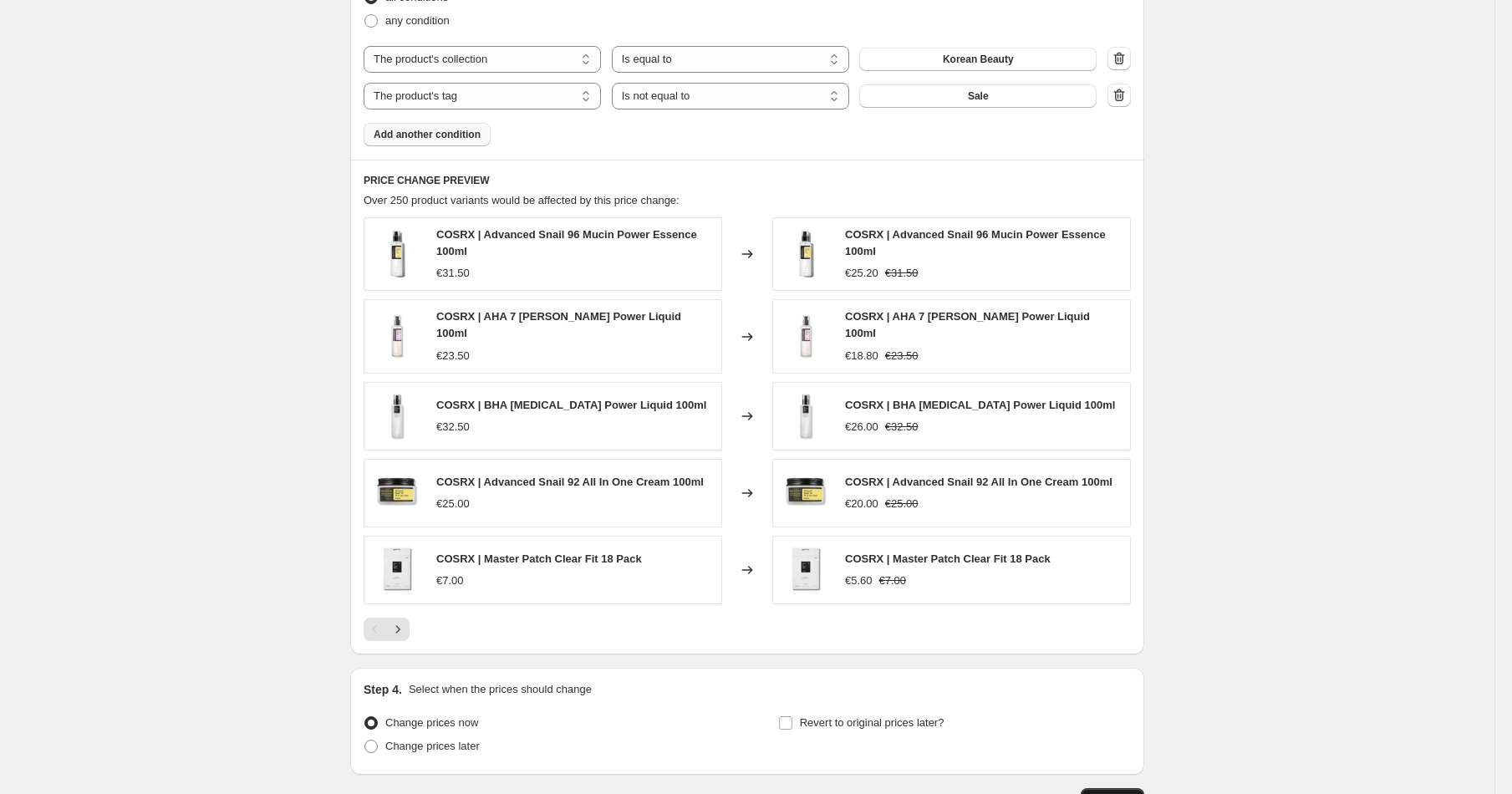
scroll to position [0, 0]
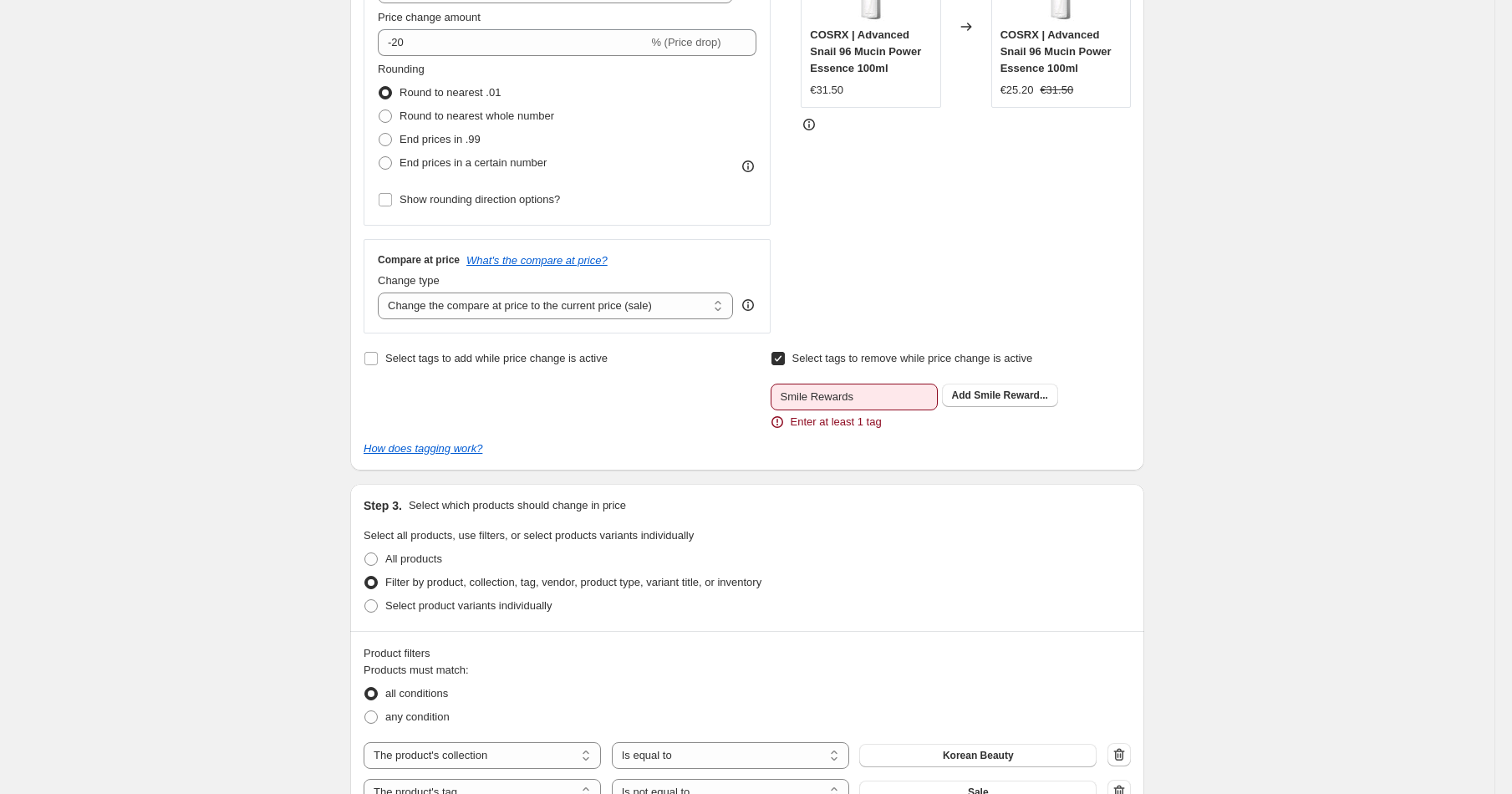
scroll to position [488, 0]
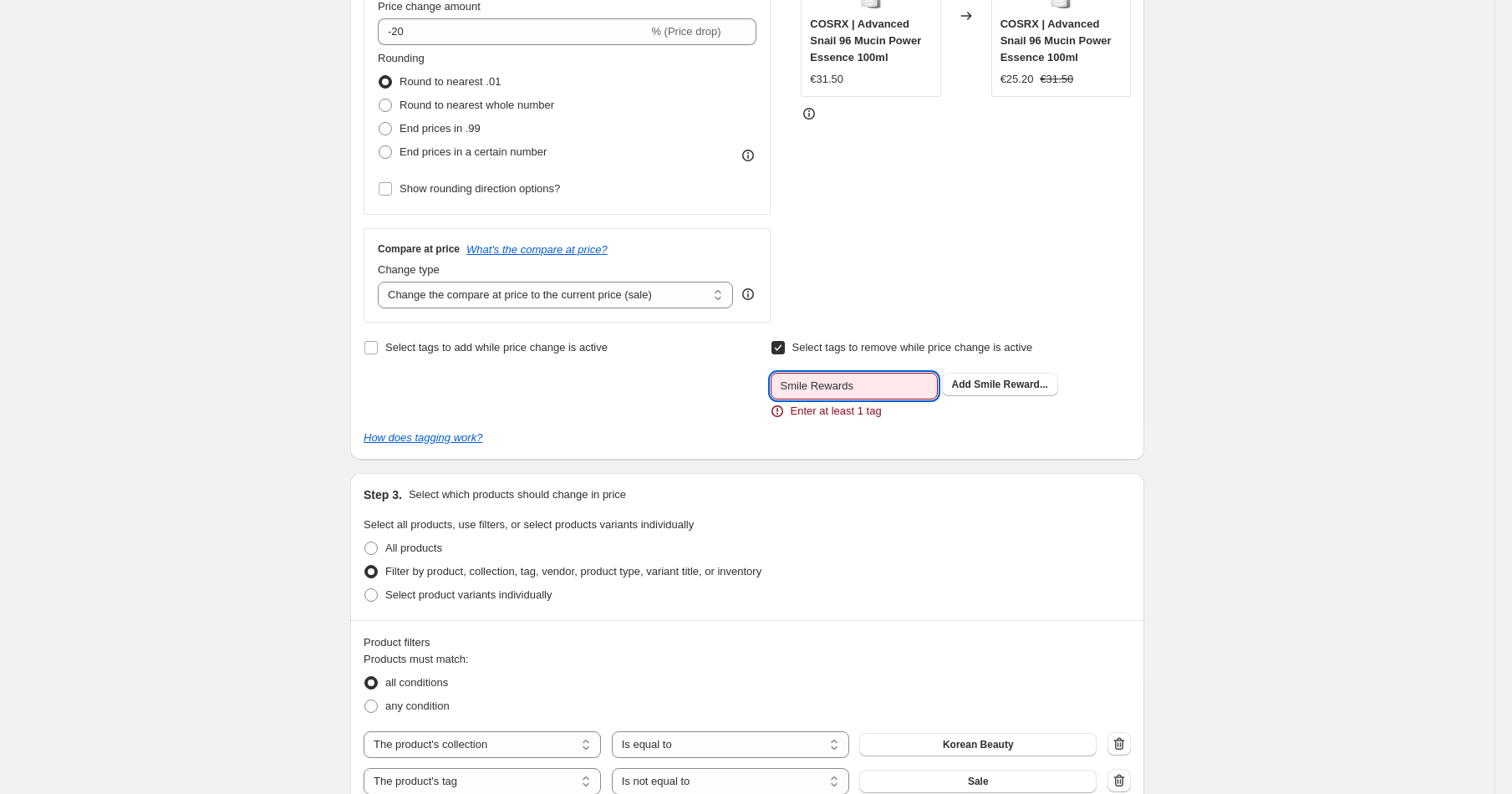
click at [889, 383] on input "Smile Rewards" at bounding box center [854, 386] width 167 height 26
click at [978, 386] on span "Smile Reward..." at bounding box center [1011, 385] width 74 height 12
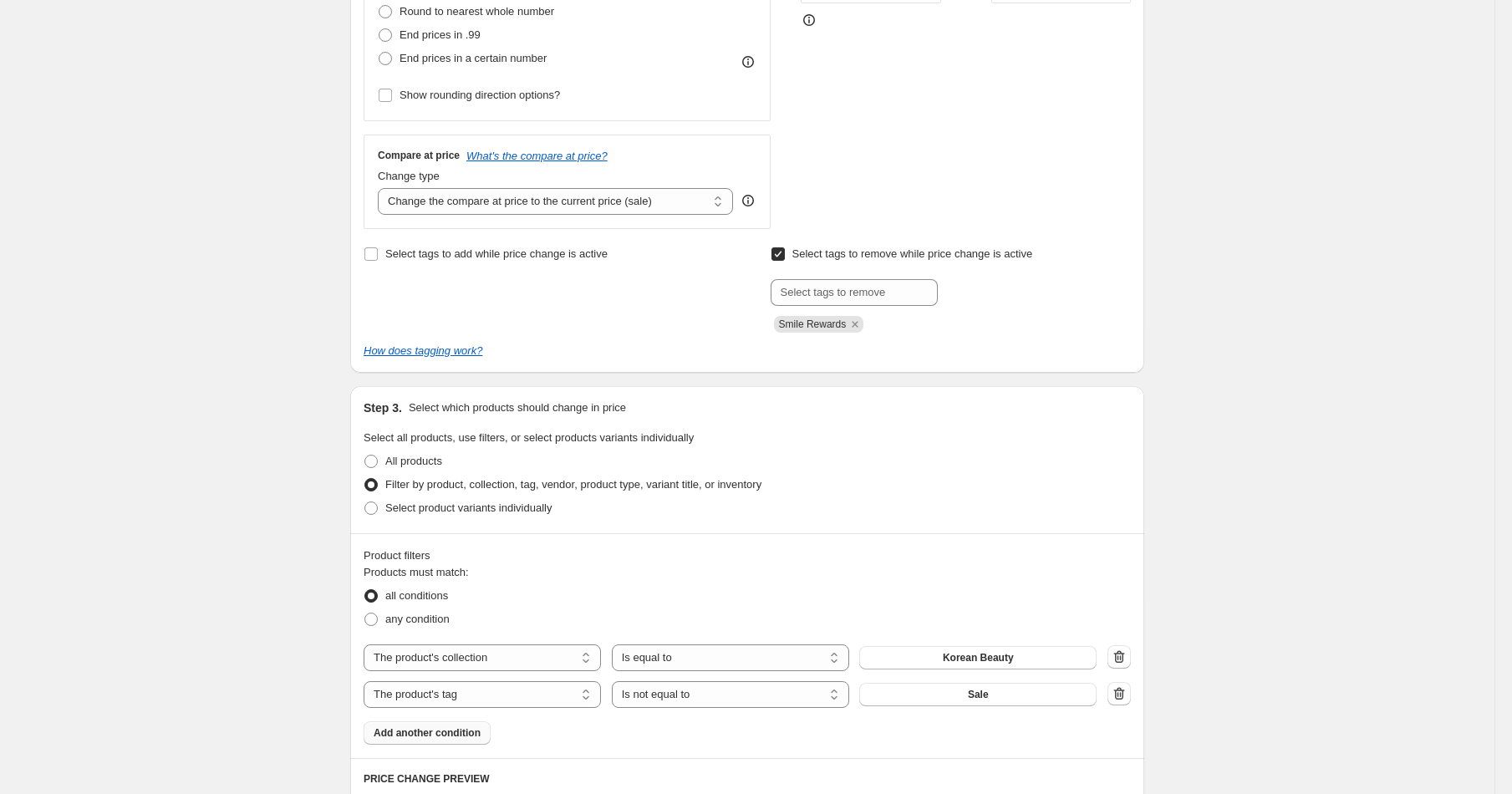
scroll to position [394, 0]
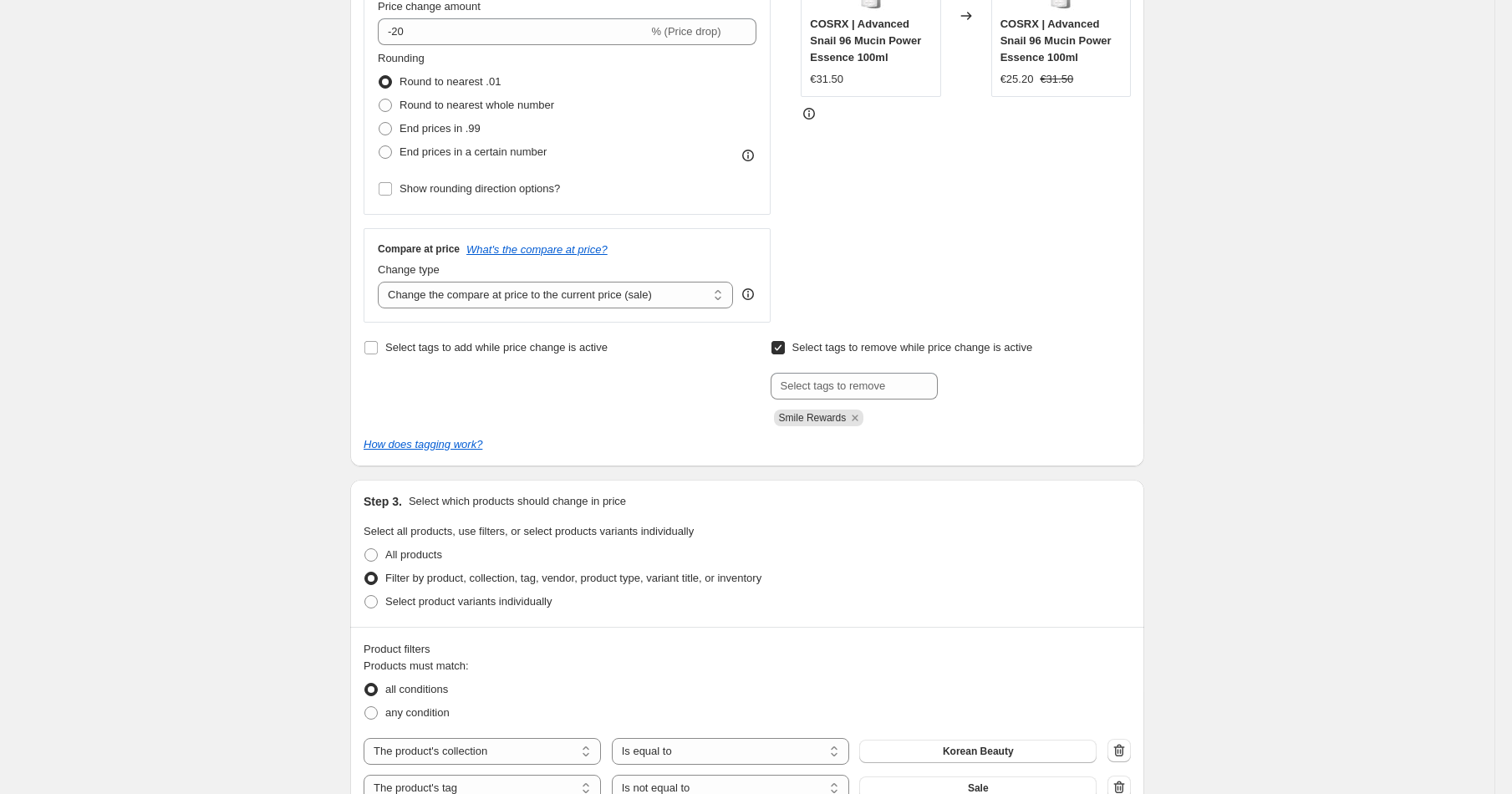
click at [1057, 432] on div "Select tags to add while price change is active Select tags to remove while pri…" at bounding box center [747, 394] width 767 height 117
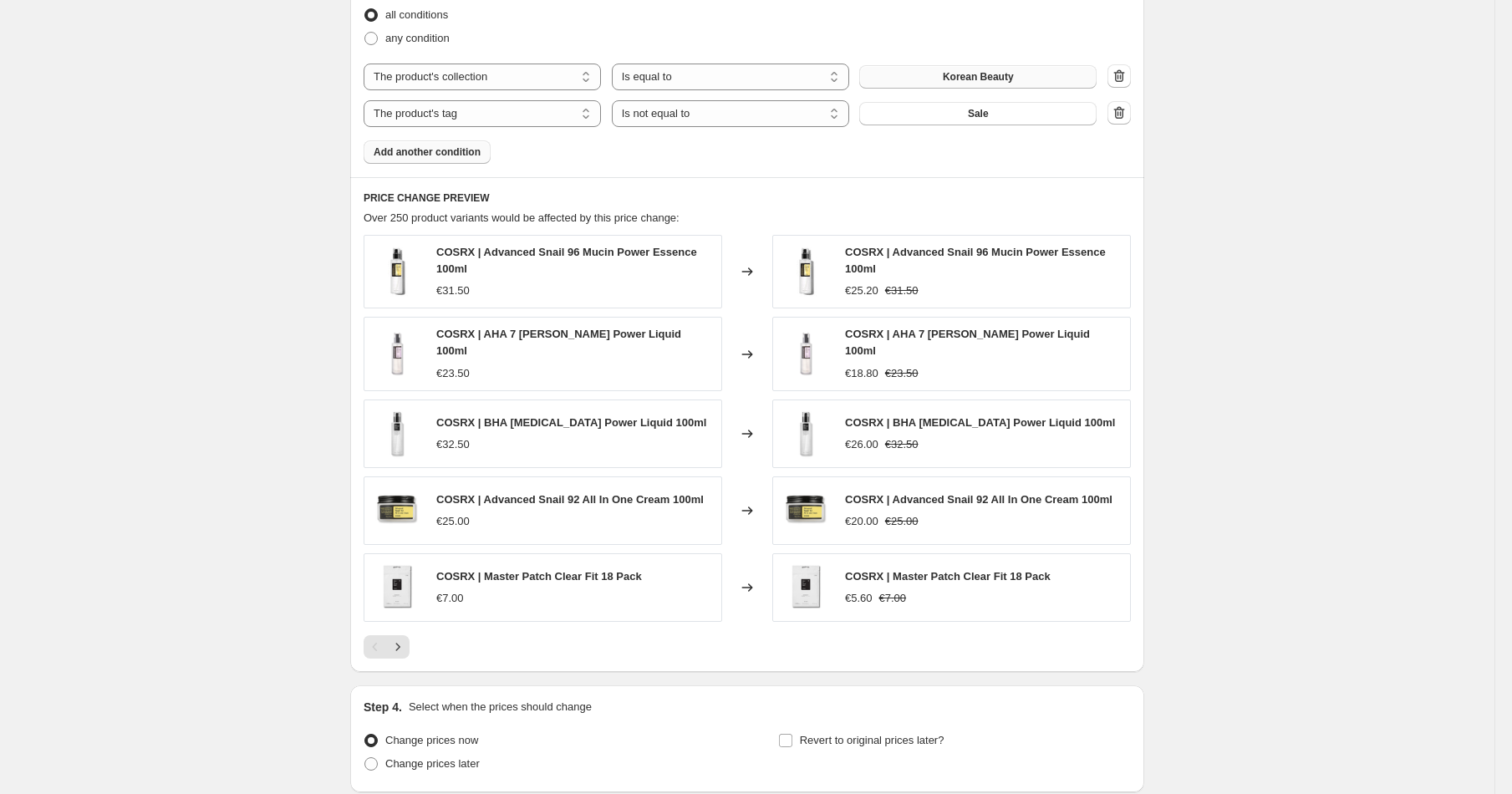
scroll to position [1200, 0]
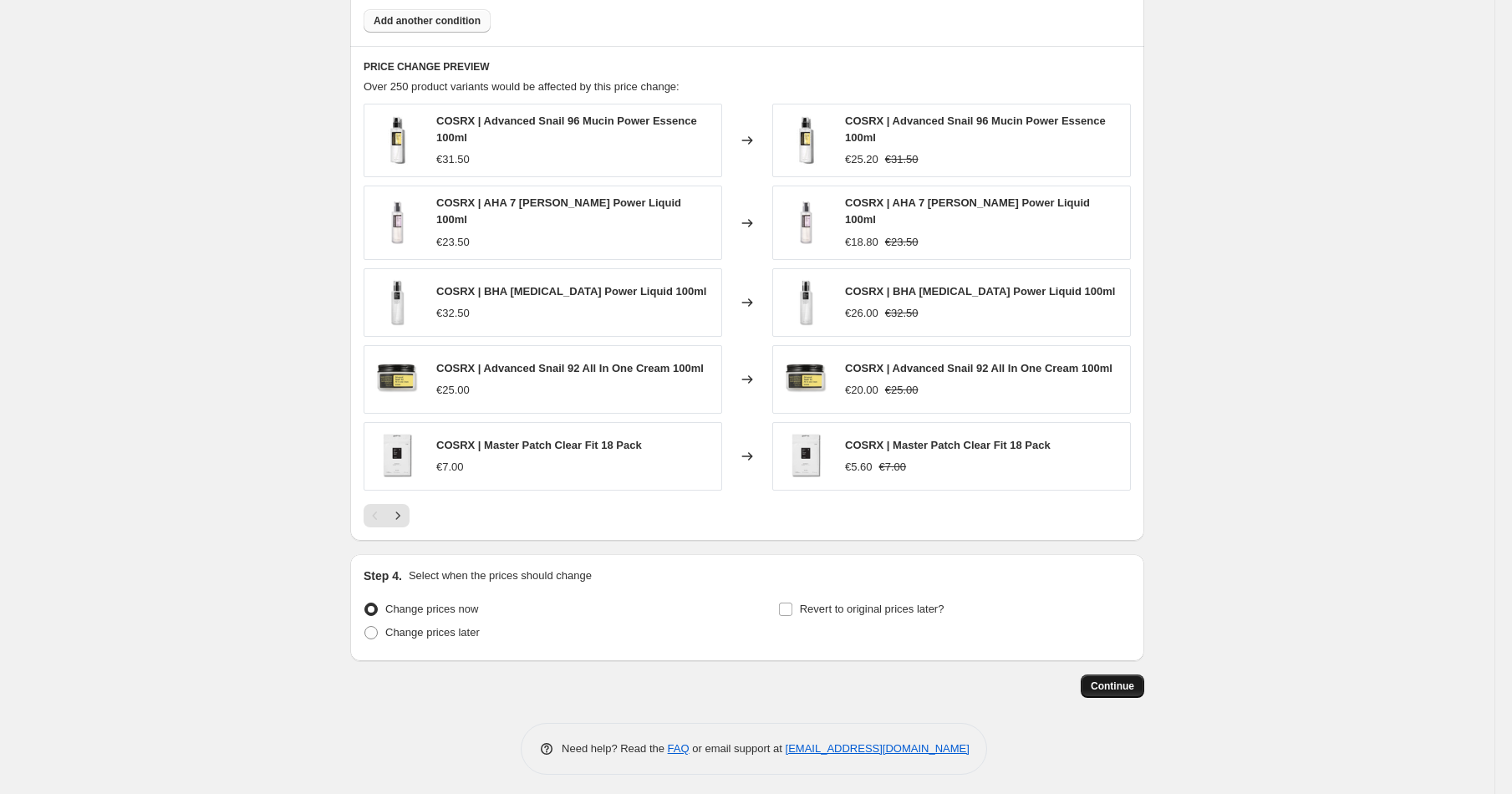
click at [1112, 679] on span "Continue" at bounding box center [1112, 686] width 43 height 14
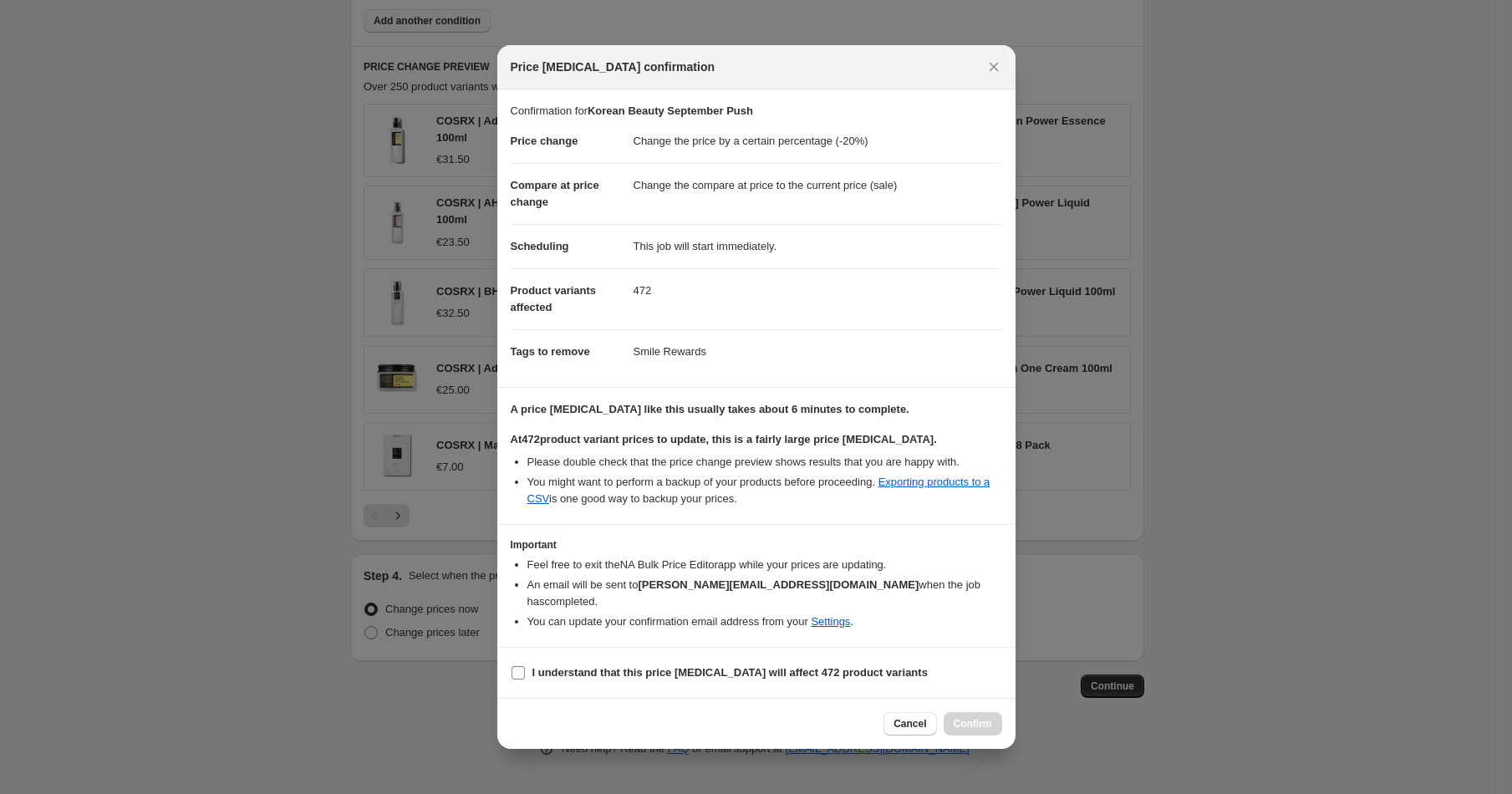
click at [519, 665] on input "I understand that this price change job will affect 472 product variants" at bounding box center [518, 672] width 14 height 14
checkbox input "true"
click at [979, 717] on span "Confirm" at bounding box center [972, 723] width 38 height 14
